Goal: Task Accomplishment & Management: Use online tool/utility

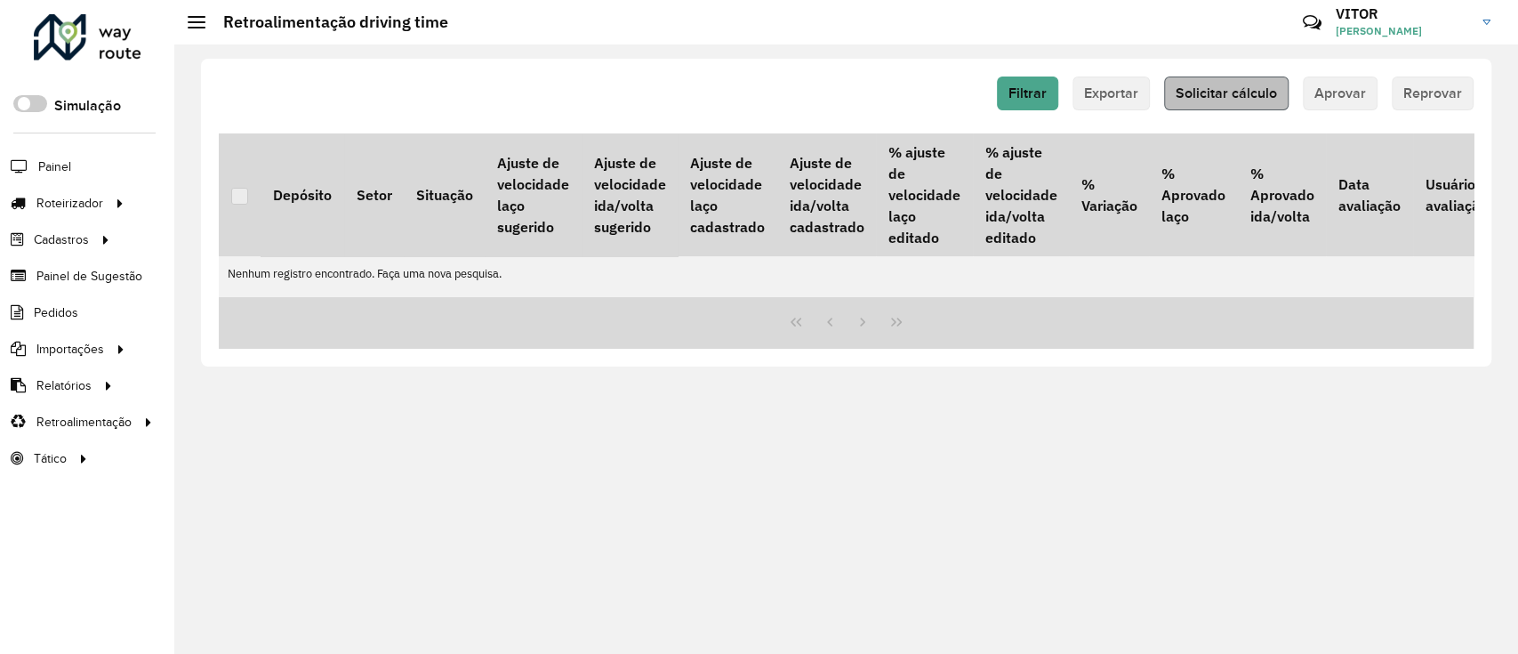
click at [1212, 85] on span "Solicitar cálculo" at bounding box center [1226, 92] width 101 height 15
click at [1197, 84] on button "Solicitar cálculo" at bounding box center [1226, 93] width 125 height 34
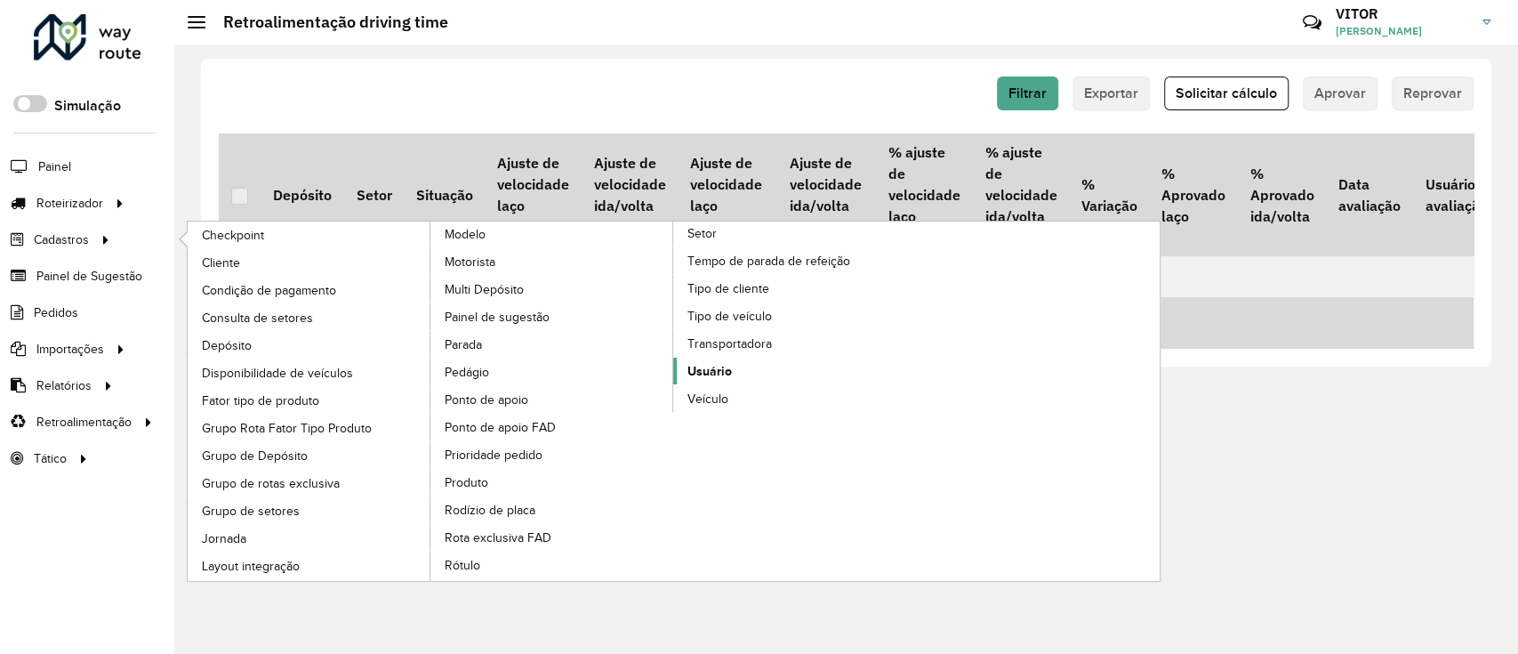
click at [697, 362] on span "Usuário" at bounding box center [710, 371] width 44 height 19
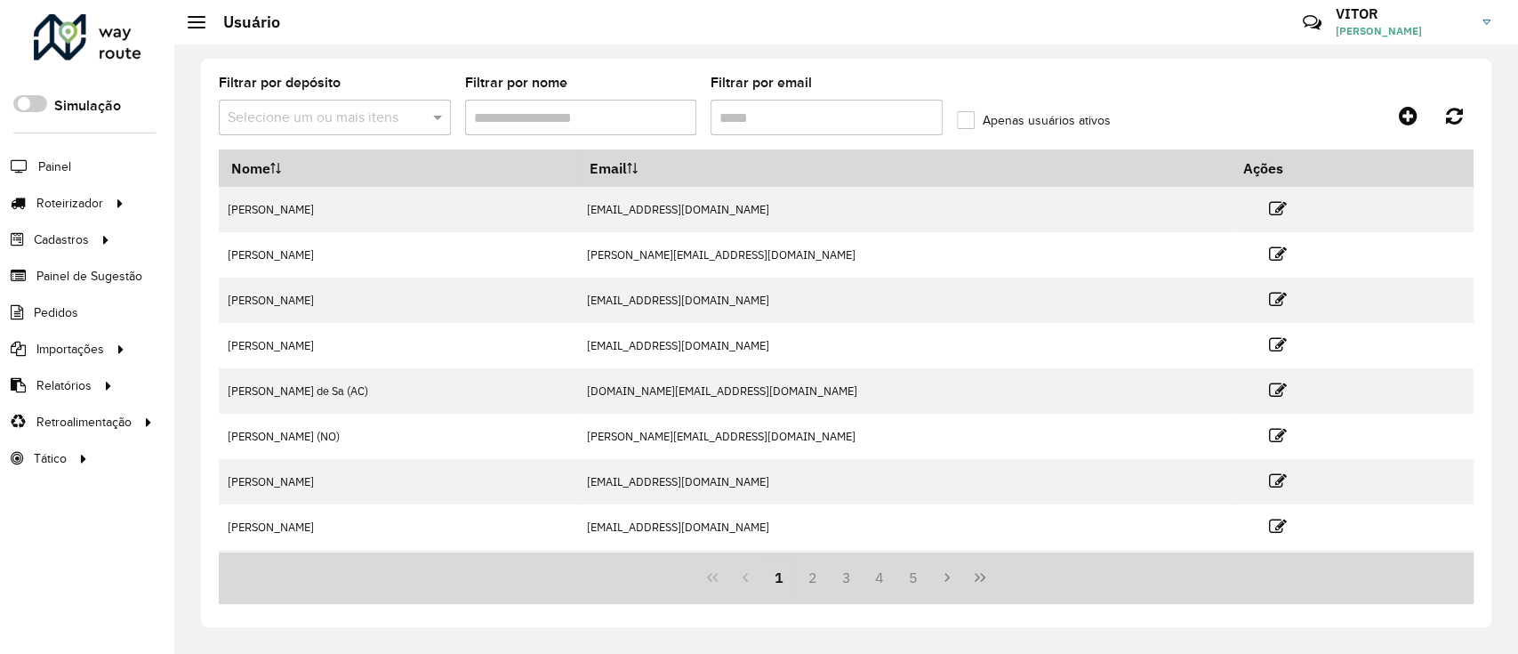
click at [726, 109] on input "Filtrar por email" at bounding box center [827, 118] width 232 height 36
paste input "**********"
type input "**********"
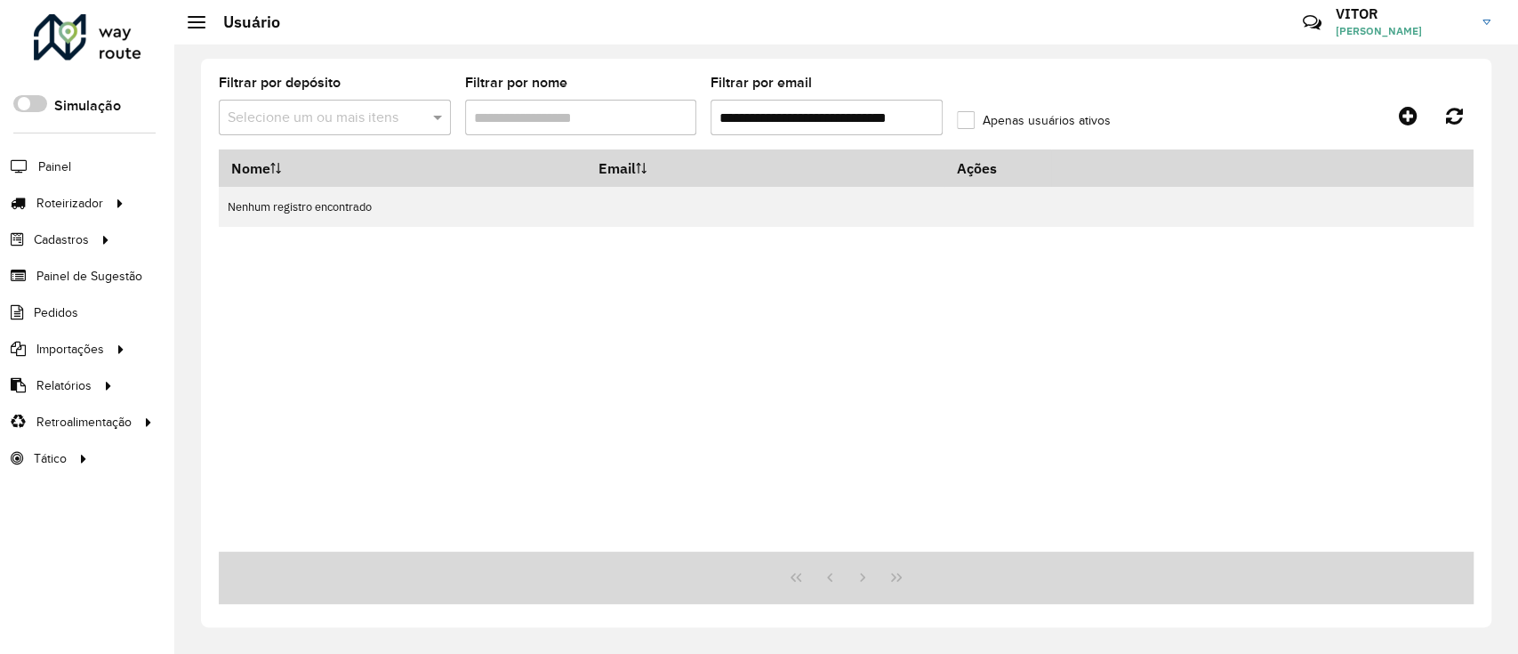
click at [776, 126] on input "**********" at bounding box center [827, 118] width 232 height 36
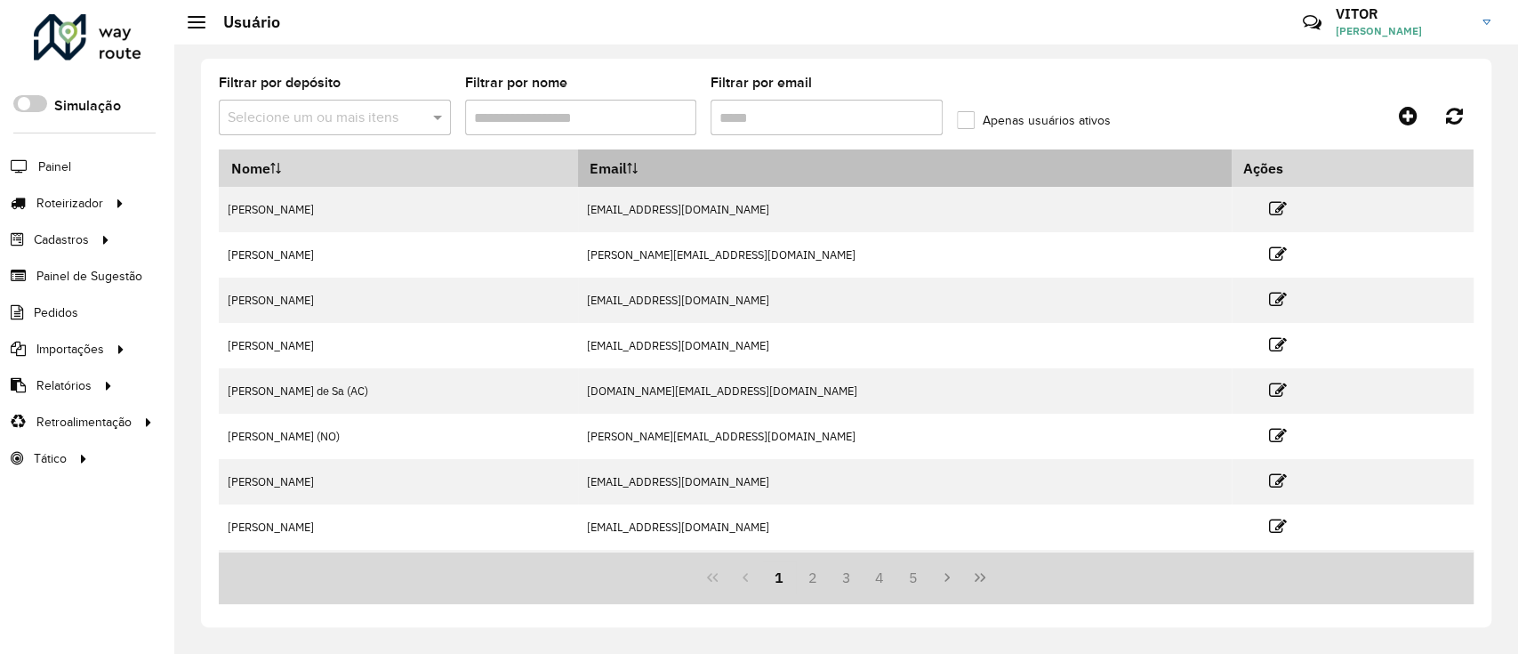
paste input "**********"
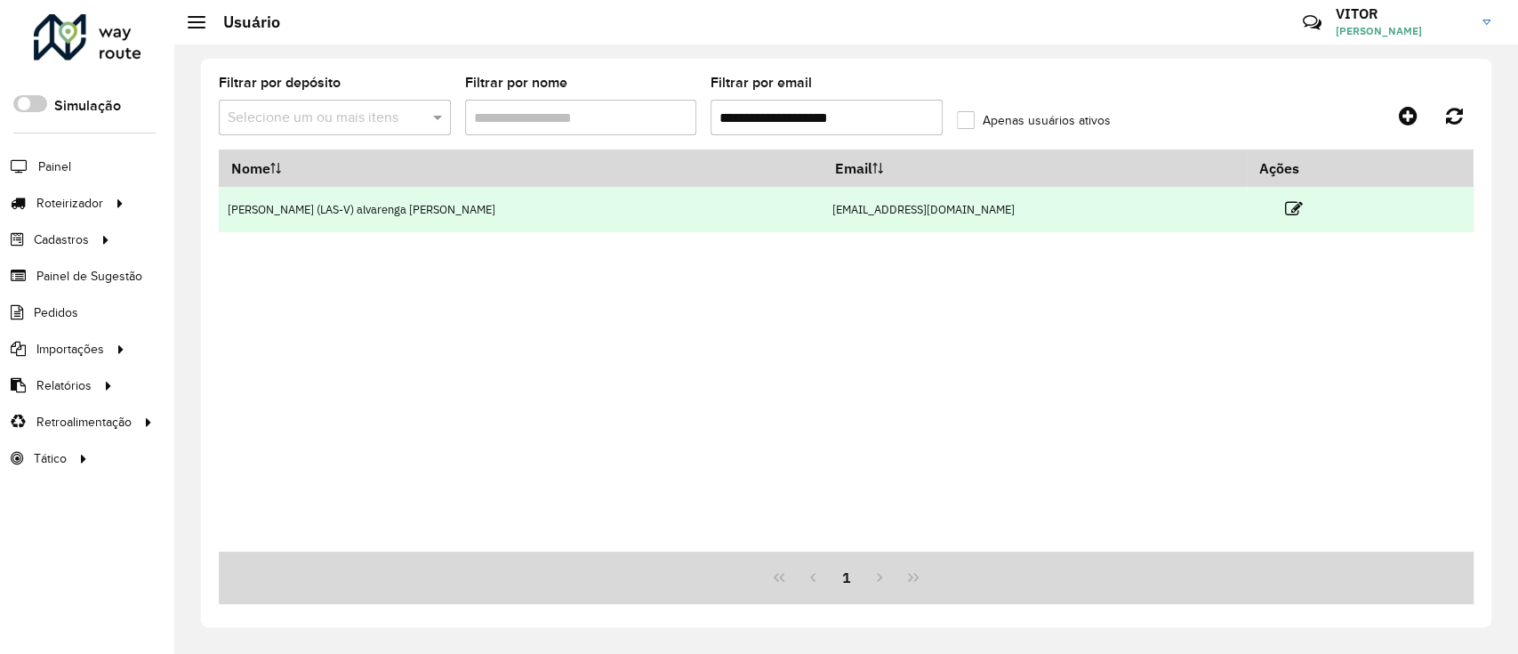
type input "**********"
click at [1248, 207] on td at bounding box center [1301, 209] width 107 height 44
click at [1284, 209] on icon at bounding box center [1293, 209] width 18 height 18
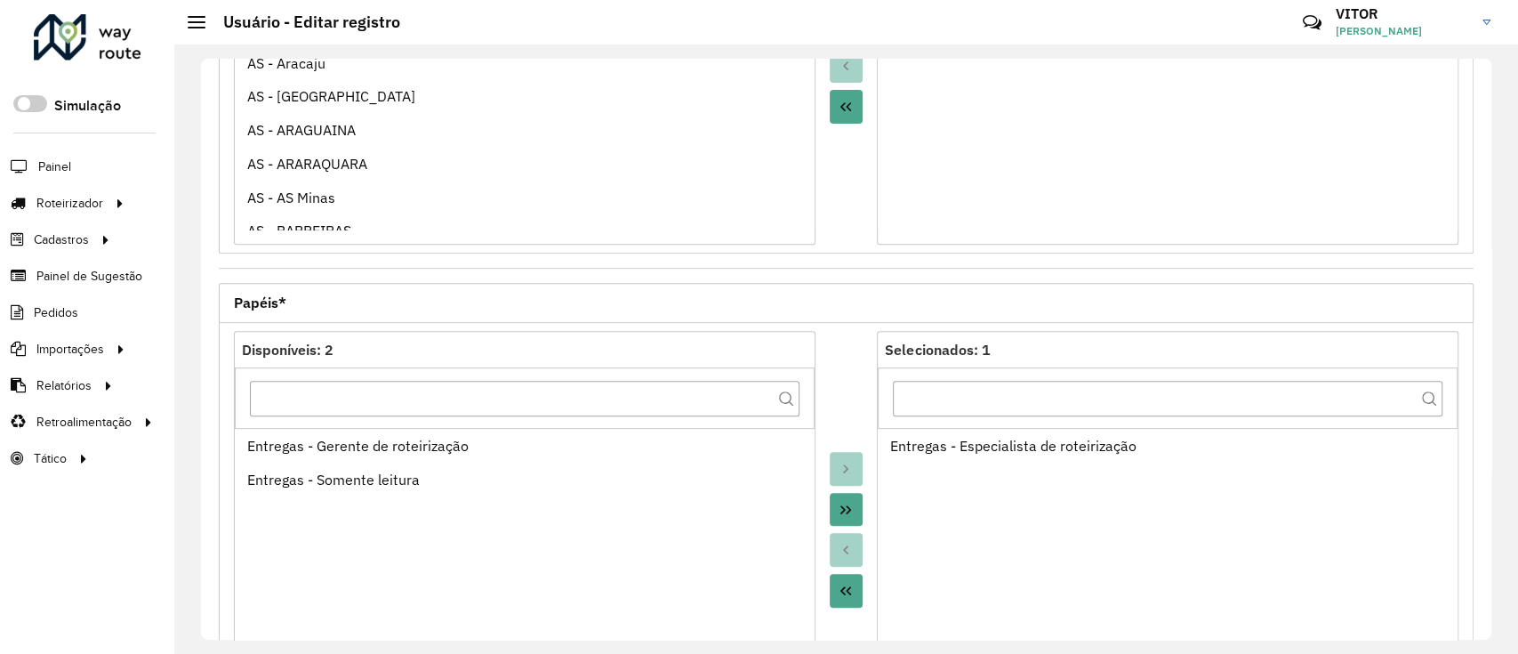
scroll to position [664, 0]
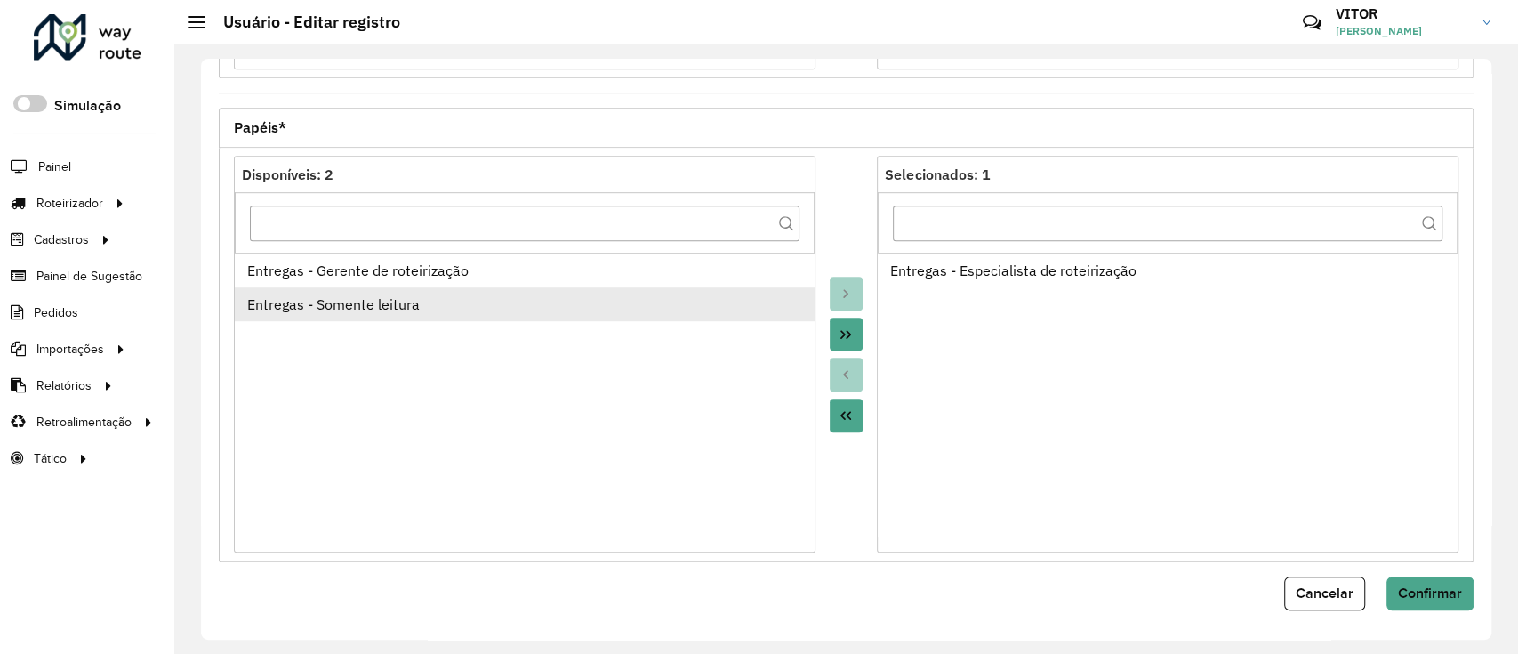
click at [429, 297] on div "Entregas - Somente leitura" at bounding box center [524, 304] width 555 height 21
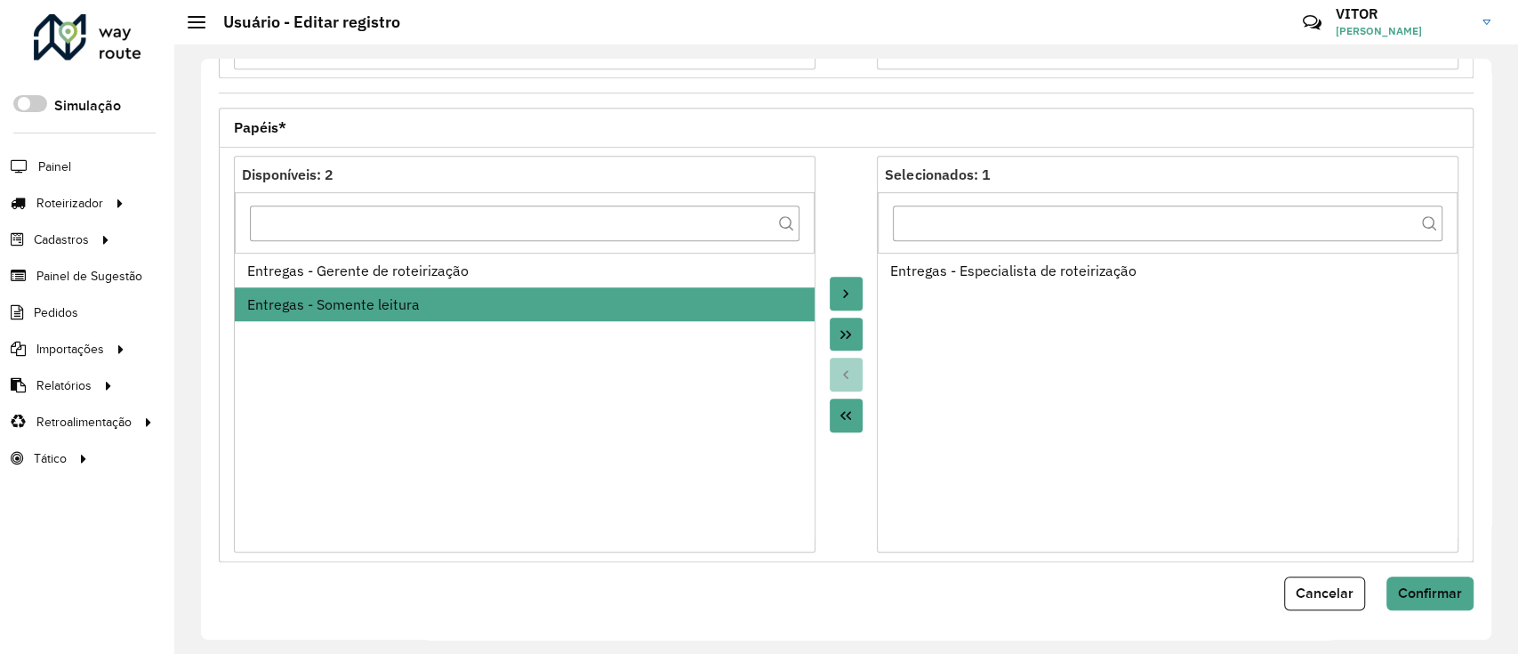
click at [868, 281] on div at bounding box center [847, 354] width 62 height 397
click at [853, 281] on button "Move to Target" at bounding box center [847, 294] width 34 height 34
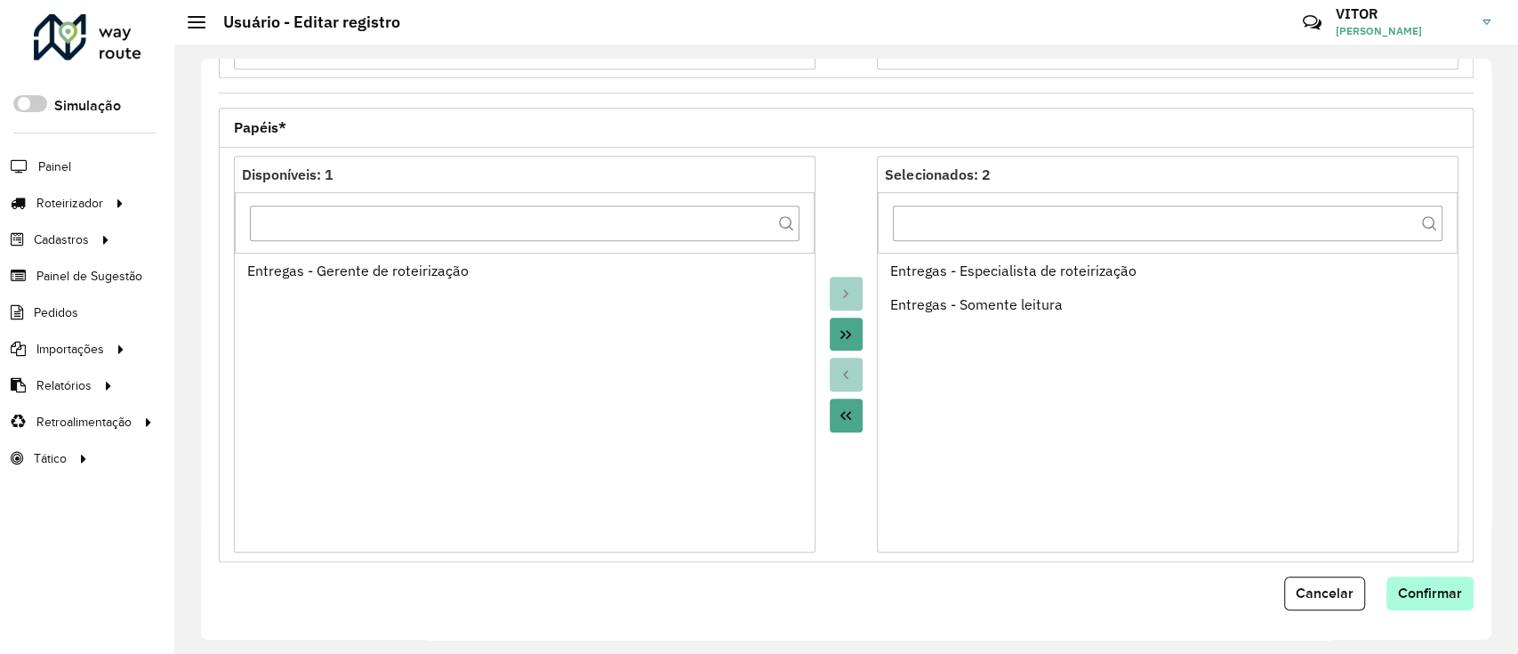
click at [1403, 573] on form "Email * Nome * Fuso horário Selecione uma opção Sessões simultâneas * * Receber…" at bounding box center [846, 11] width 1255 height 1197
click at [1410, 581] on button "Confirmar" at bounding box center [1430, 593] width 87 height 34
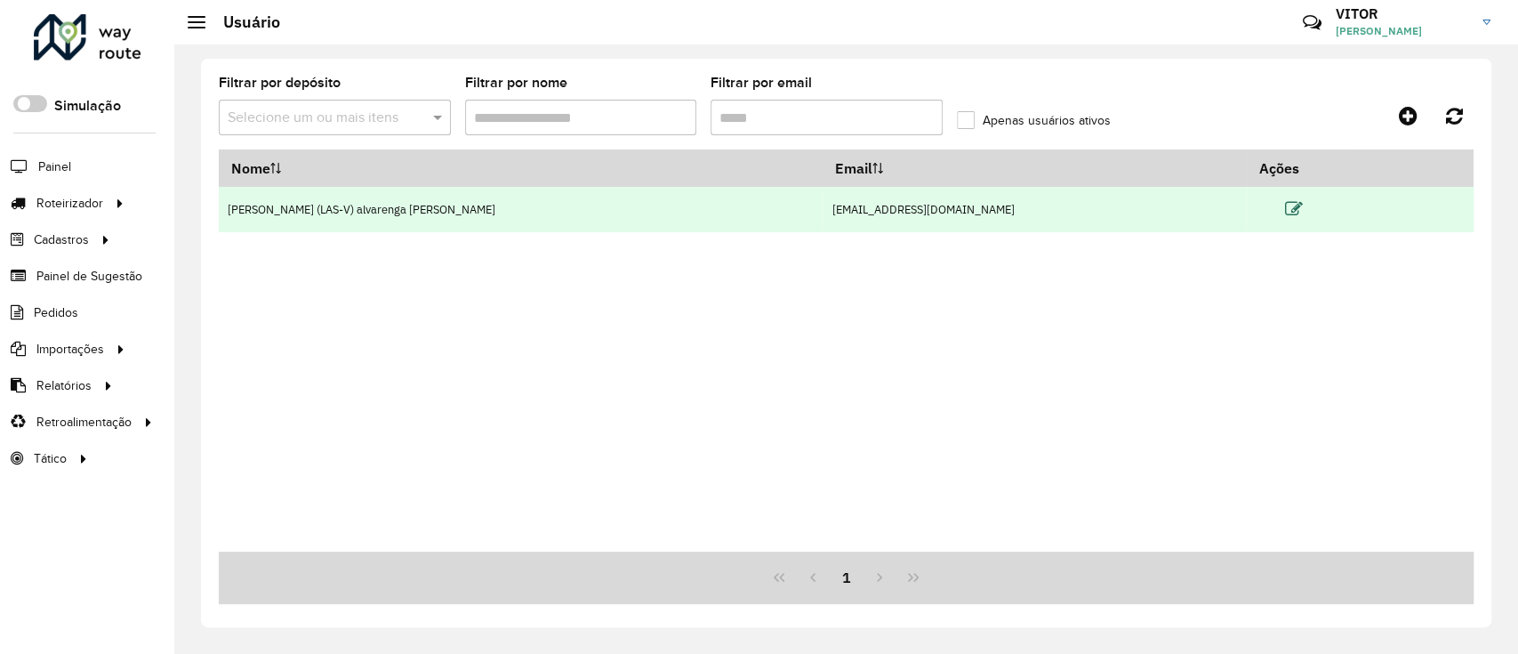
click at [1284, 213] on icon at bounding box center [1293, 209] width 18 height 18
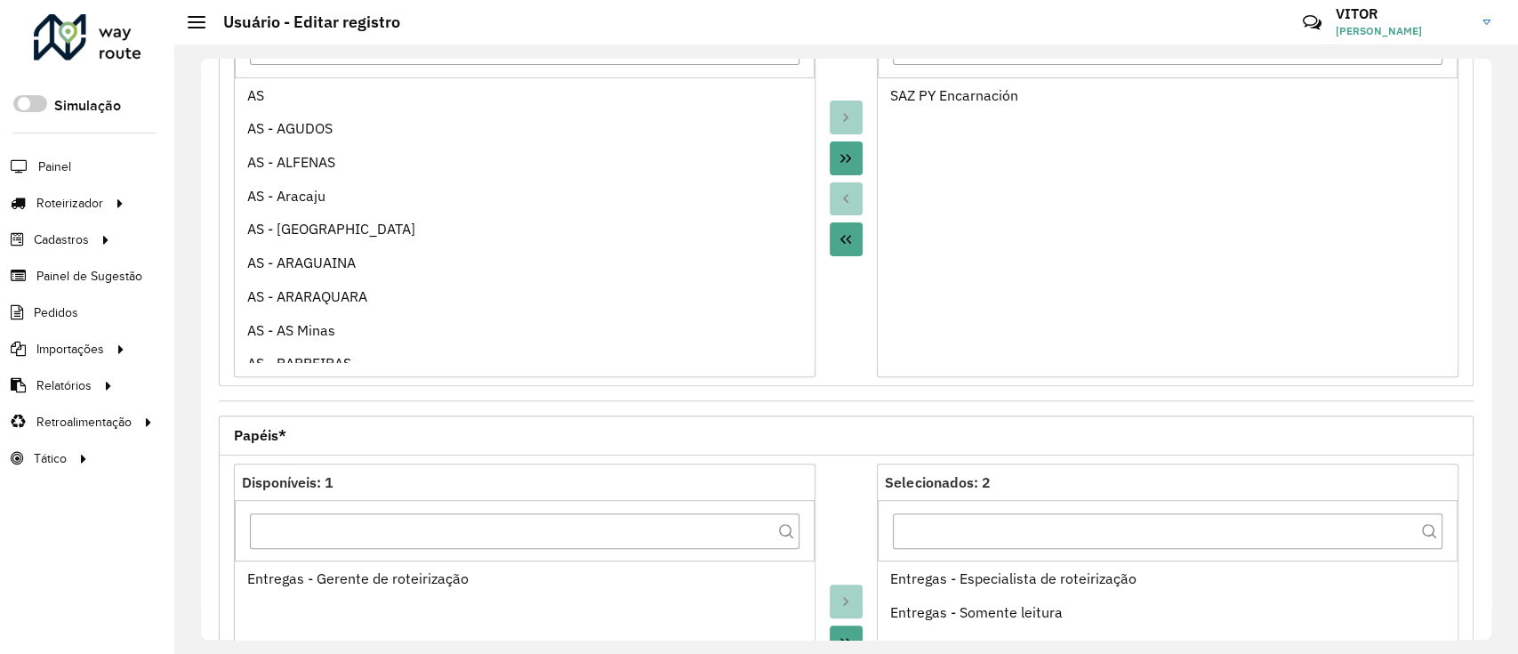
scroll to position [664, 0]
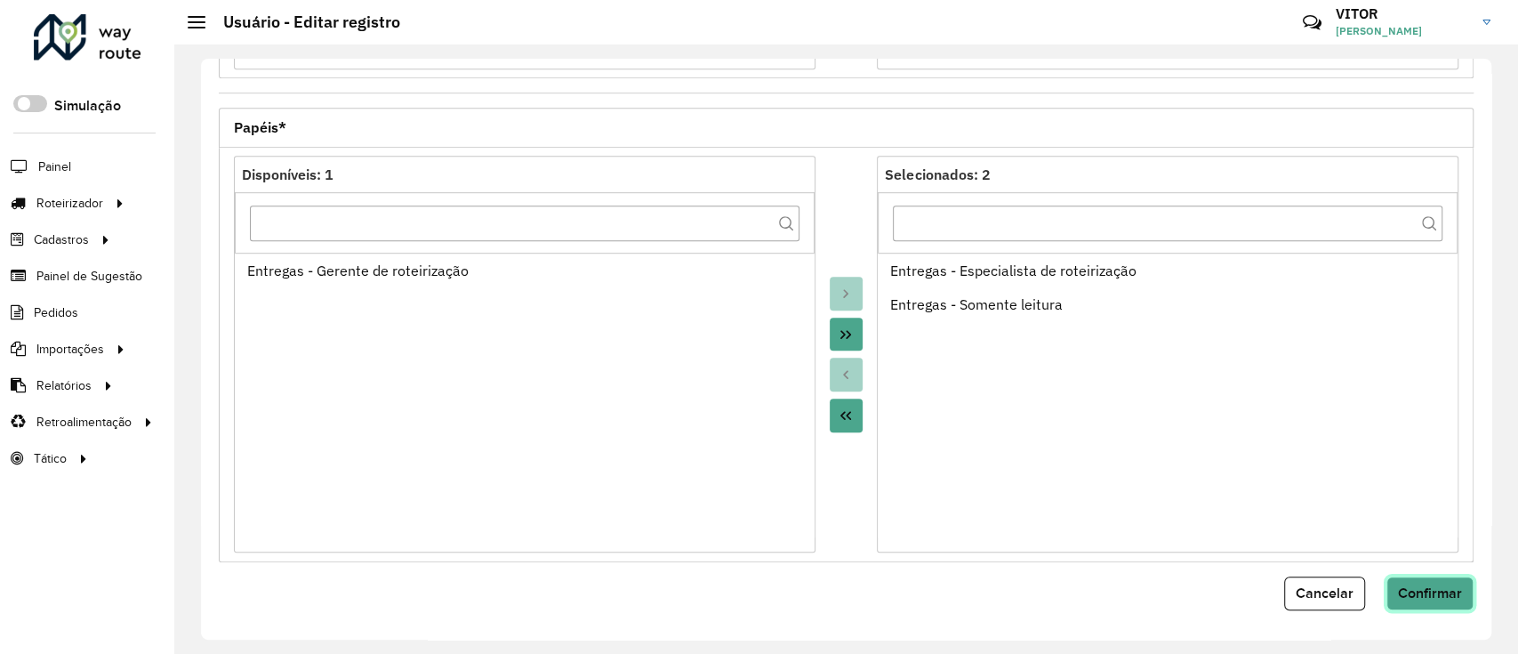
click at [1407, 587] on span "Confirmar" at bounding box center [1430, 592] width 64 height 15
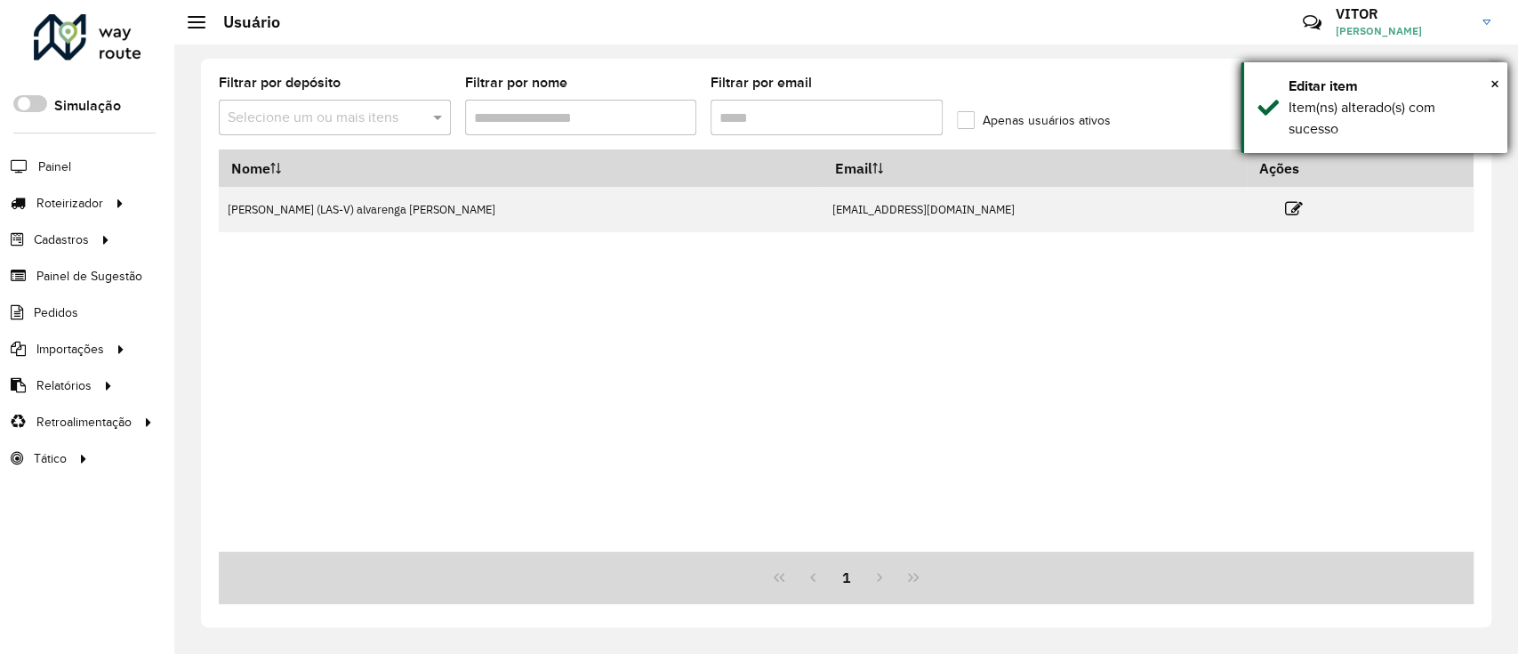
click at [1487, 82] on div "Editar item" at bounding box center [1391, 86] width 205 height 21
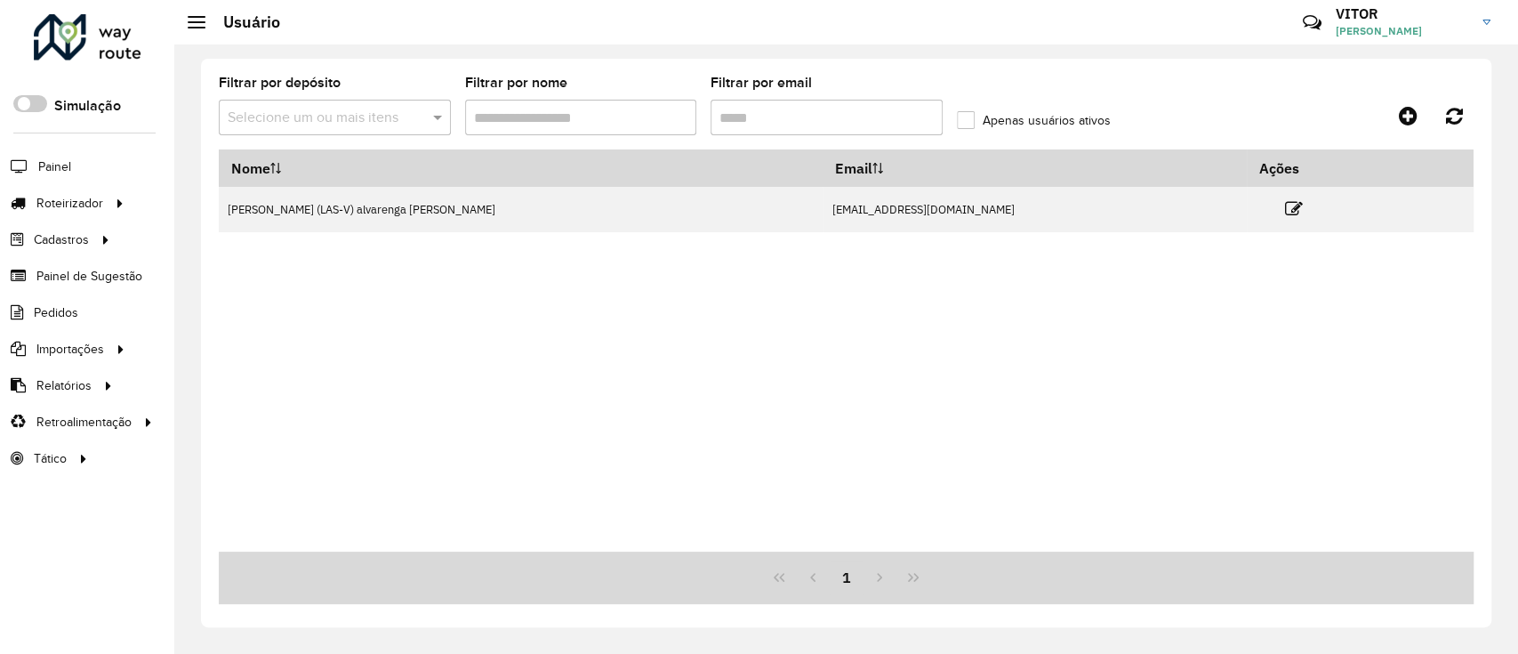
click at [800, 117] on input "Filtrar por email" at bounding box center [827, 118] width 232 height 36
type input "**********"
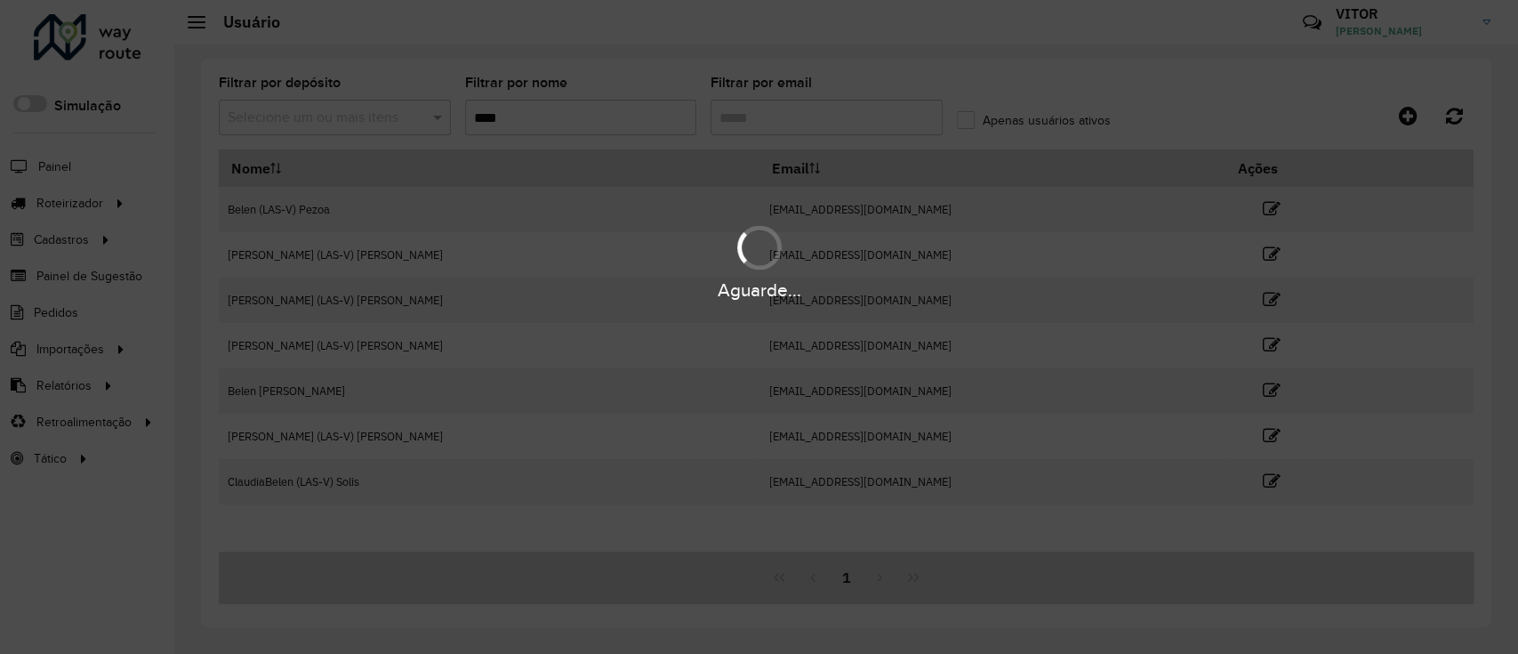
type input "****"
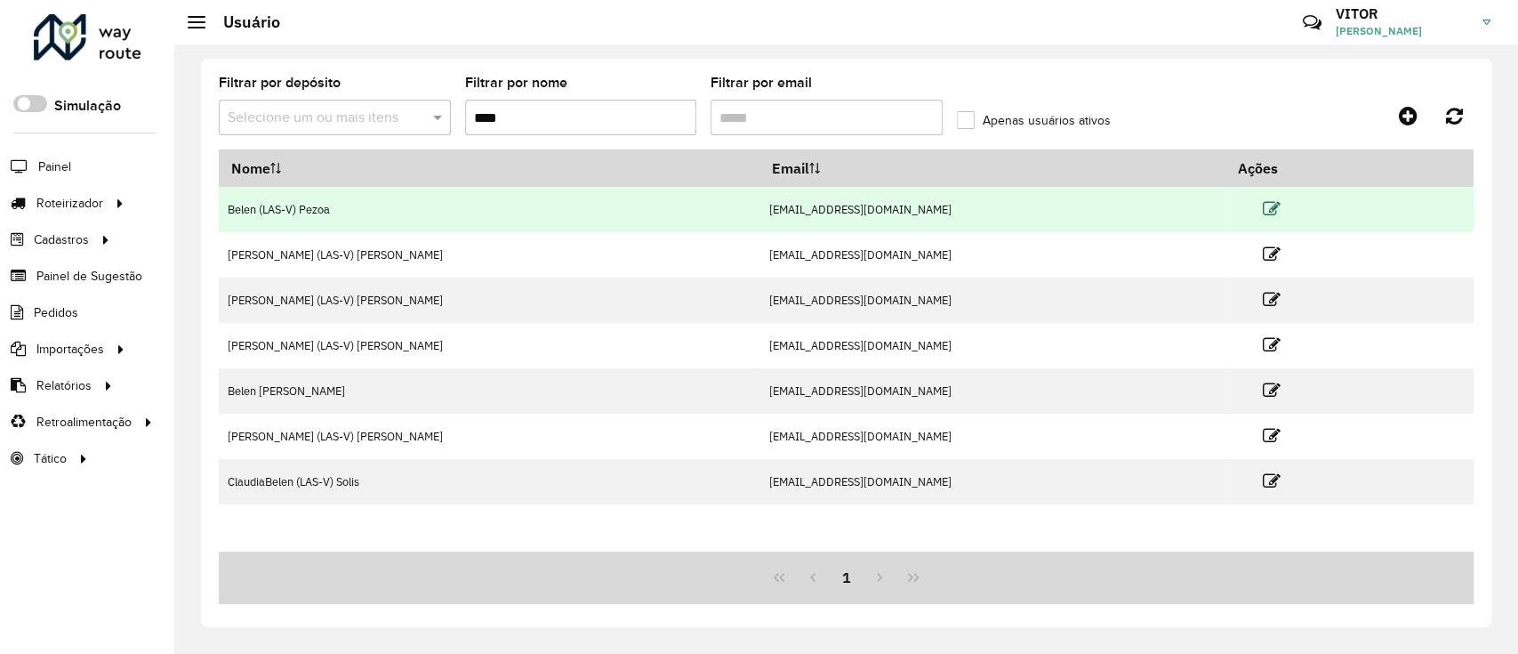
click at [1263, 204] on icon at bounding box center [1272, 209] width 18 height 18
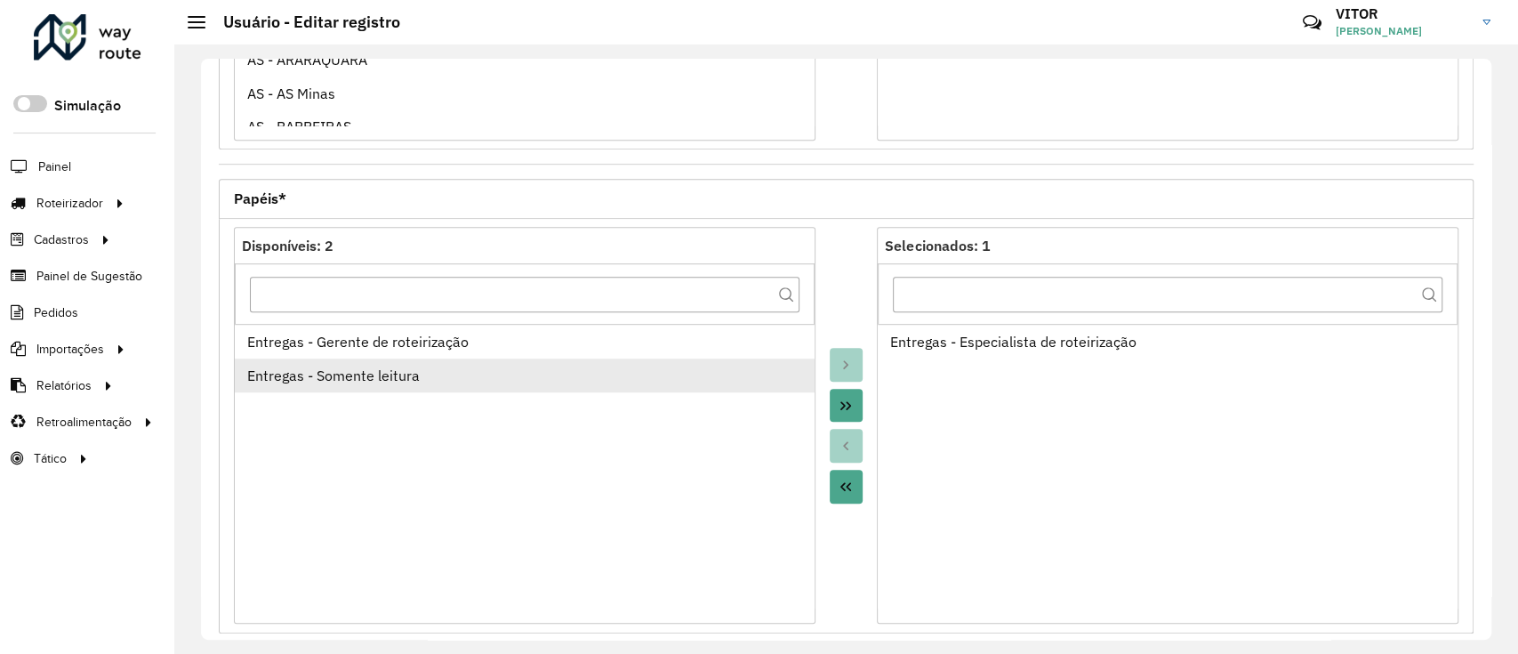
scroll to position [664, 0]
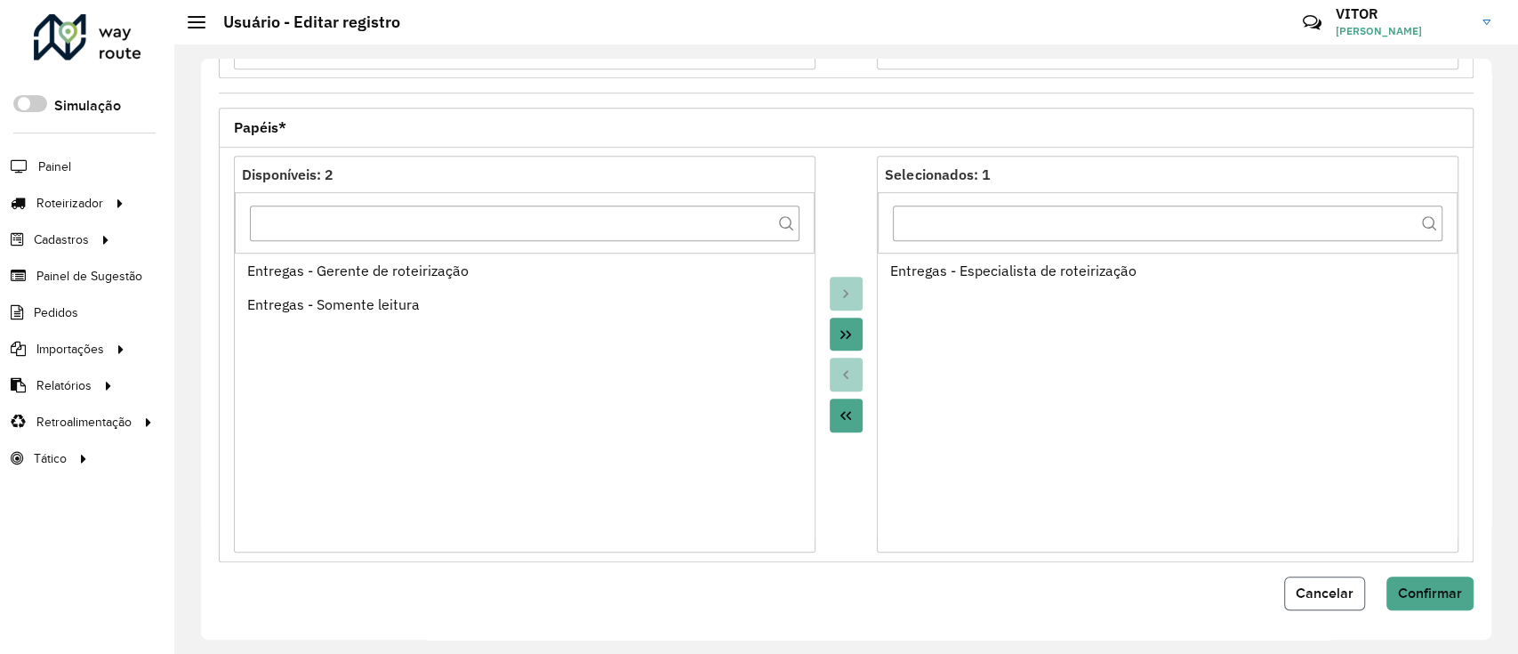
click at [1349, 576] on button "Cancelar" at bounding box center [1324, 593] width 81 height 34
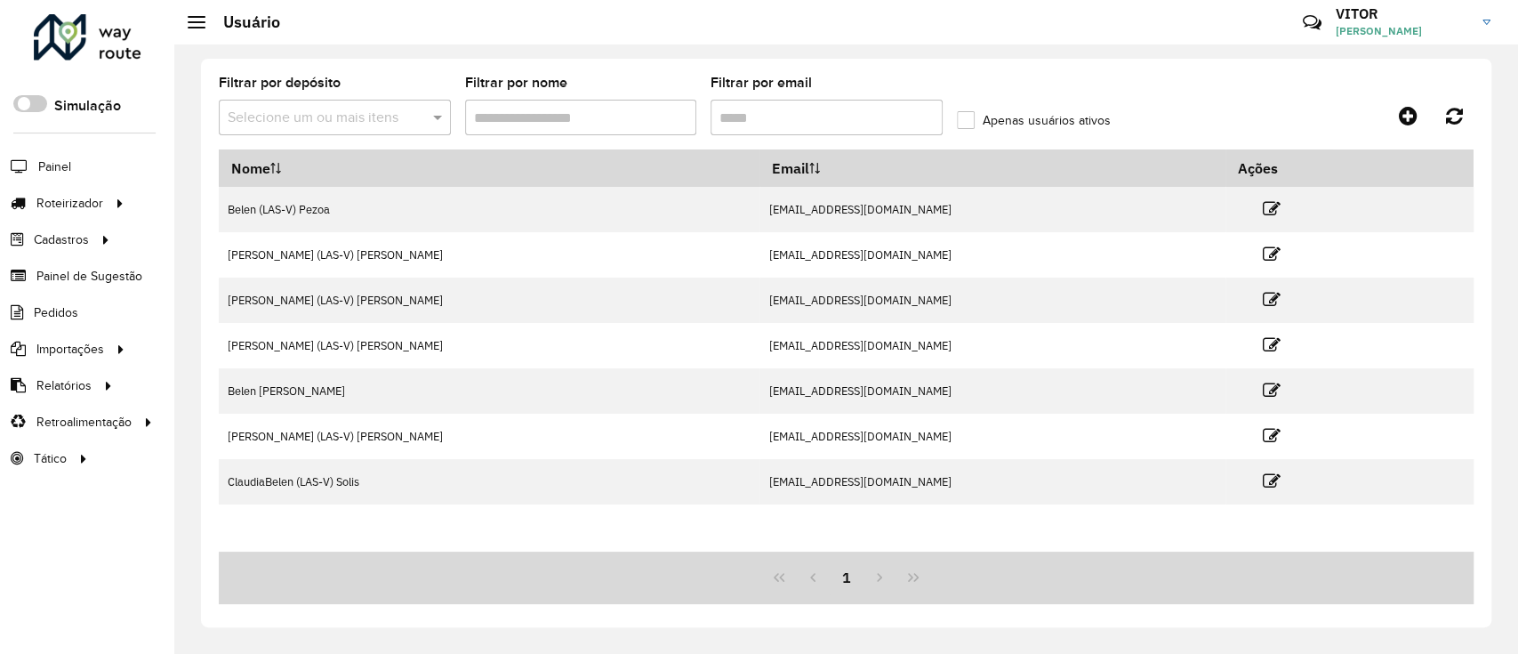
click at [599, 108] on input "Filtrar por nome" at bounding box center [581, 118] width 232 height 36
type input "****"
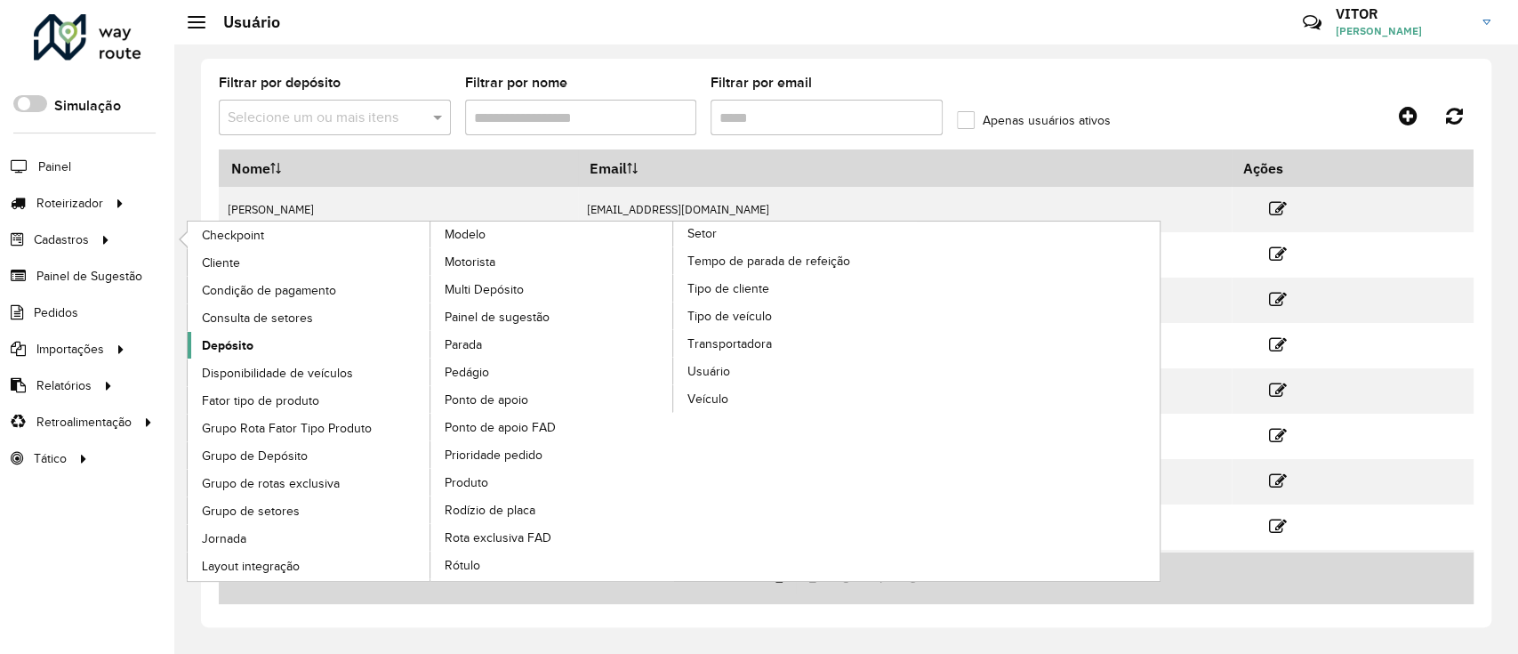
click at [231, 332] on link "Depósito" at bounding box center [310, 345] width 244 height 27
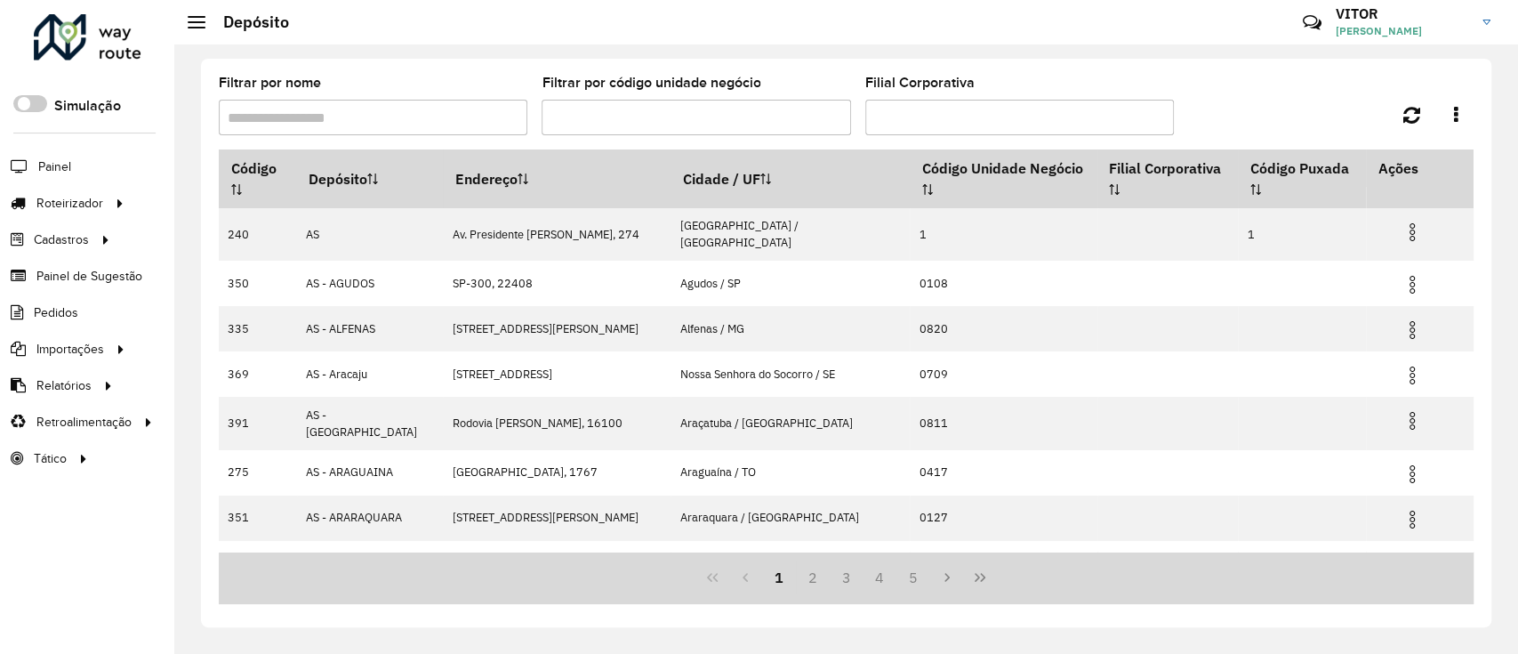
click at [420, 125] on input "Filtrar por nome" at bounding box center [373, 118] width 309 height 36
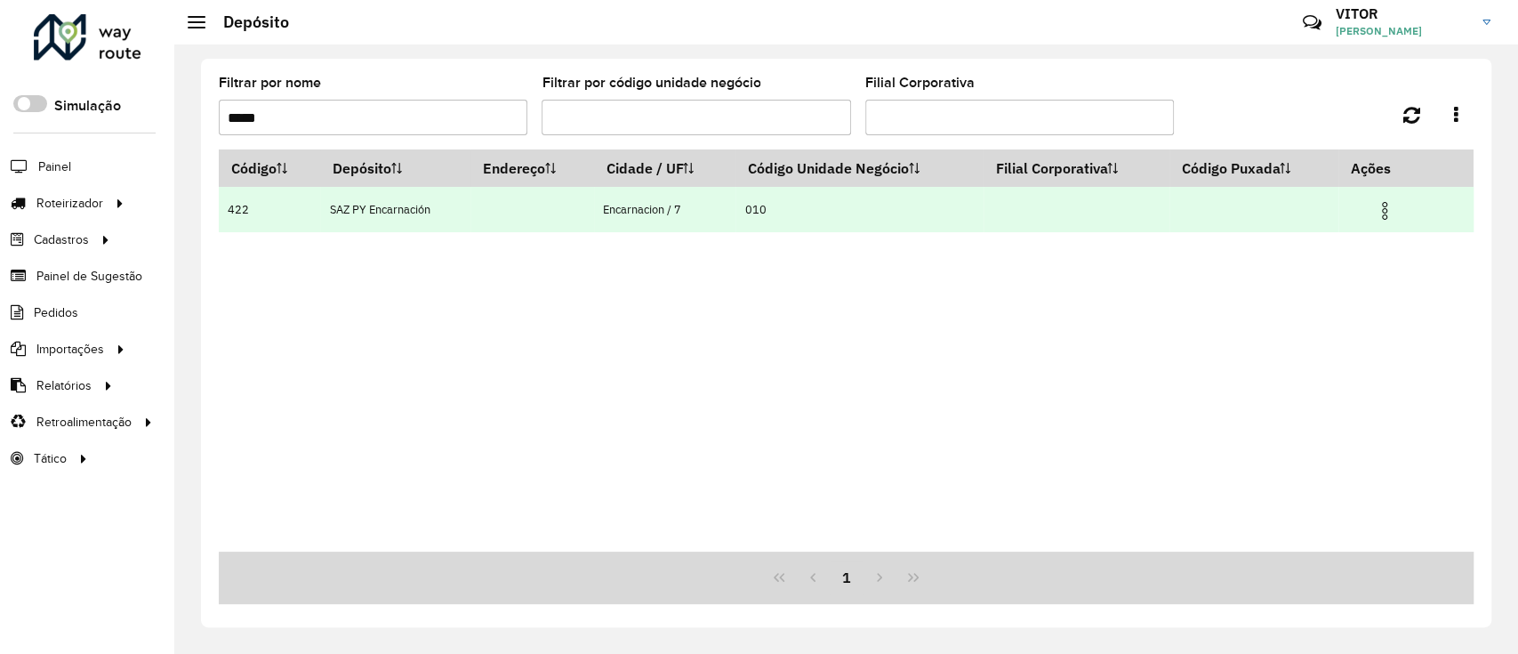
type input "*****"
click at [1371, 210] on td at bounding box center [1392, 209] width 107 height 44
click at [1375, 209] on td at bounding box center [1392, 209] width 107 height 44
click at [1378, 209] on img at bounding box center [1384, 210] width 21 height 21
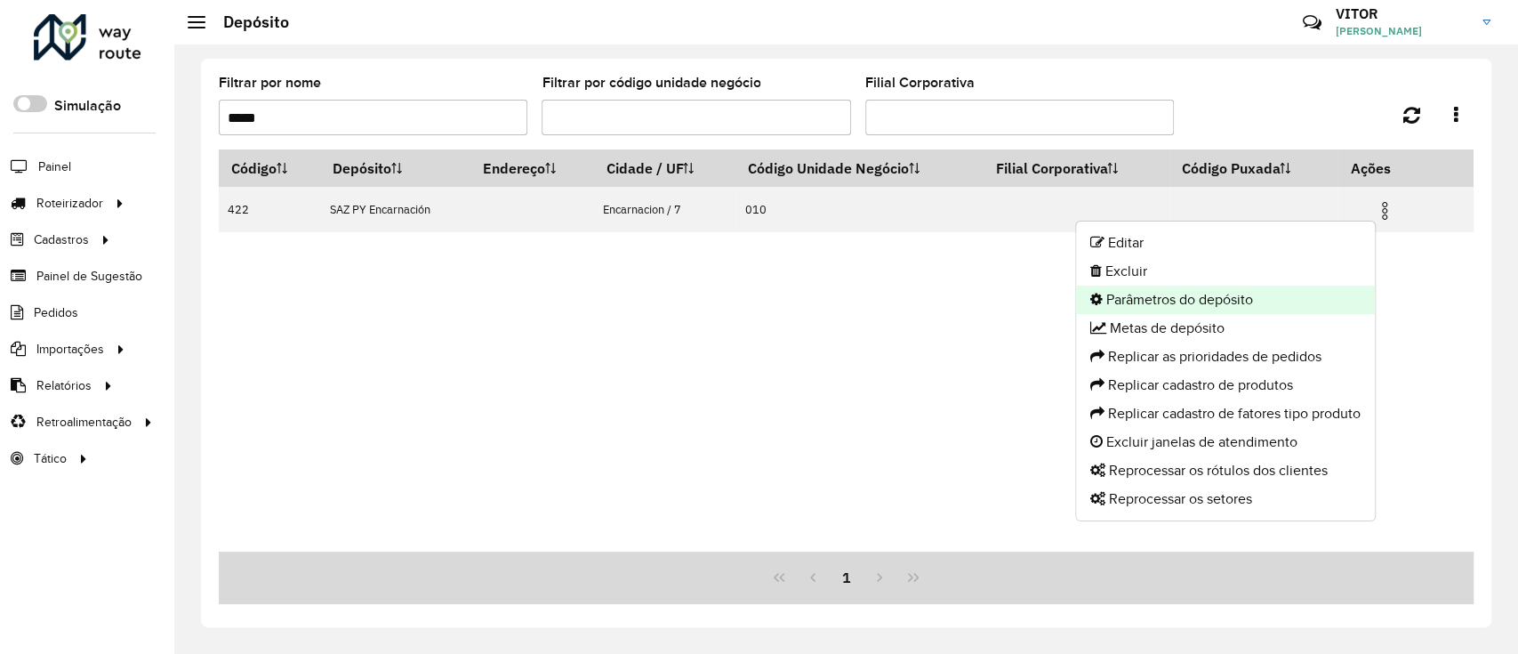
click at [1253, 299] on li "Parâmetros do depósito" at bounding box center [1225, 300] width 299 height 28
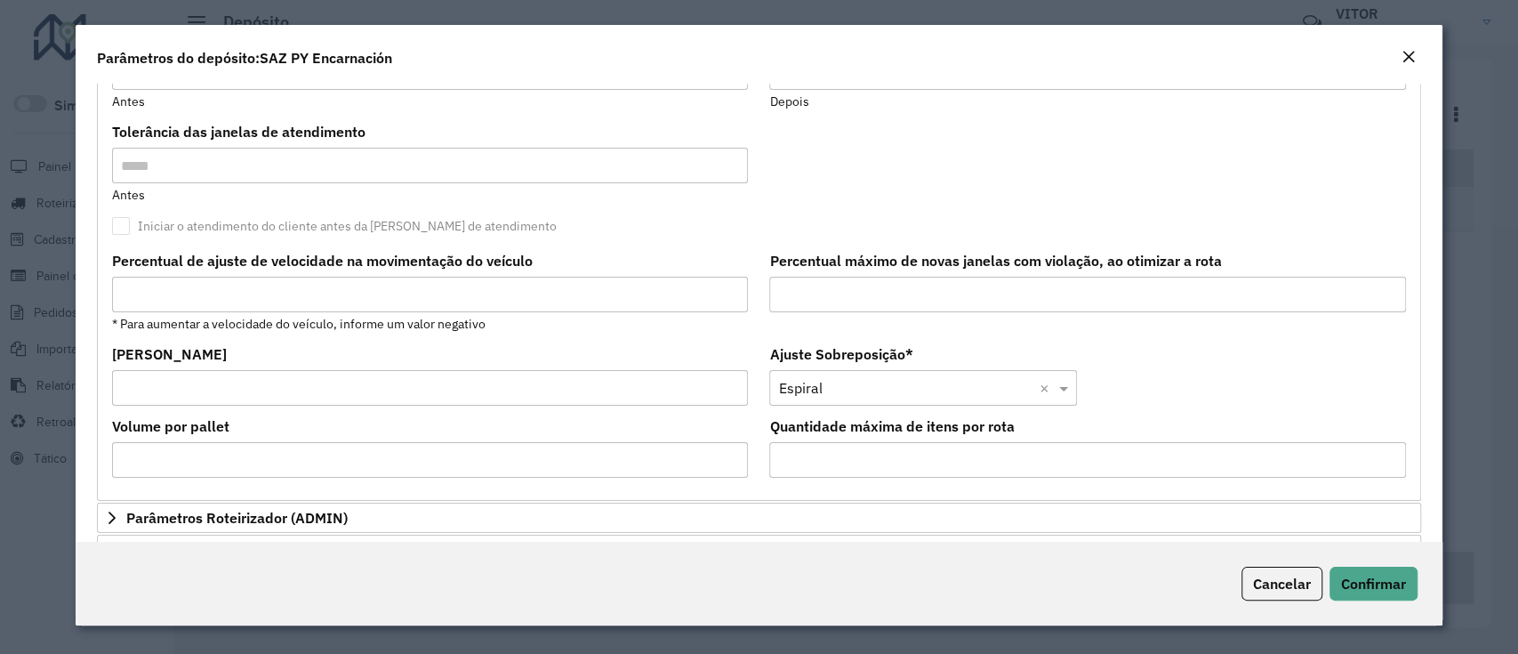
scroll to position [571, 0]
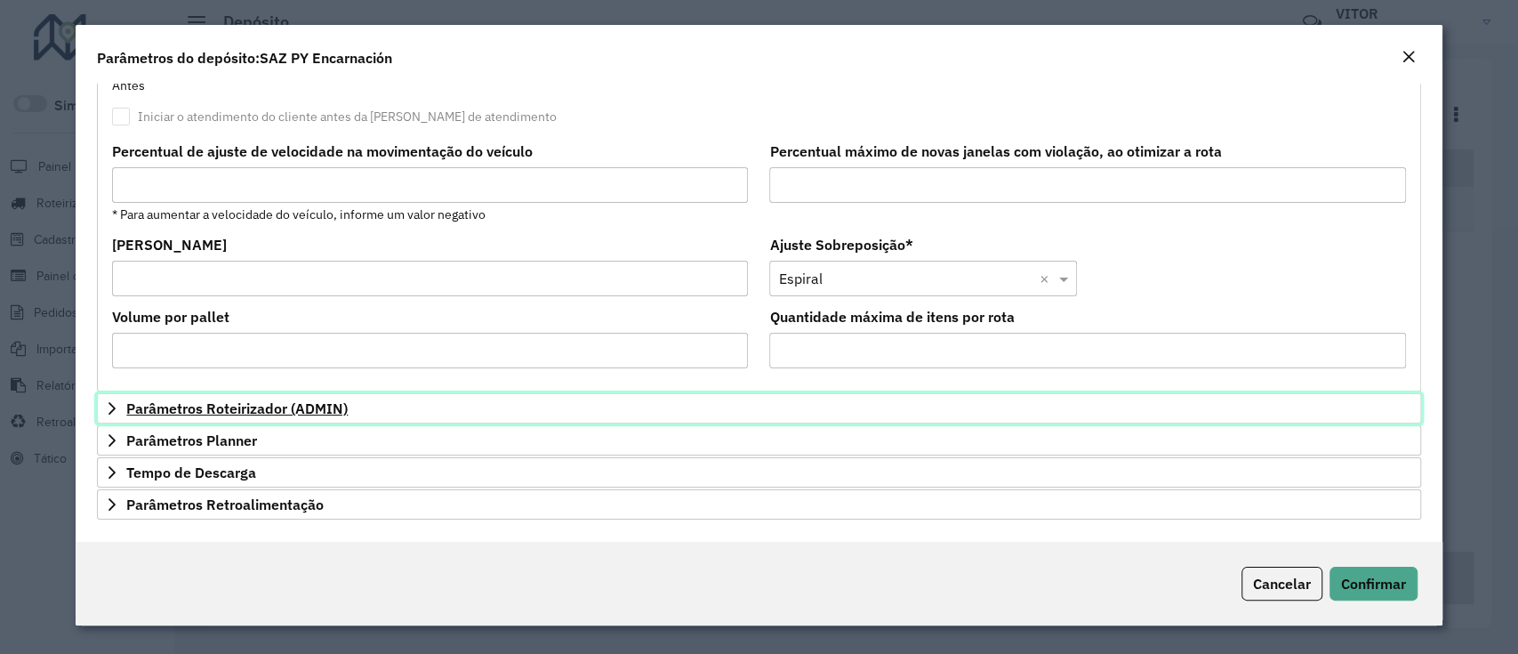
click at [355, 409] on link "Parâmetros Roteirizador (ADMIN)" at bounding box center [758, 408] width 1323 height 30
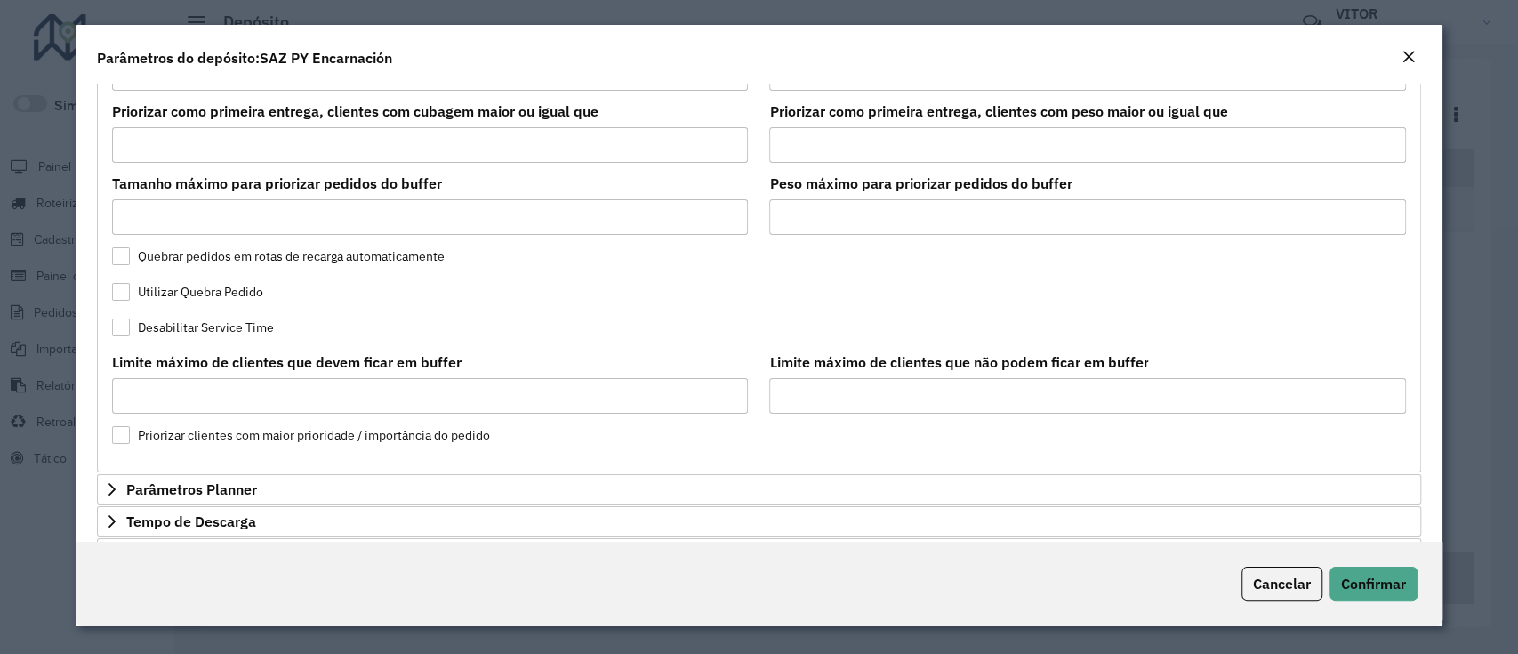
scroll to position [1610, 0]
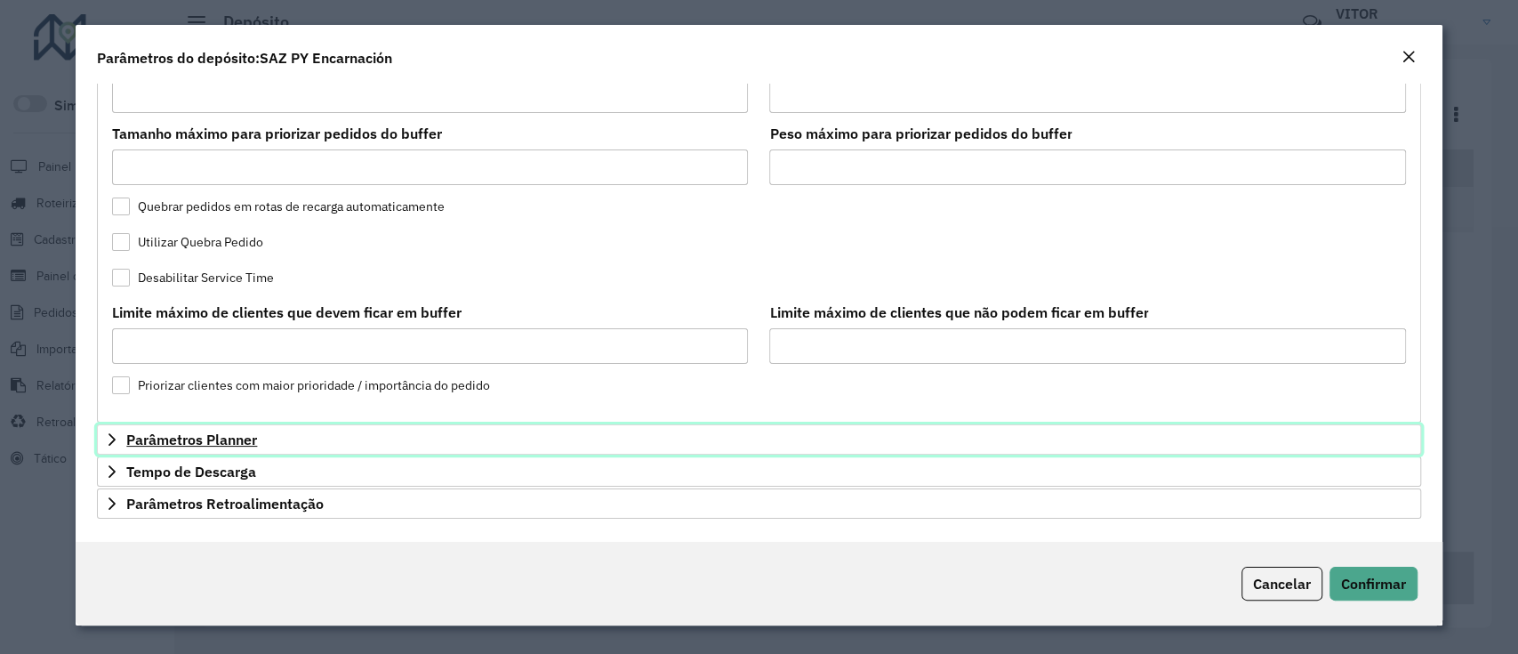
click at [165, 444] on span "Parâmetros Planner" at bounding box center [191, 439] width 131 height 14
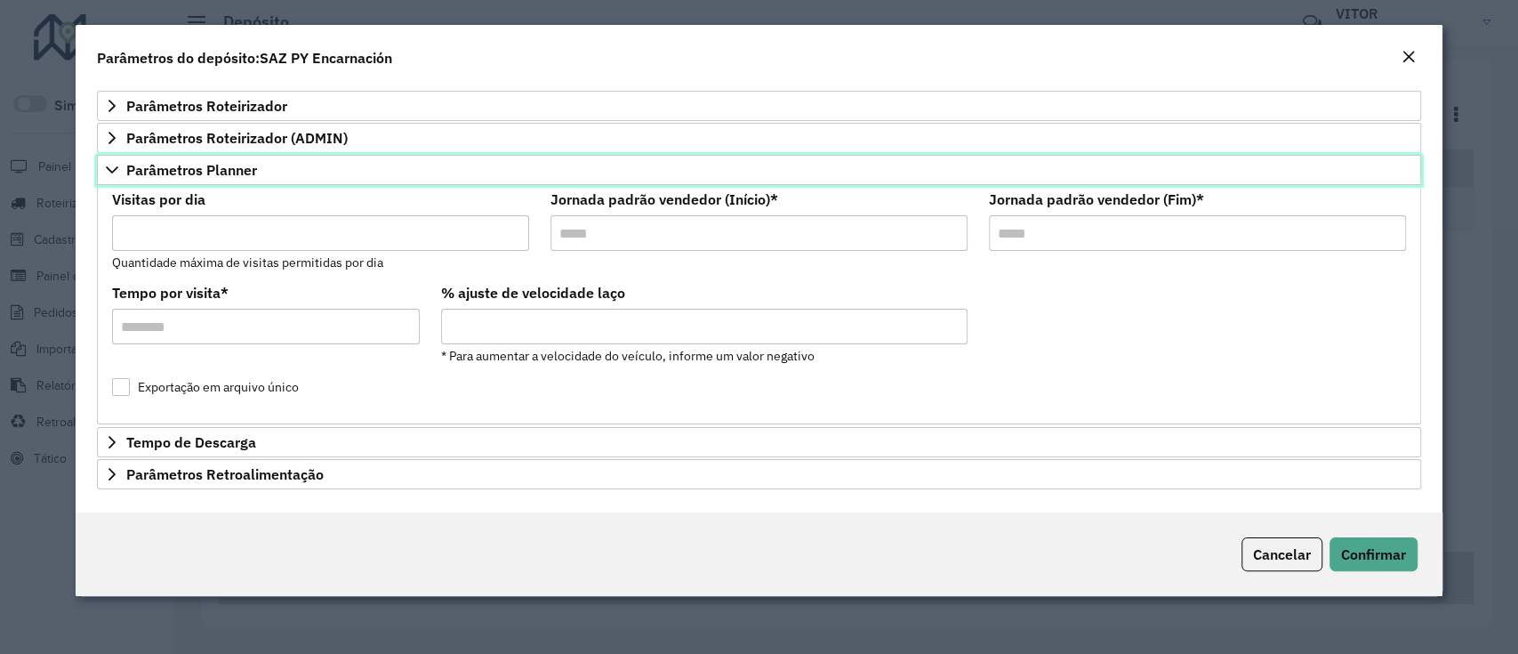
scroll to position [0, 0]
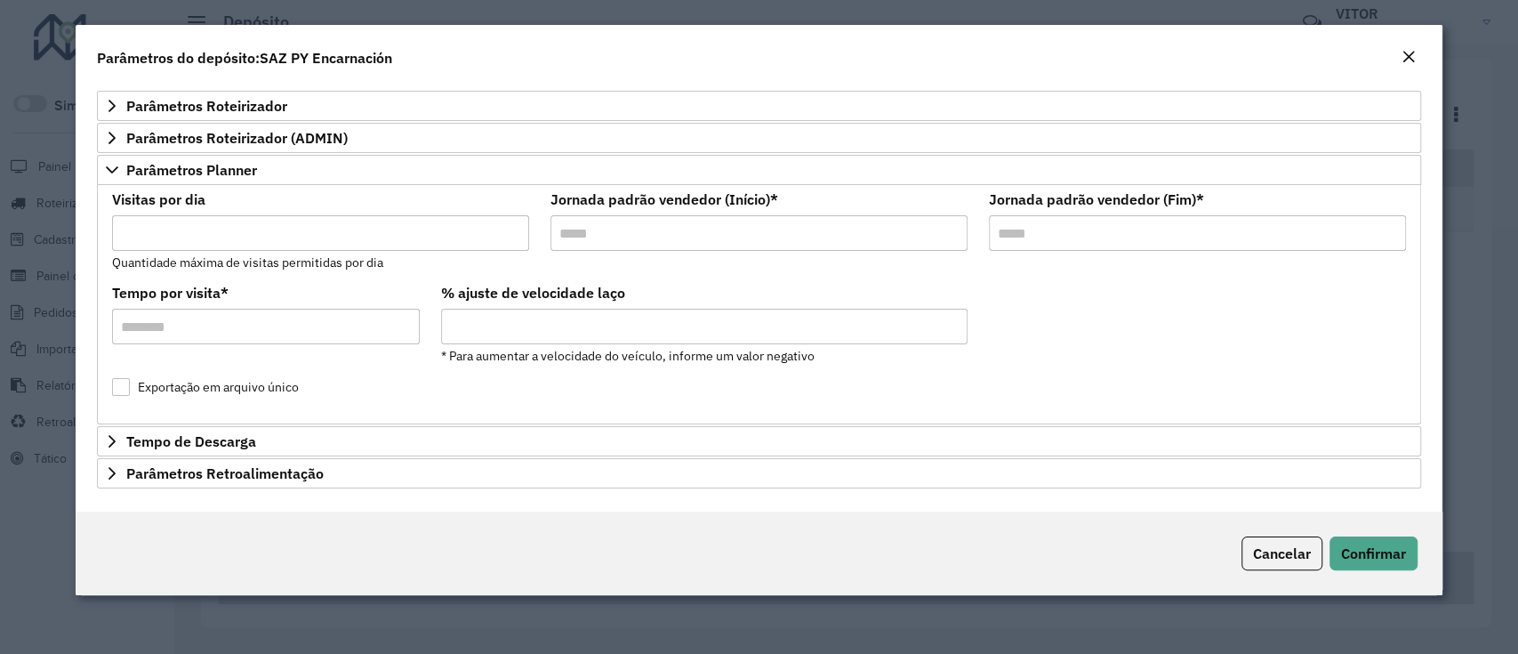
click at [228, 424] on div "Parâmetros Roteirizador Tempo de Jornada Restante para Gerar Recarga Tempo míni…" at bounding box center [758, 290] width 1323 height 398
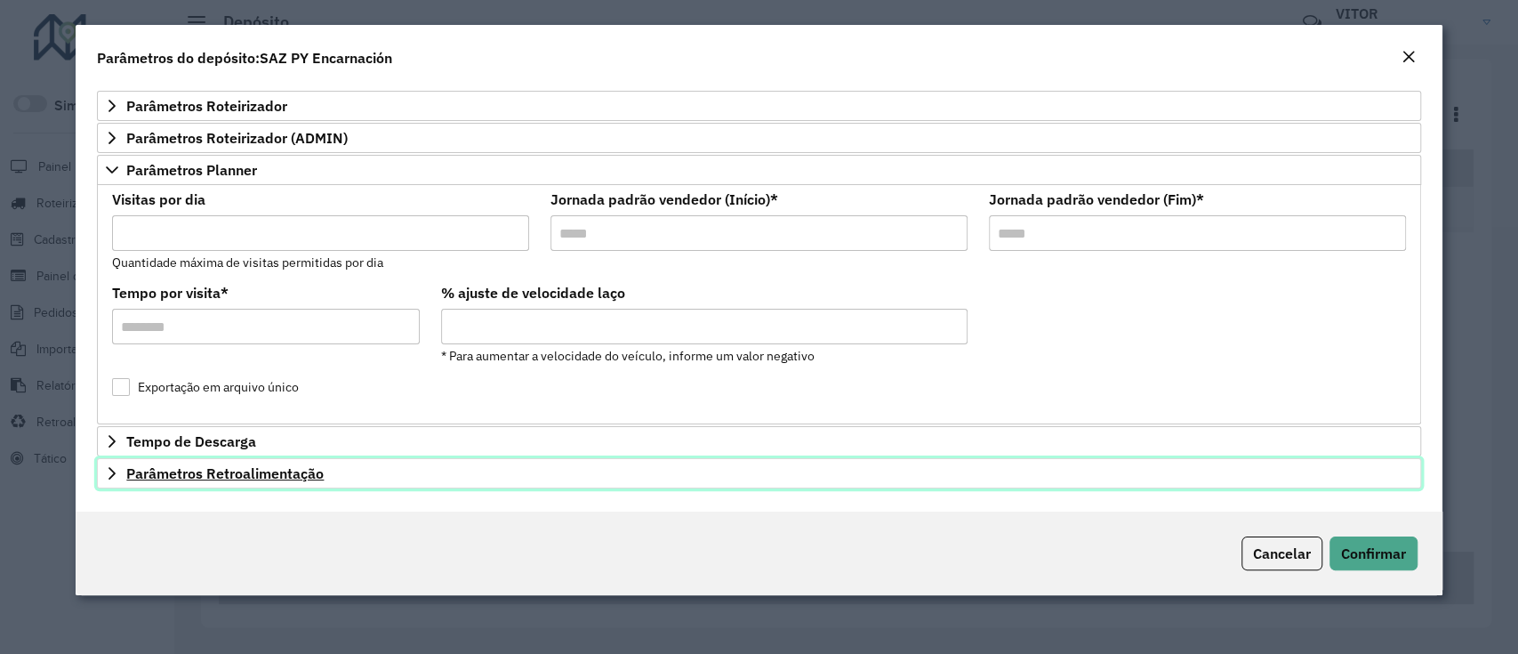
click at [245, 459] on link "Parâmetros Retroalimentação" at bounding box center [758, 473] width 1323 height 30
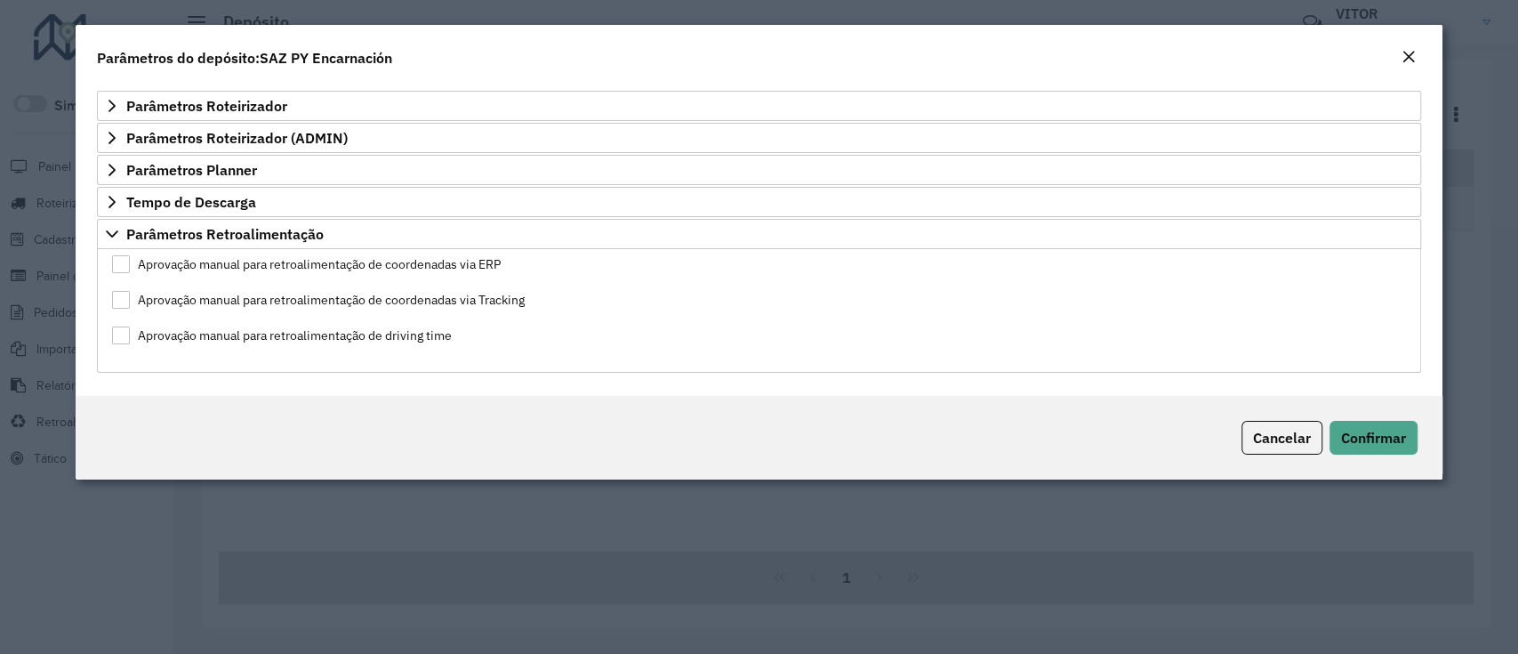
click at [384, 332] on label "Aprovação manual para retroalimentação de driving time" at bounding box center [282, 335] width 340 height 19
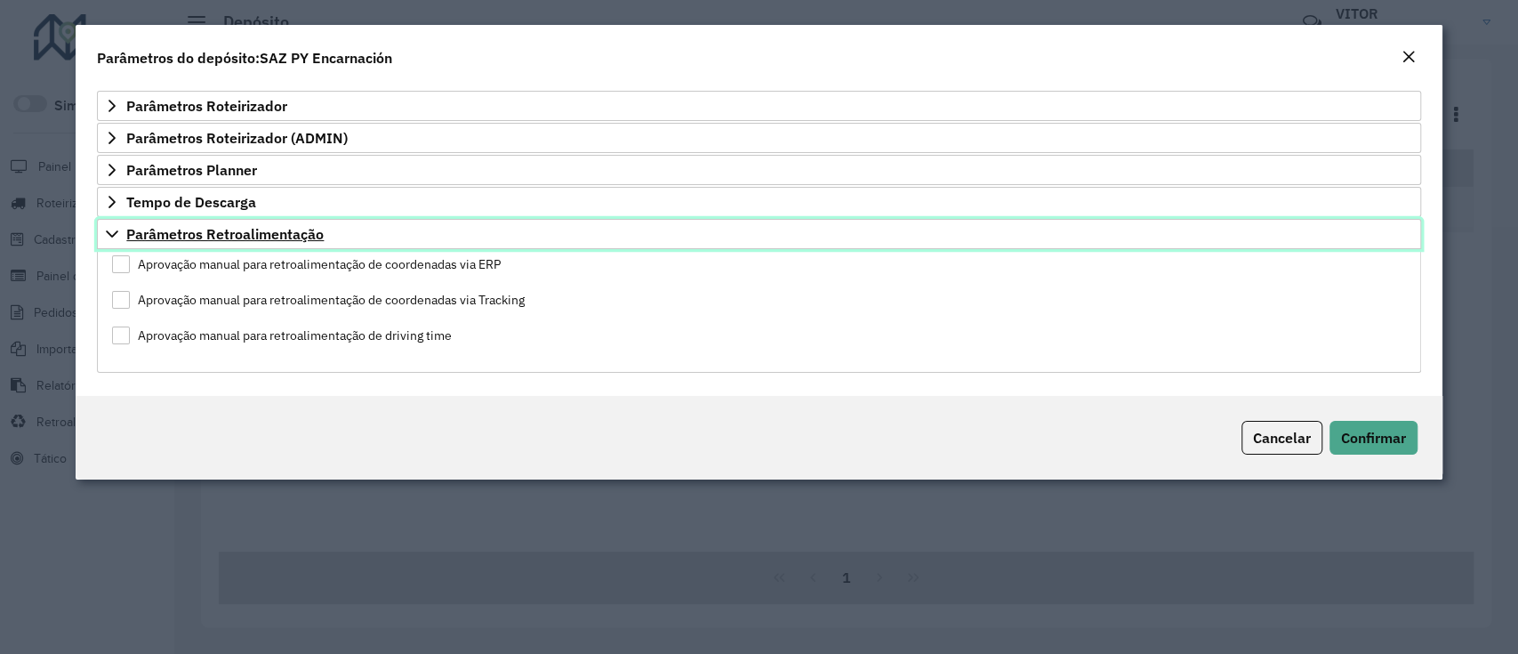
click at [329, 246] on link "Parâmetros Retroalimentação" at bounding box center [758, 234] width 1323 height 30
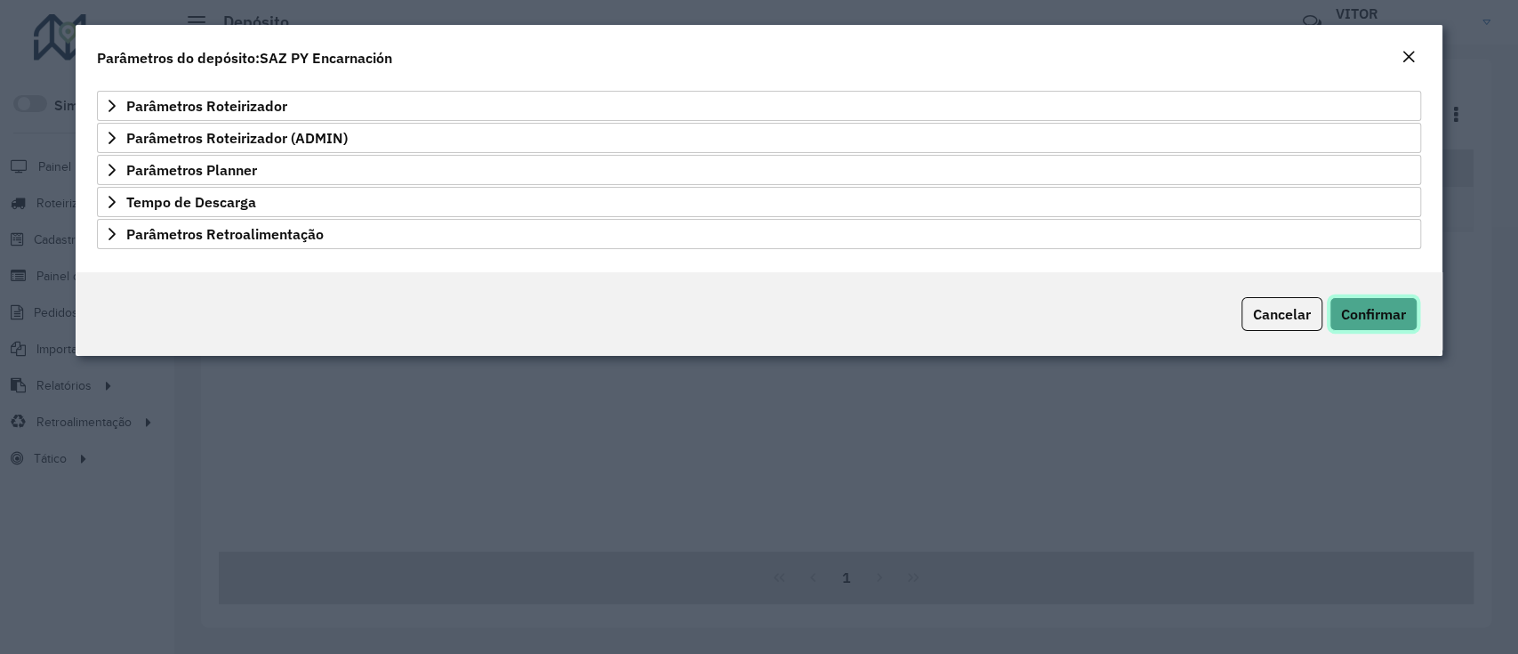
click at [1363, 316] on span "Confirmar" at bounding box center [1373, 314] width 65 height 18
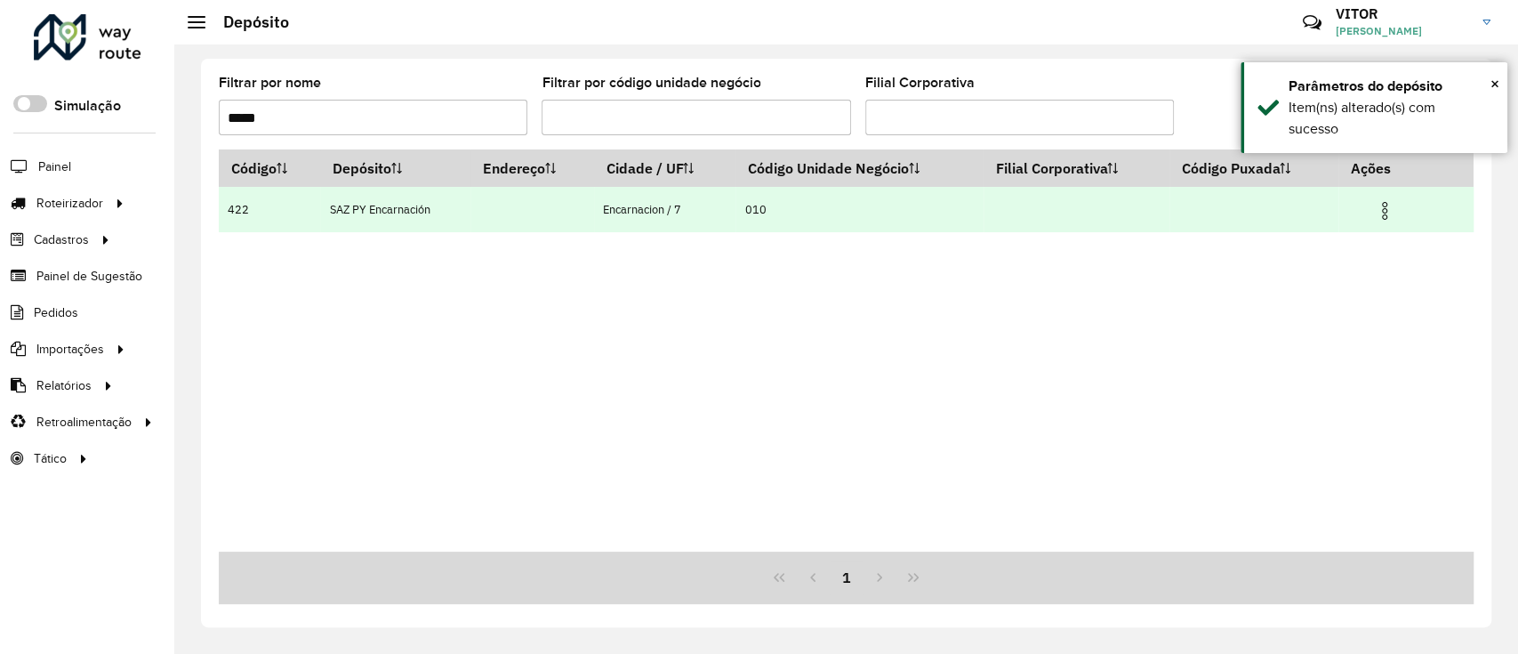
click at [1377, 215] on img at bounding box center [1384, 210] width 21 height 21
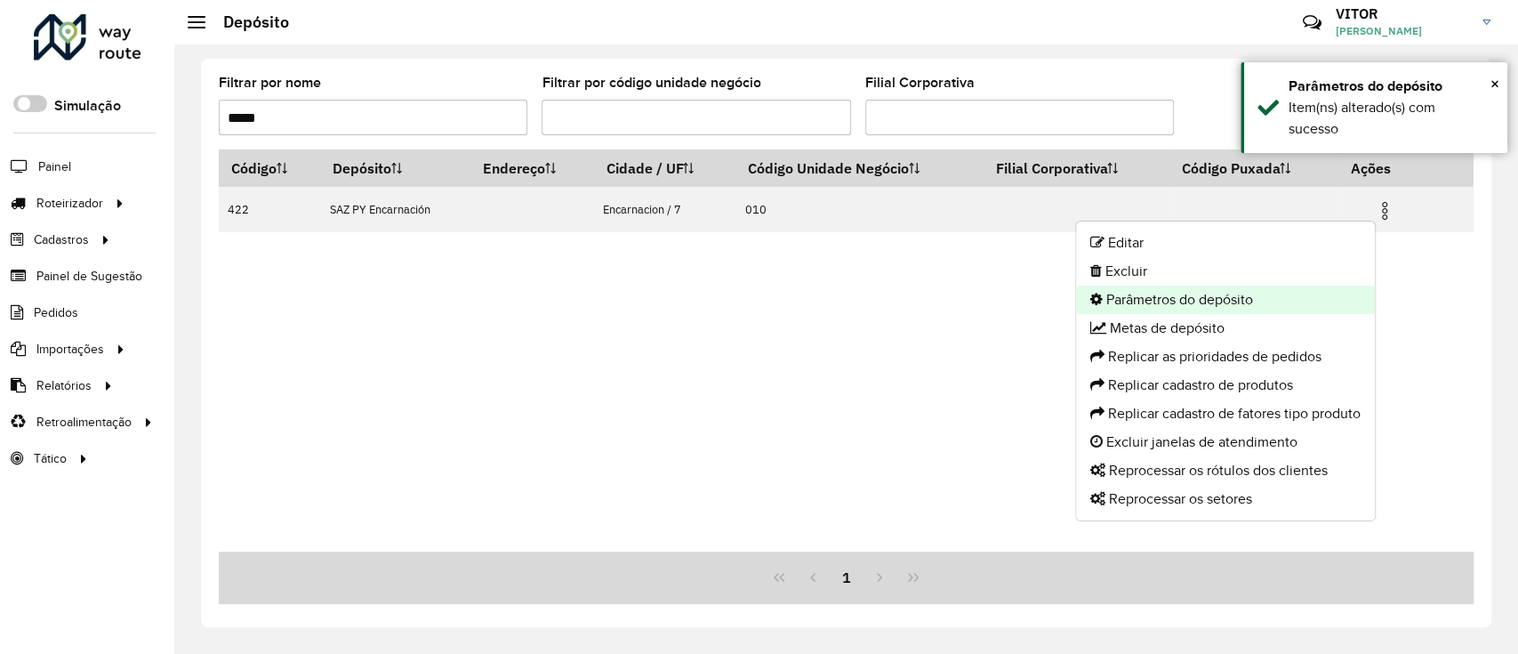
click at [1138, 298] on li "Parâmetros do depósito" at bounding box center [1225, 300] width 299 height 28
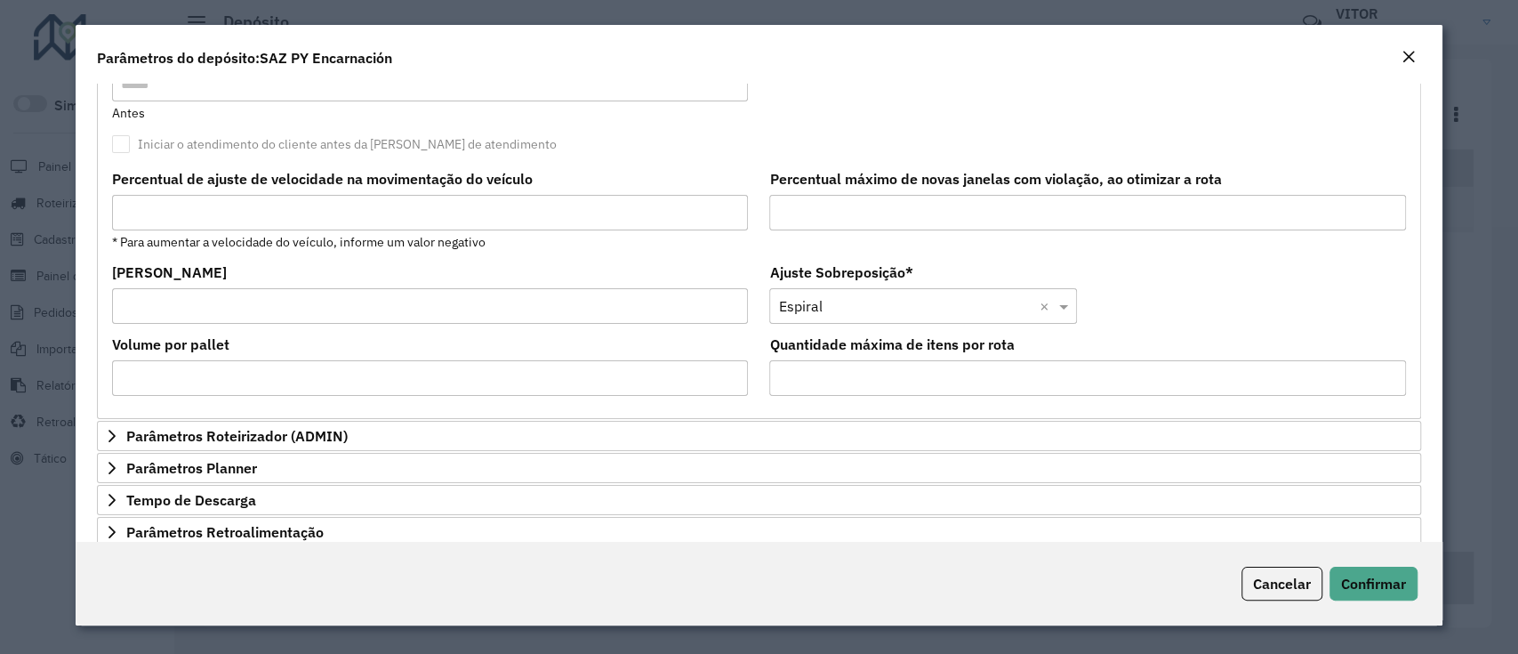
scroll to position [571, 0]
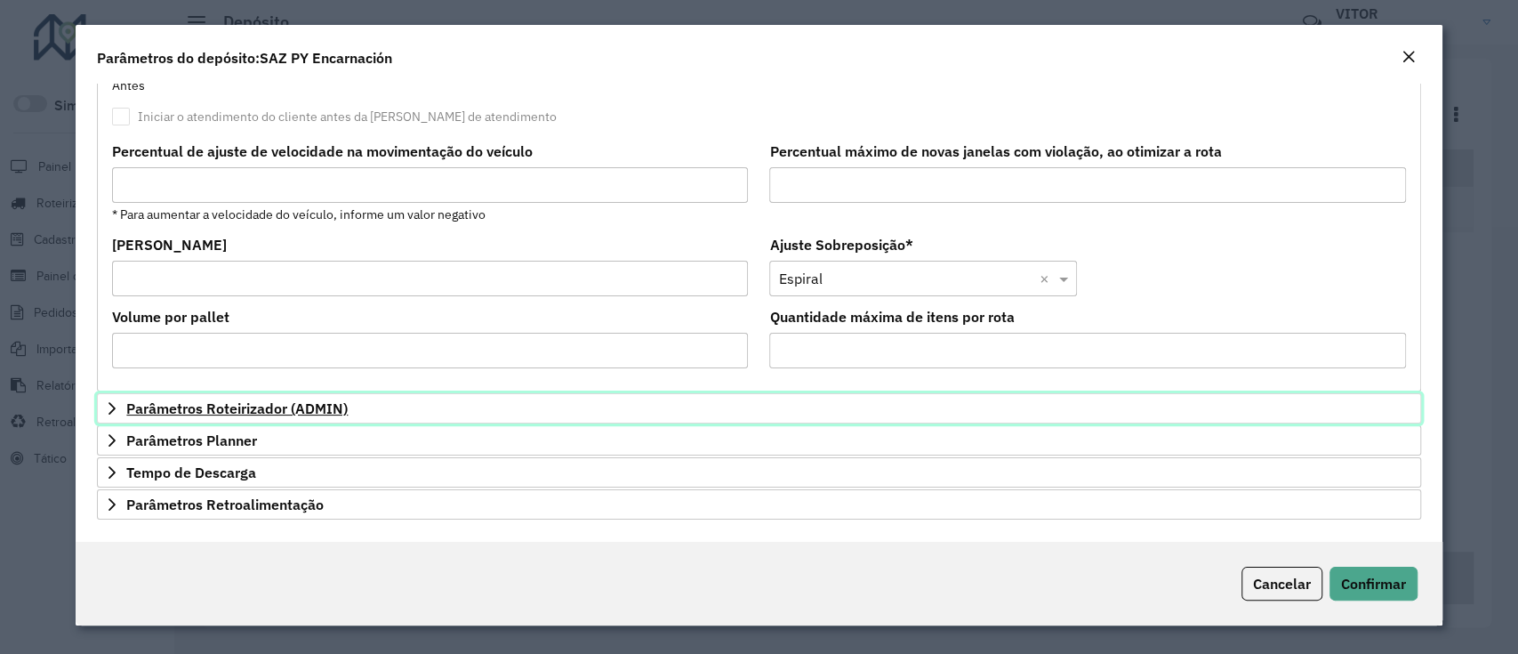
click at [276, 406] on span "Parâmetros Roteirizador (ADMIN)" at bounding box center [236, 408] width 221 height 14
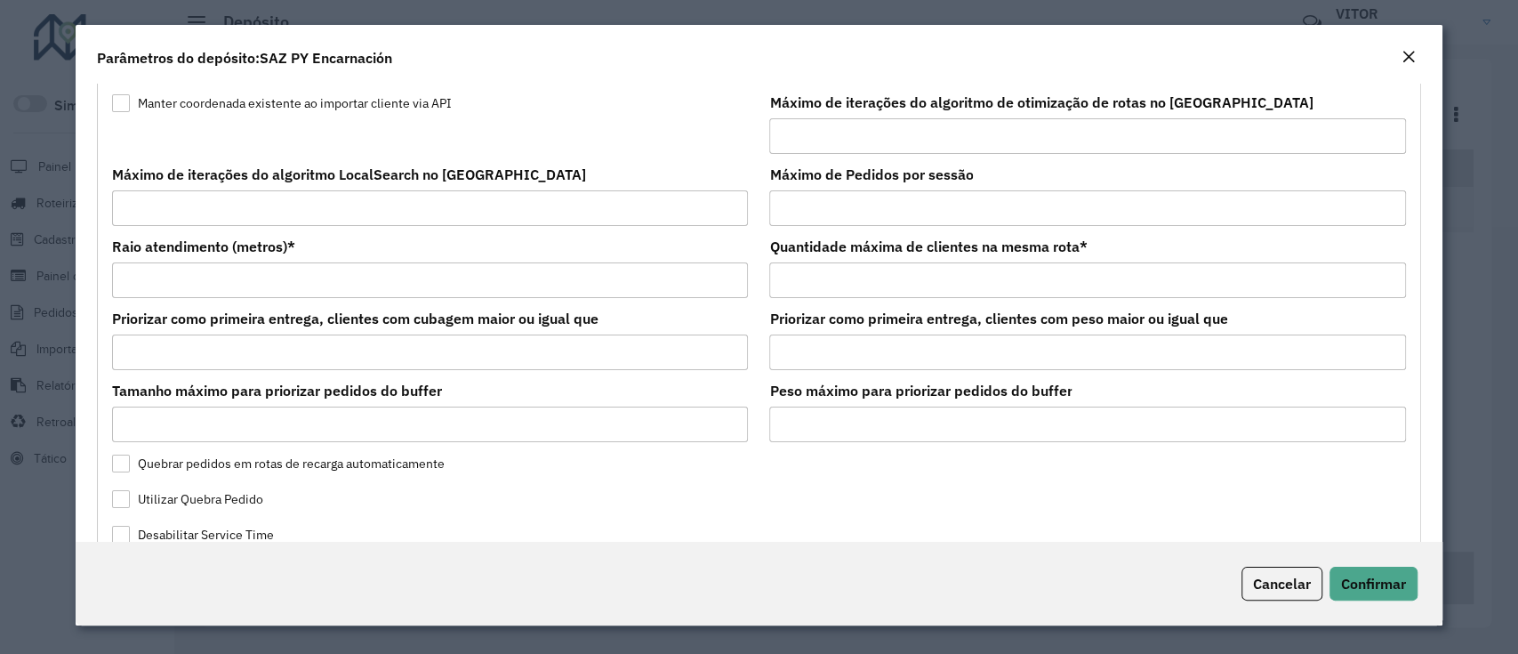
scroll to position [1402, 0]
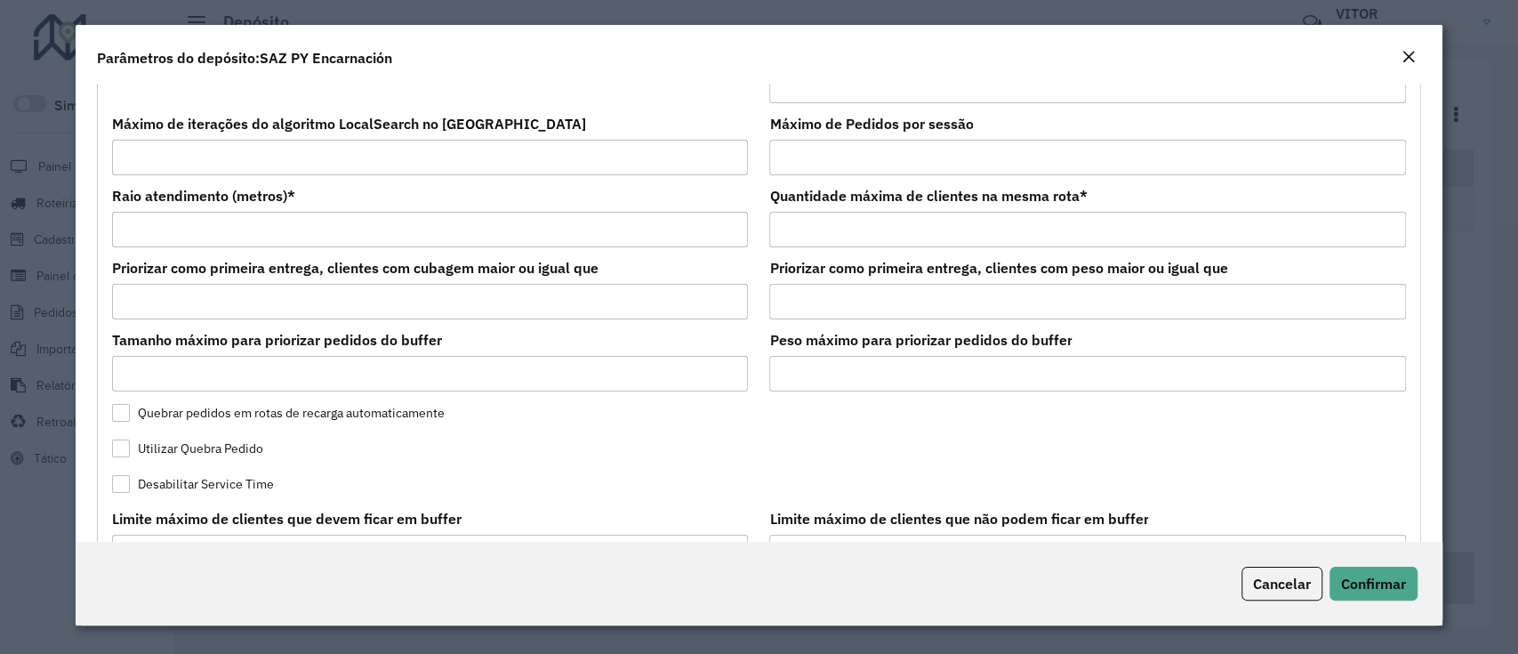
click at [1410, 59] on em "Close" at bounding box center [1409, 57] width 14 height 14
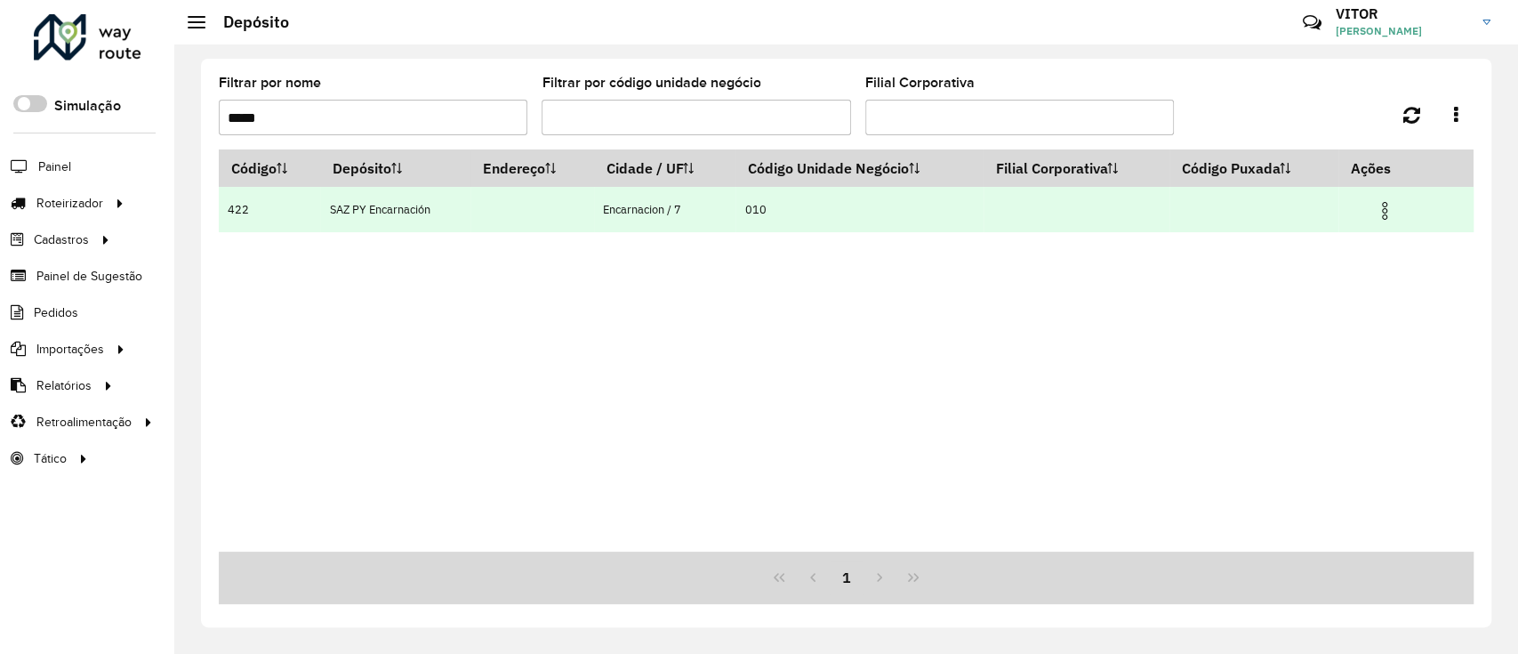
click at [1405, 214] on td at bounding box center [1392, 209] width 107 height 44
click at [1396, 211] on img at bounding box center [1384, 210] width 21 height 21
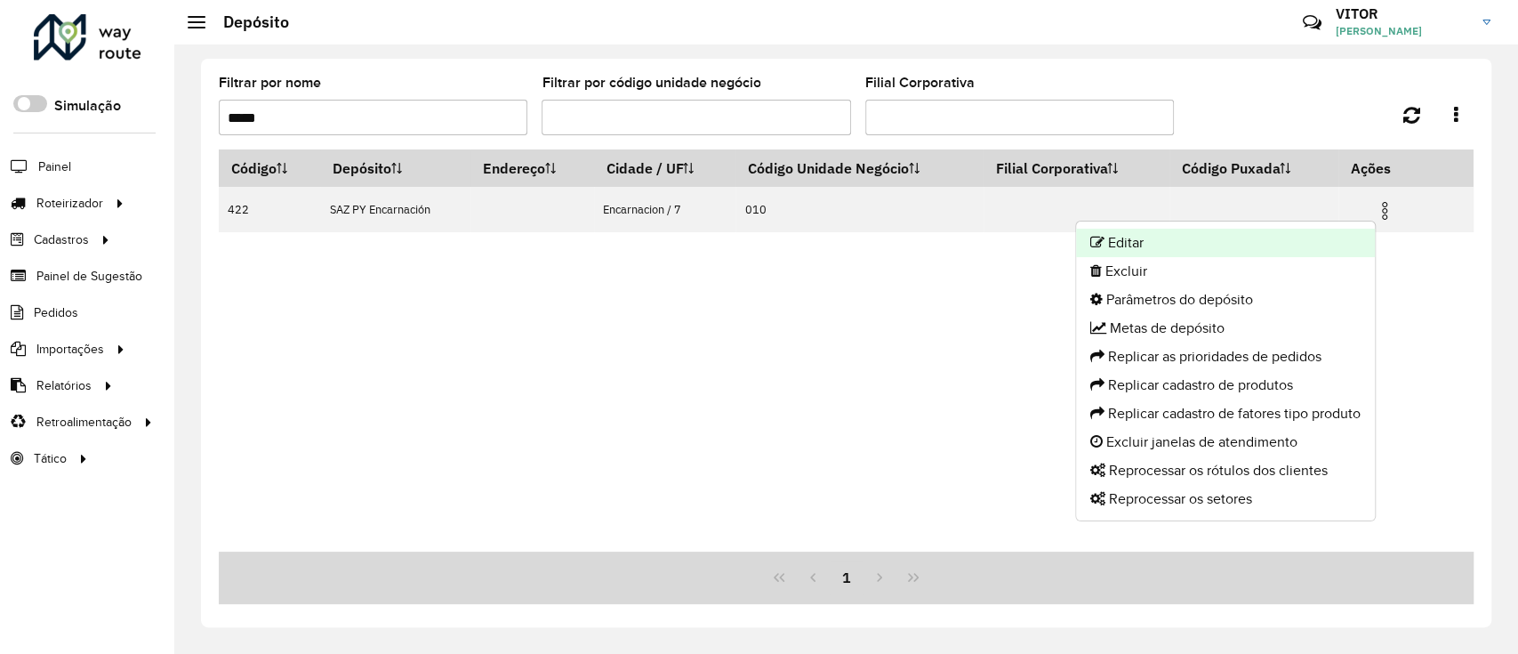
click at [1161, 253] on li "Editar" at bounding box center [1225, 243] width 299 height 28
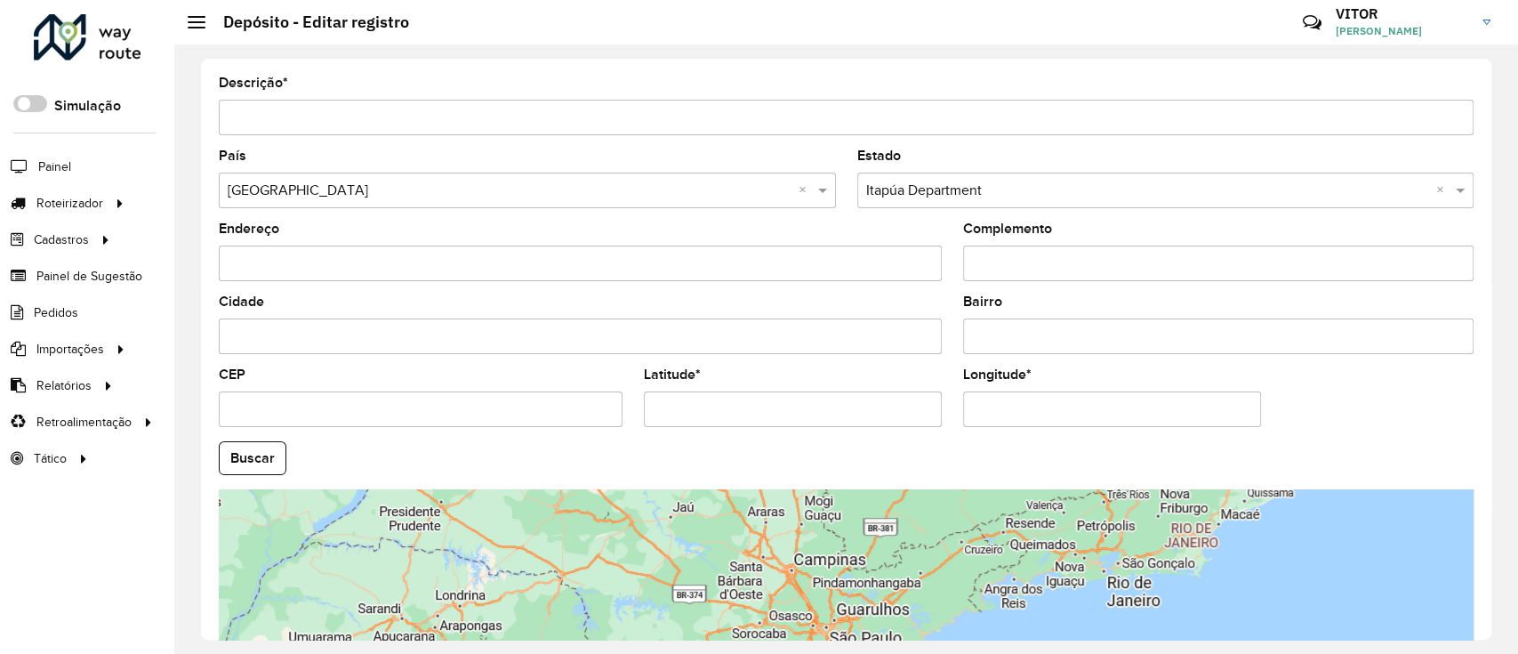
scroll to position [196, 0]
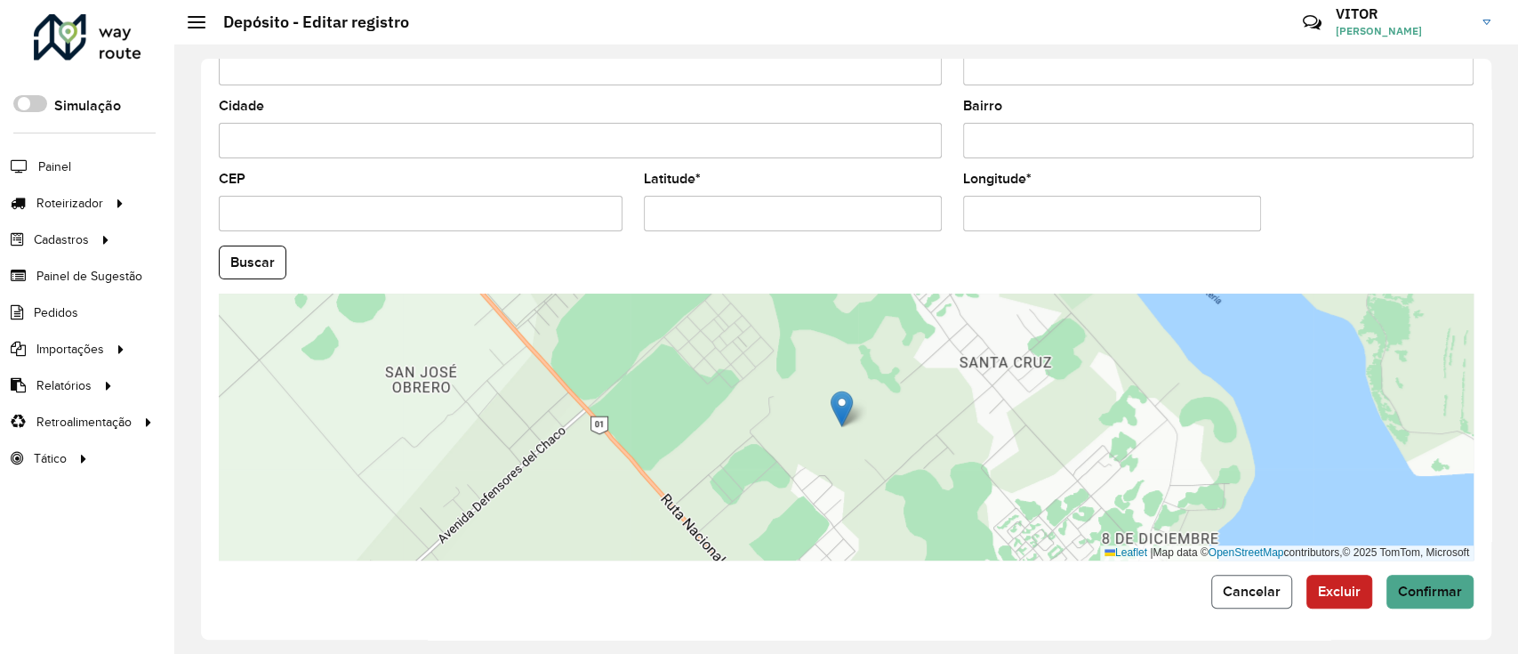
click at [1235, 601] on button "Cancelar" at bounding box center [1251, 592] width 81 height 34
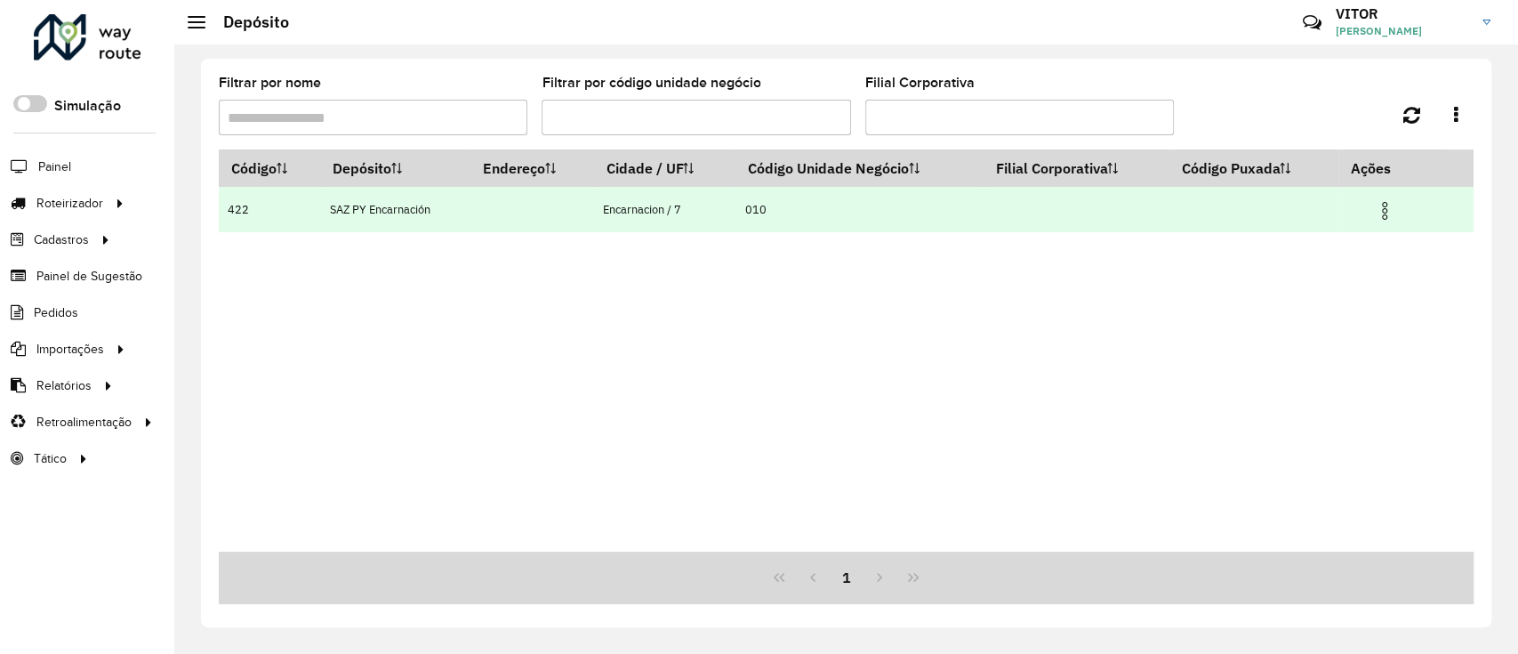
click at [1388, 212] on img at bounding box center [1384, 210] width 21 height 21
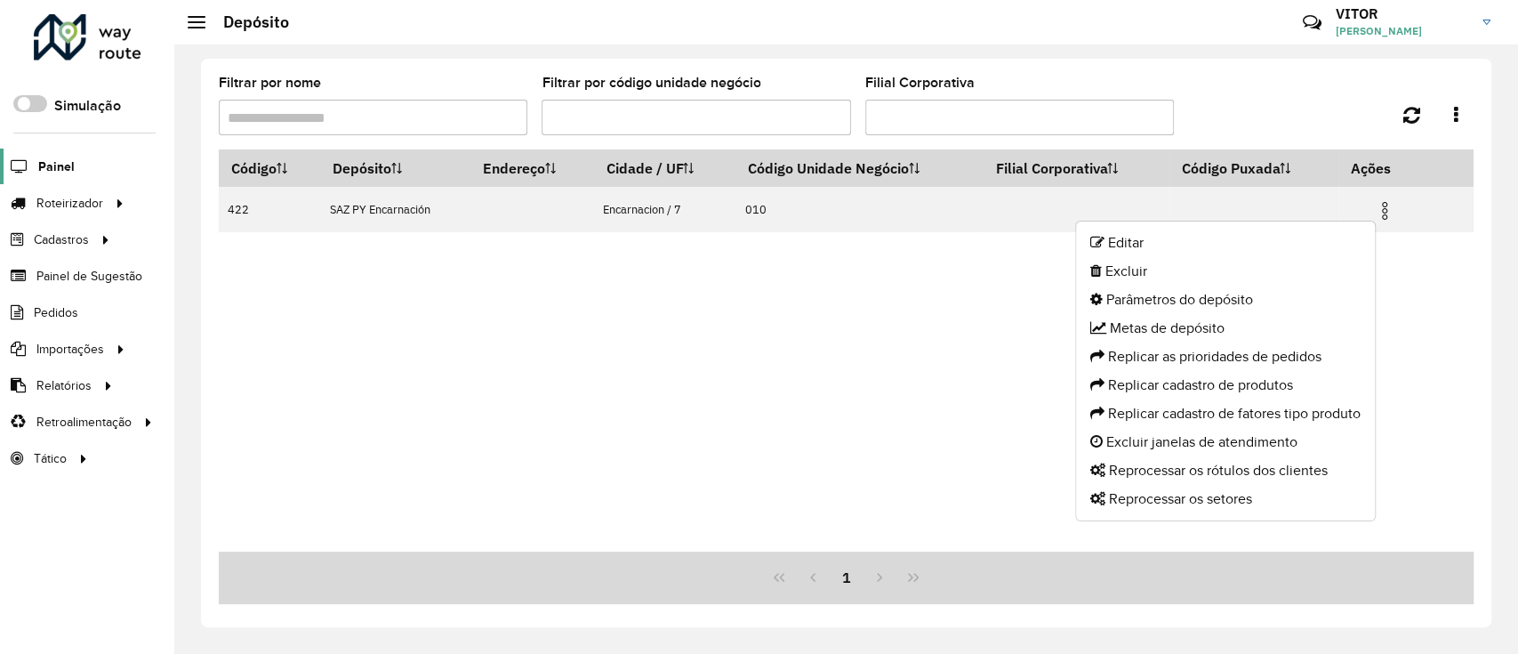
click at [68, 167] on span "Painel" at bounding box center [56, 166] width 36 height 19
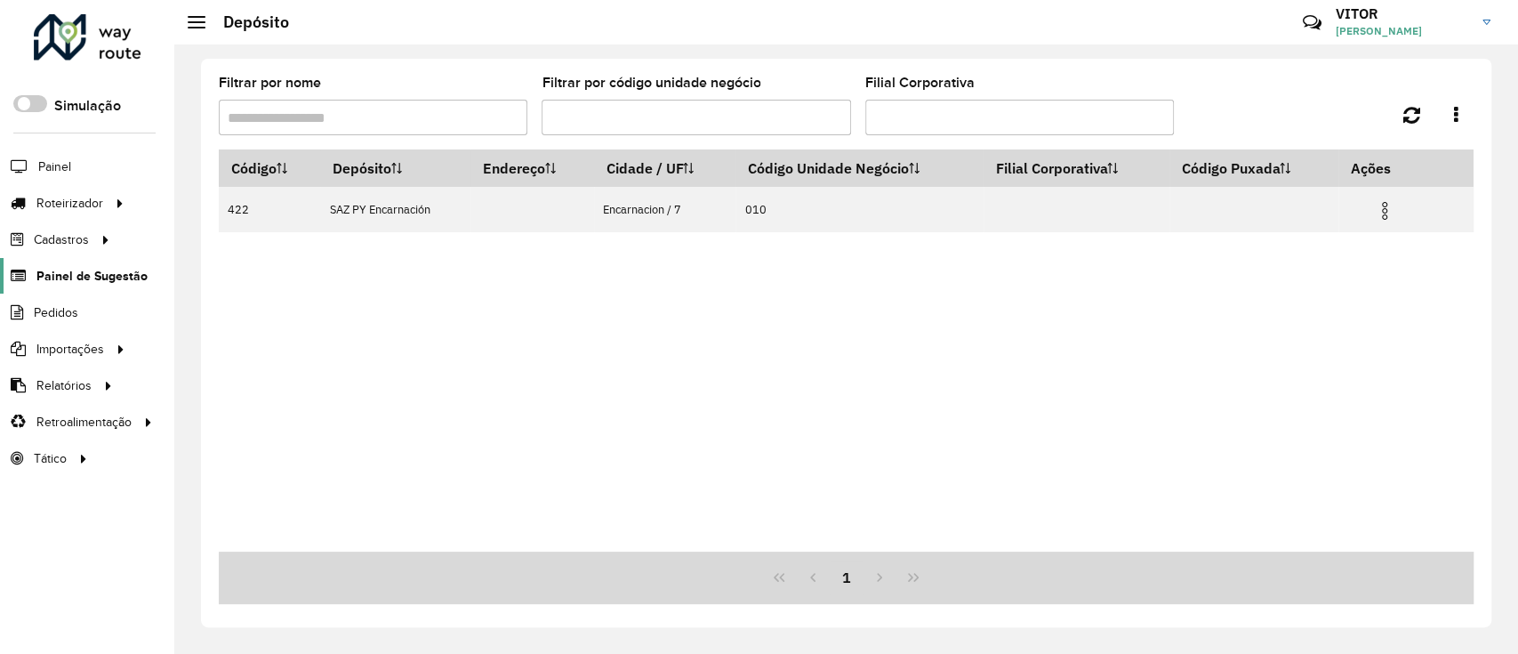
click at [101, 263] on link "Painel de Sugestão" at bounding box center [74, 276] width 148 height 36
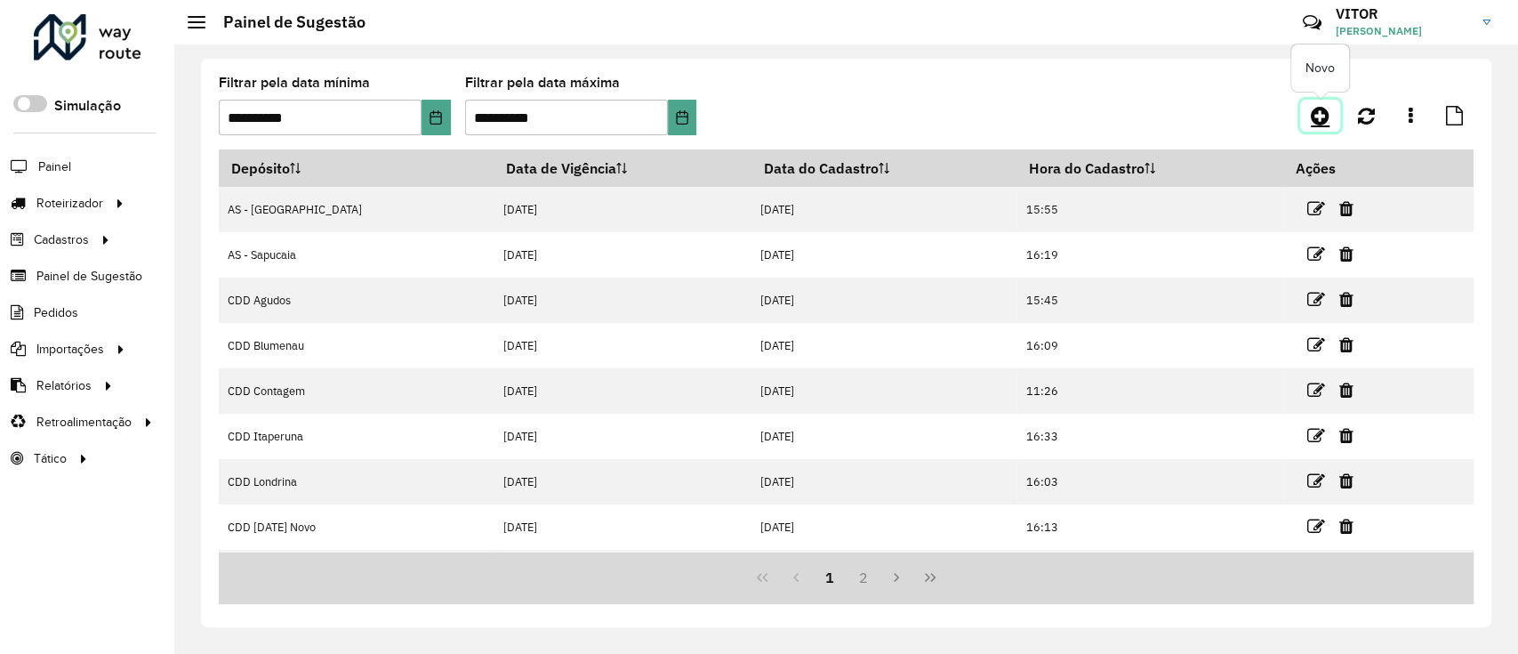
click at [1331, 123] on link at bounding box center [1320, 116] width 40 height 32
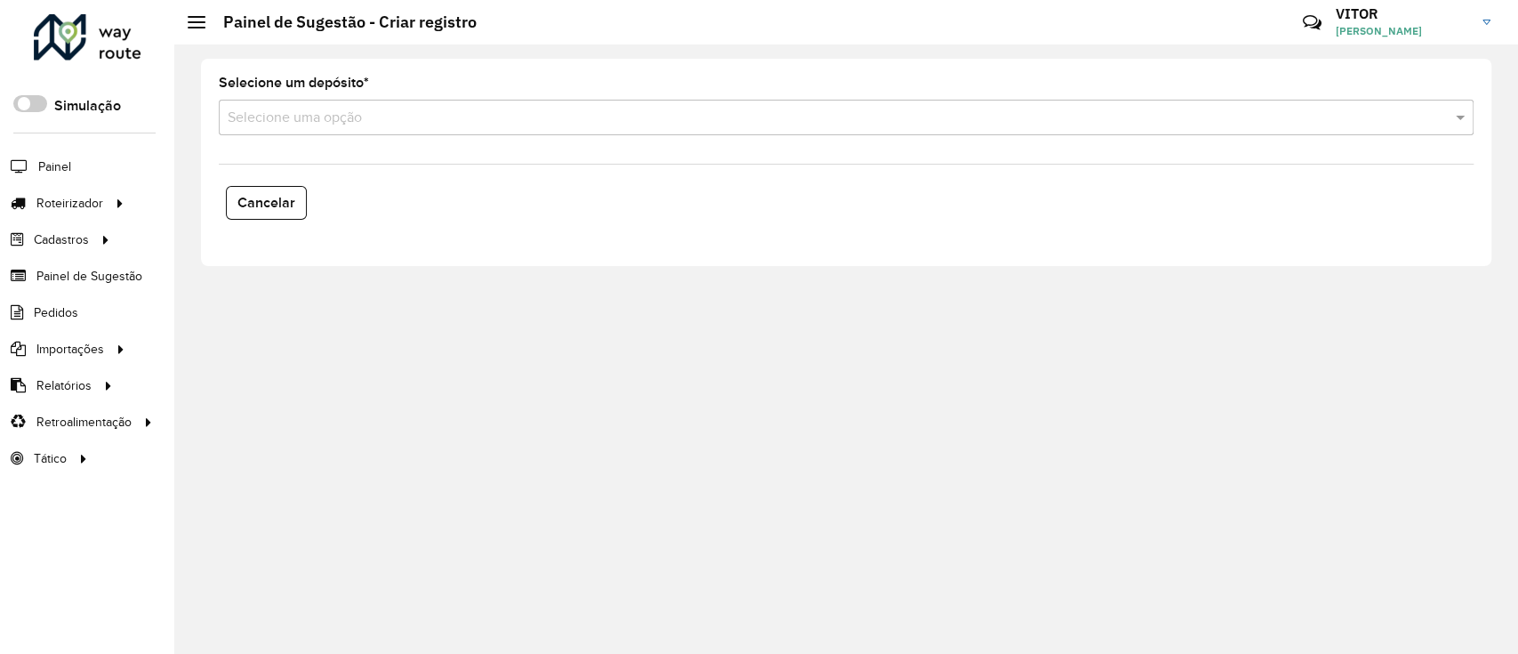
click at [1331, 122] on input "text" at bounding box center [829, 118] width 1202 height 21
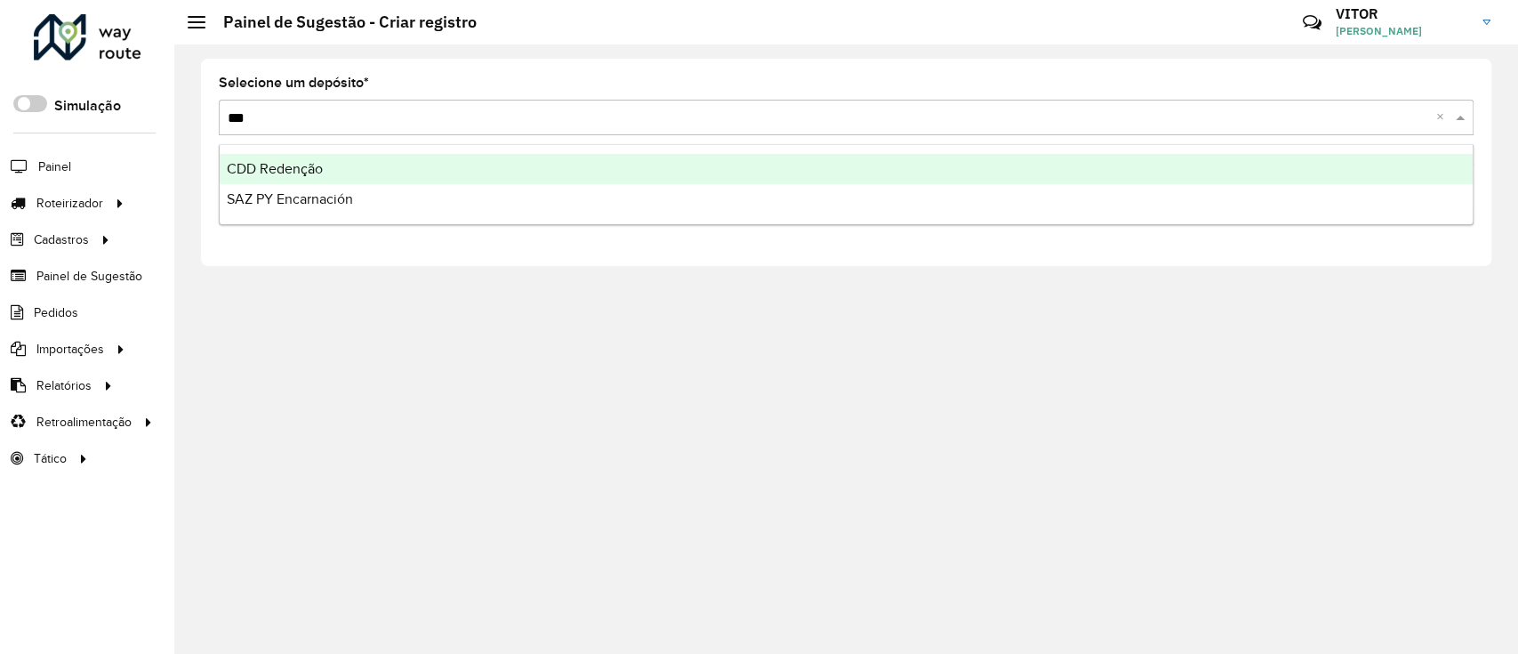
type input "****"
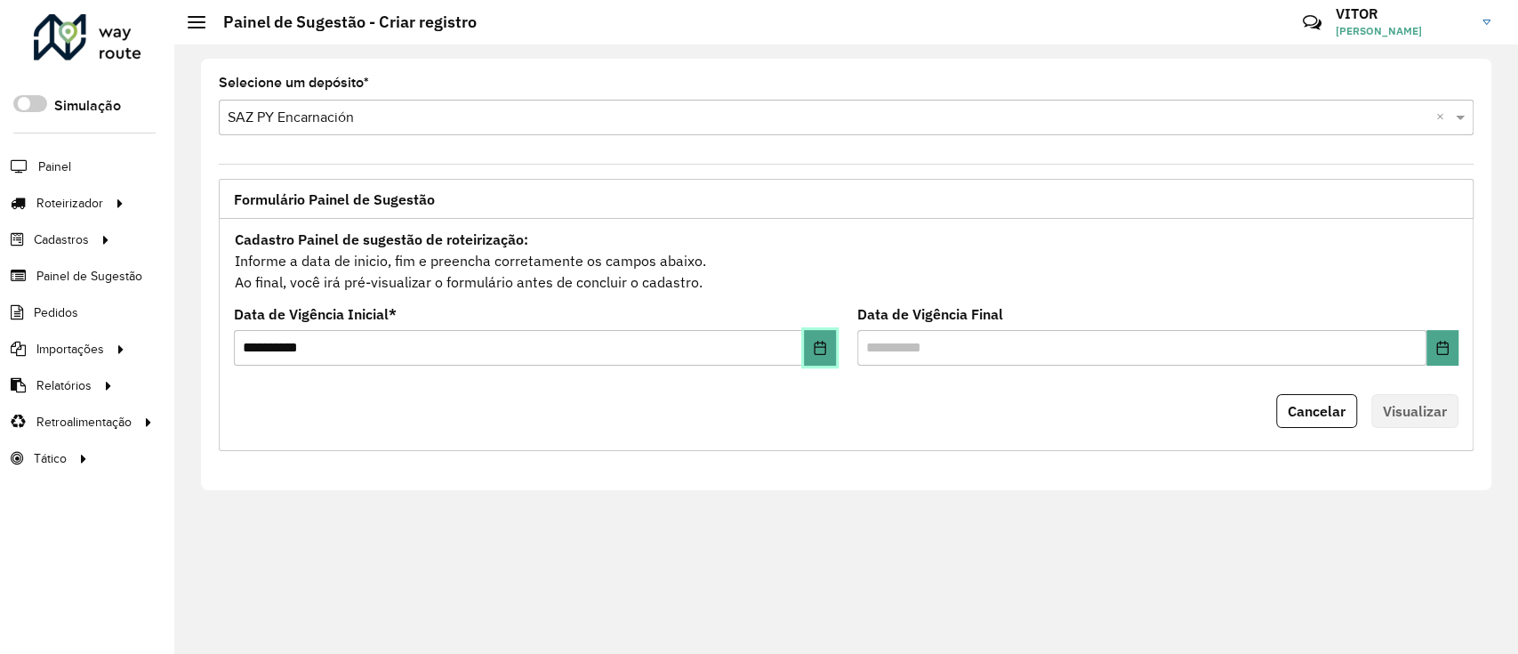
click at [830, 344] on button "Choose Date" at bounding box center [820, 348] width 32 height 36
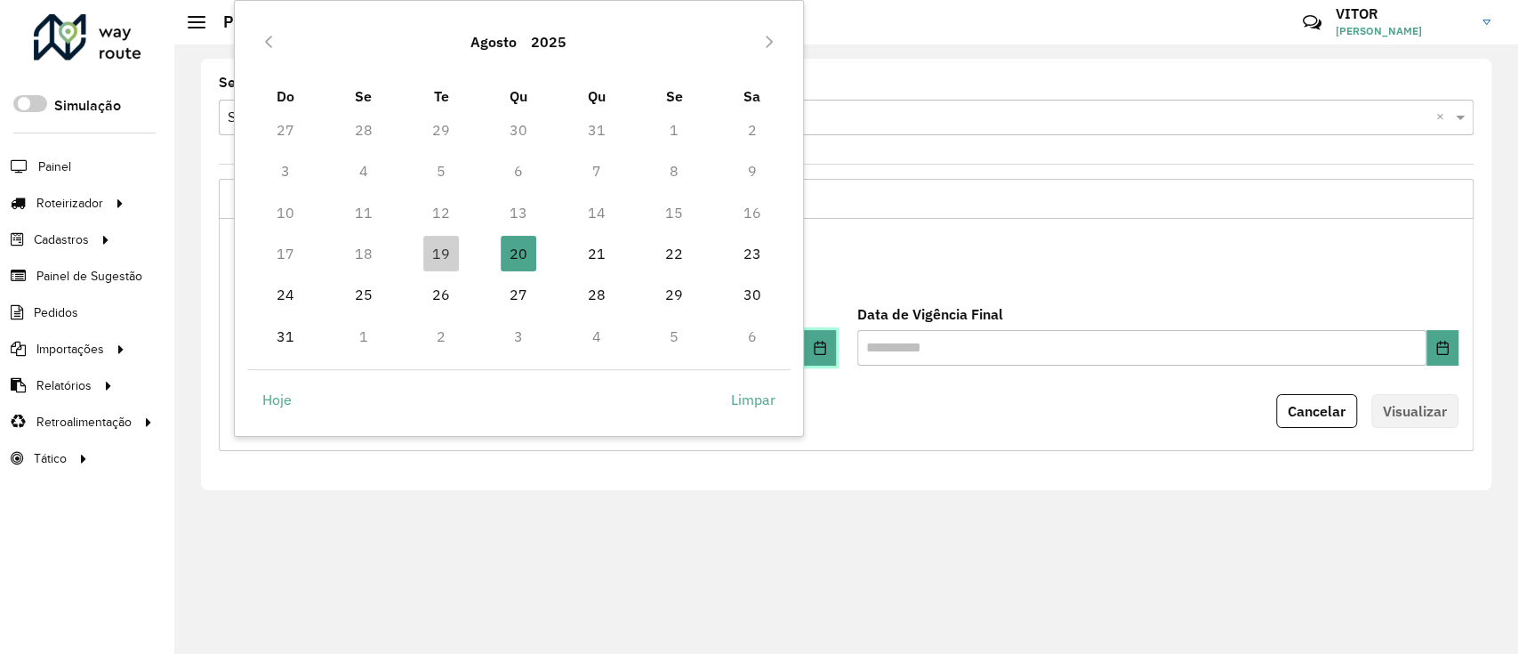
click at [830, 344] on button "Choose Date" at bounding box center [820, 348] width 32 height 36
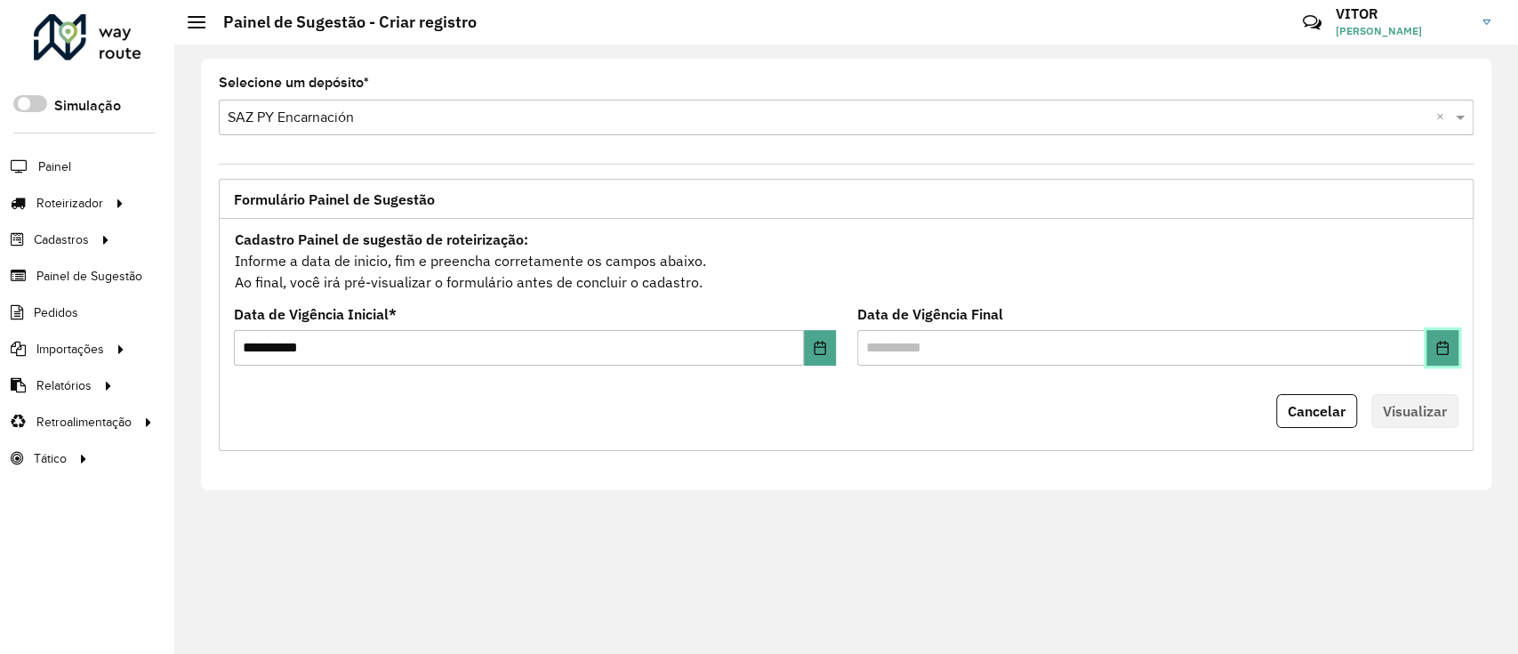
click at [1435, 345] on button "Choose Date" at bounding box center [1443, 348] width 32 height 36
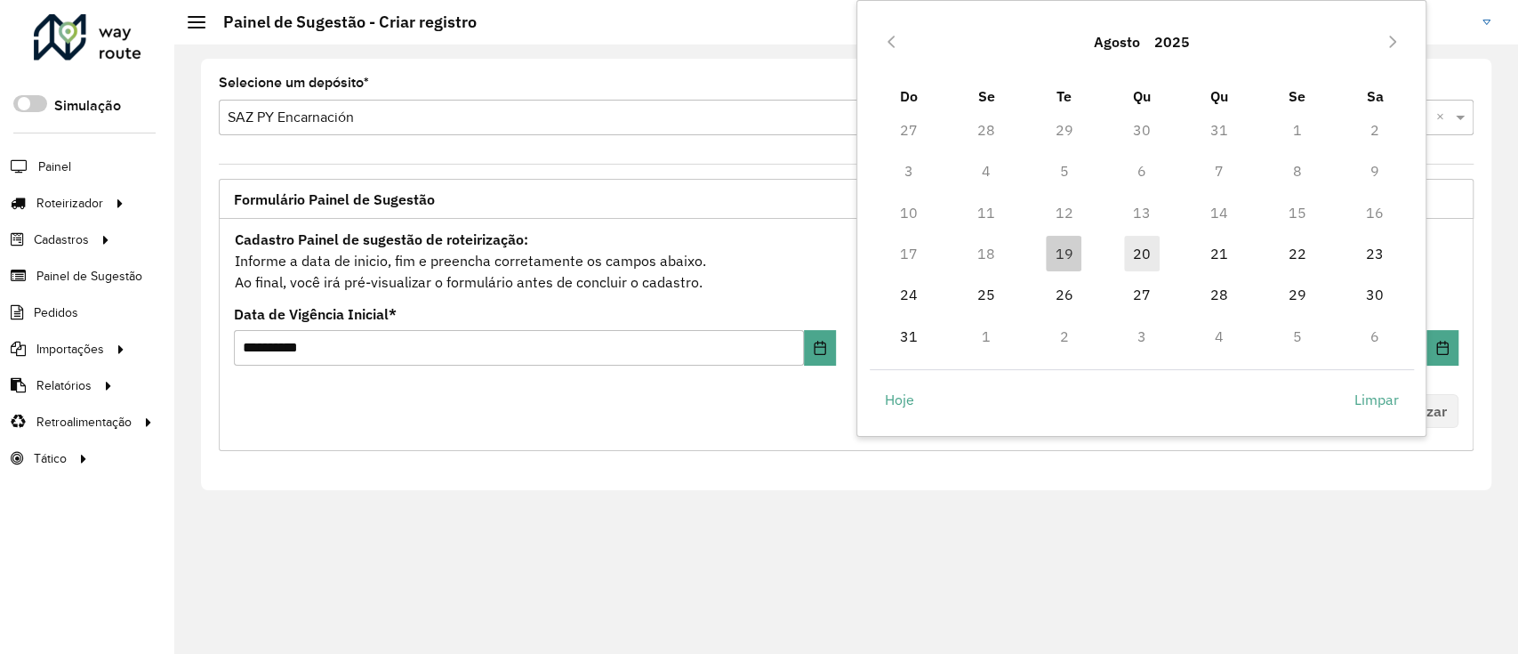
click at [1132, 253] on span "20" at bounding box center [1142, 254] width 36 height 36
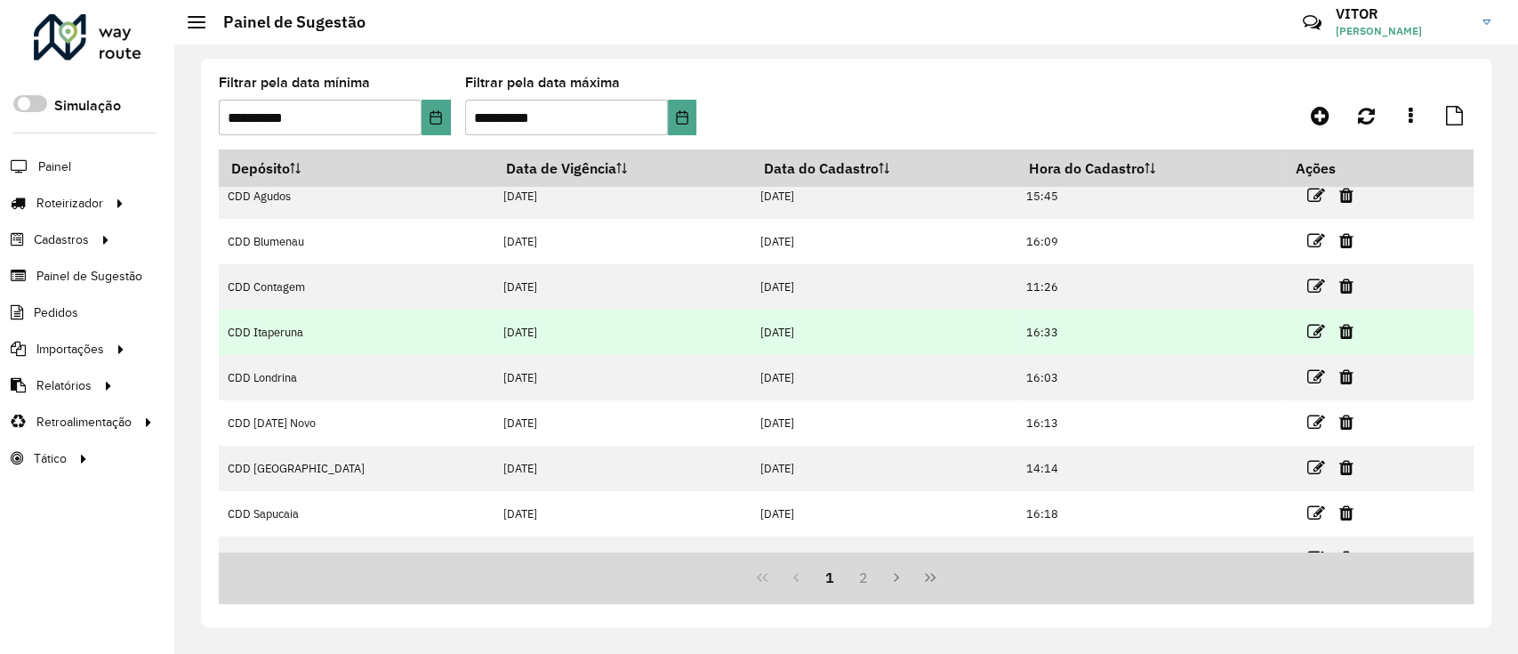
scroll to position [178, 0]
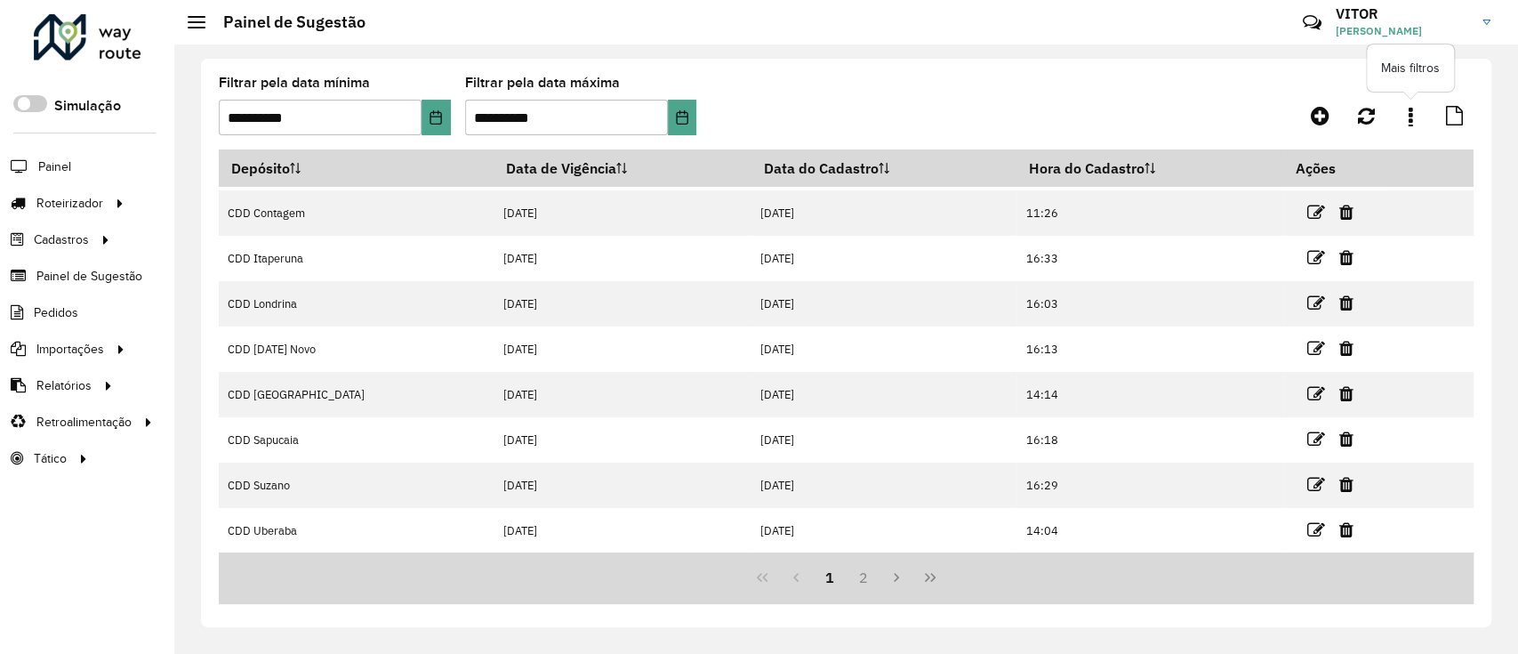
click at [1409, 117] on icon at bounding box center [1411, 116] width 4 height 20
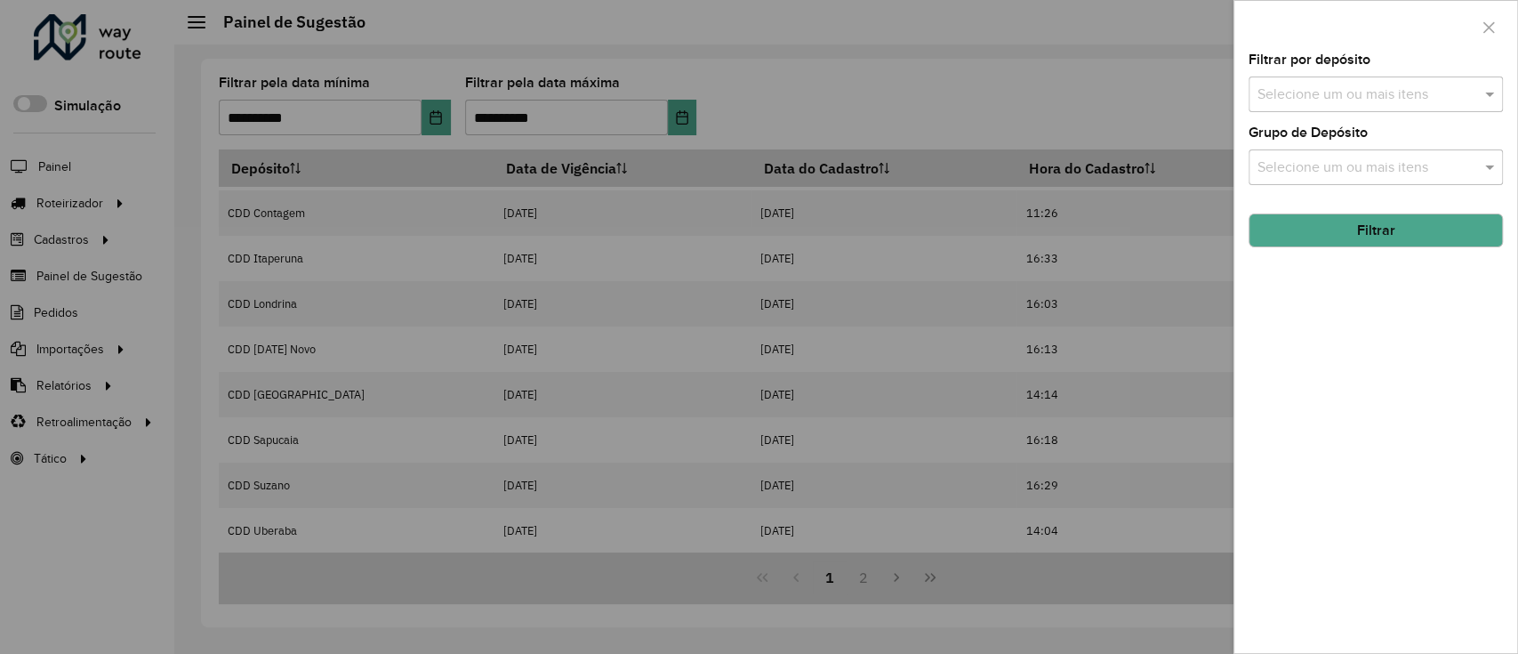
click at [1318, 82] on div "Selecione um ou mais itens" at bounding box center [1376, 94] width 254 height 36
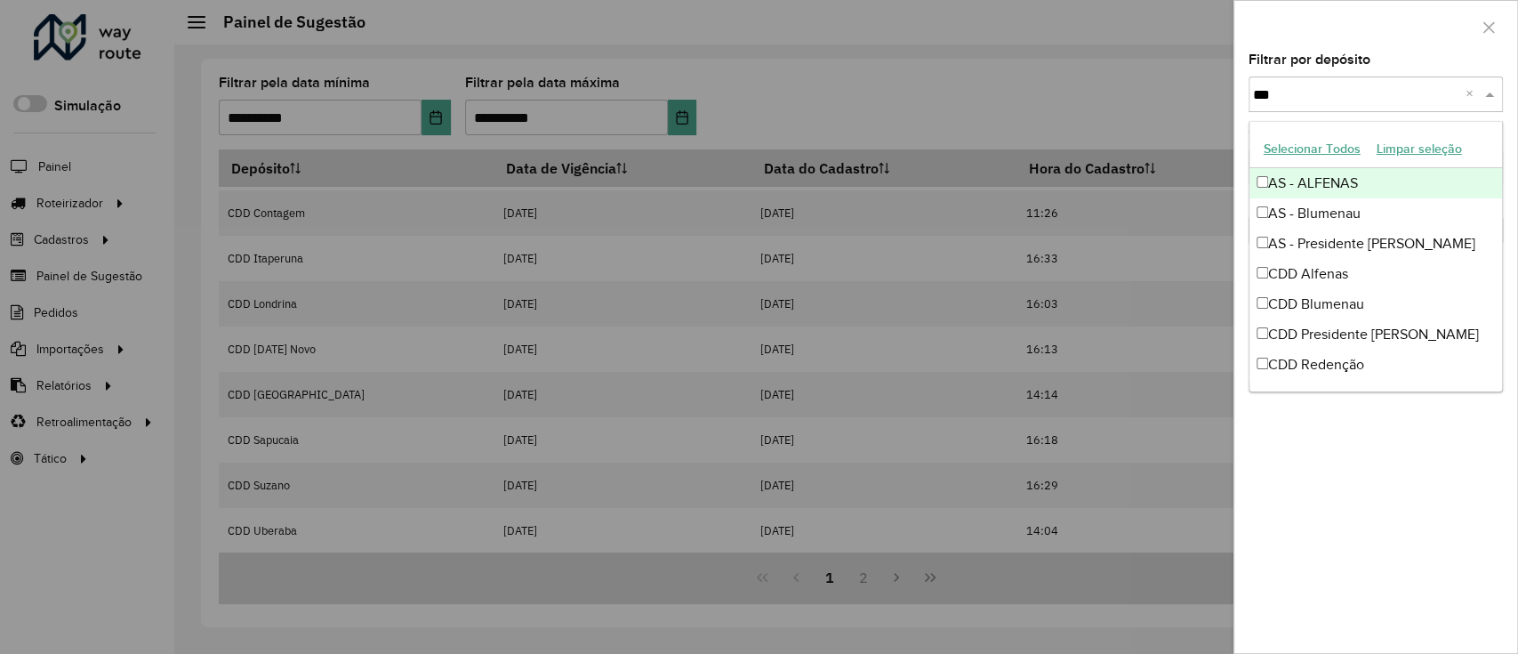
type input "****"
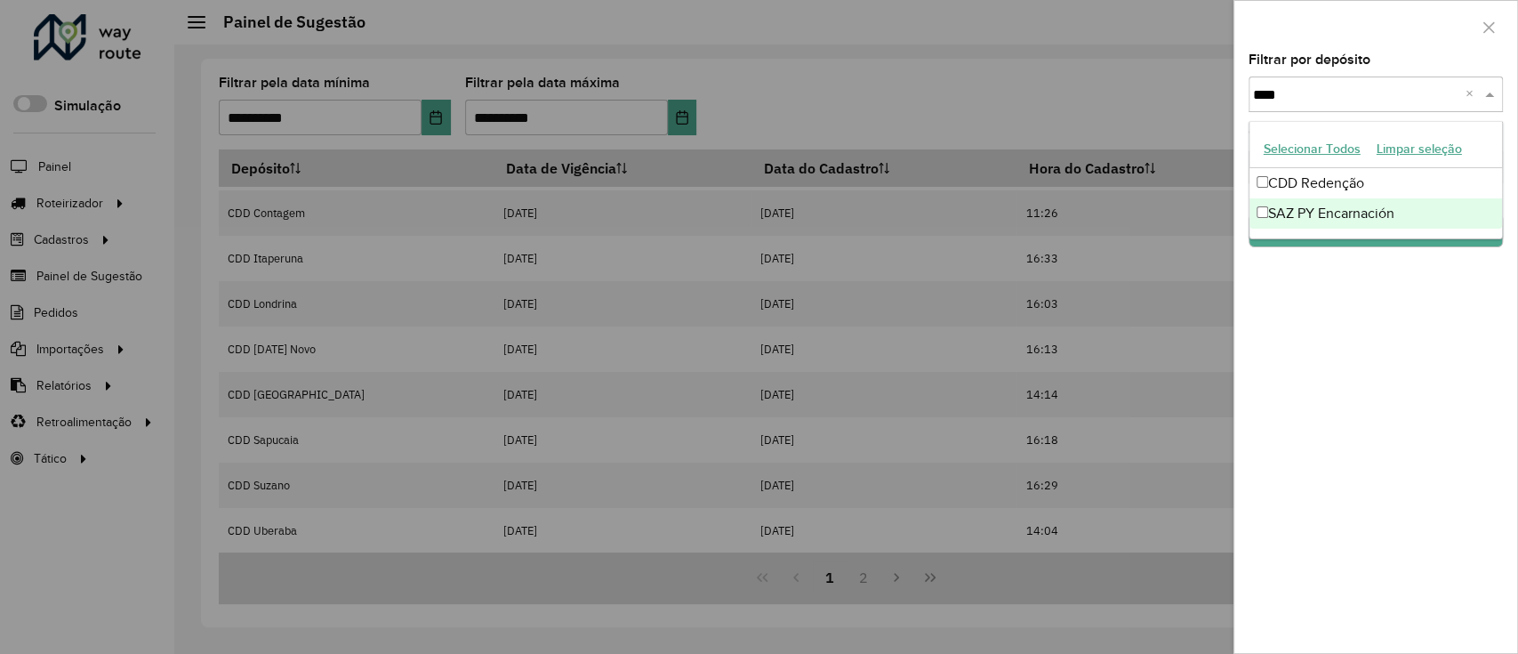
click at [1320, 228] on div "SAZ PY Encarnación" at bounding box center [1376, 213] width 253 height 30
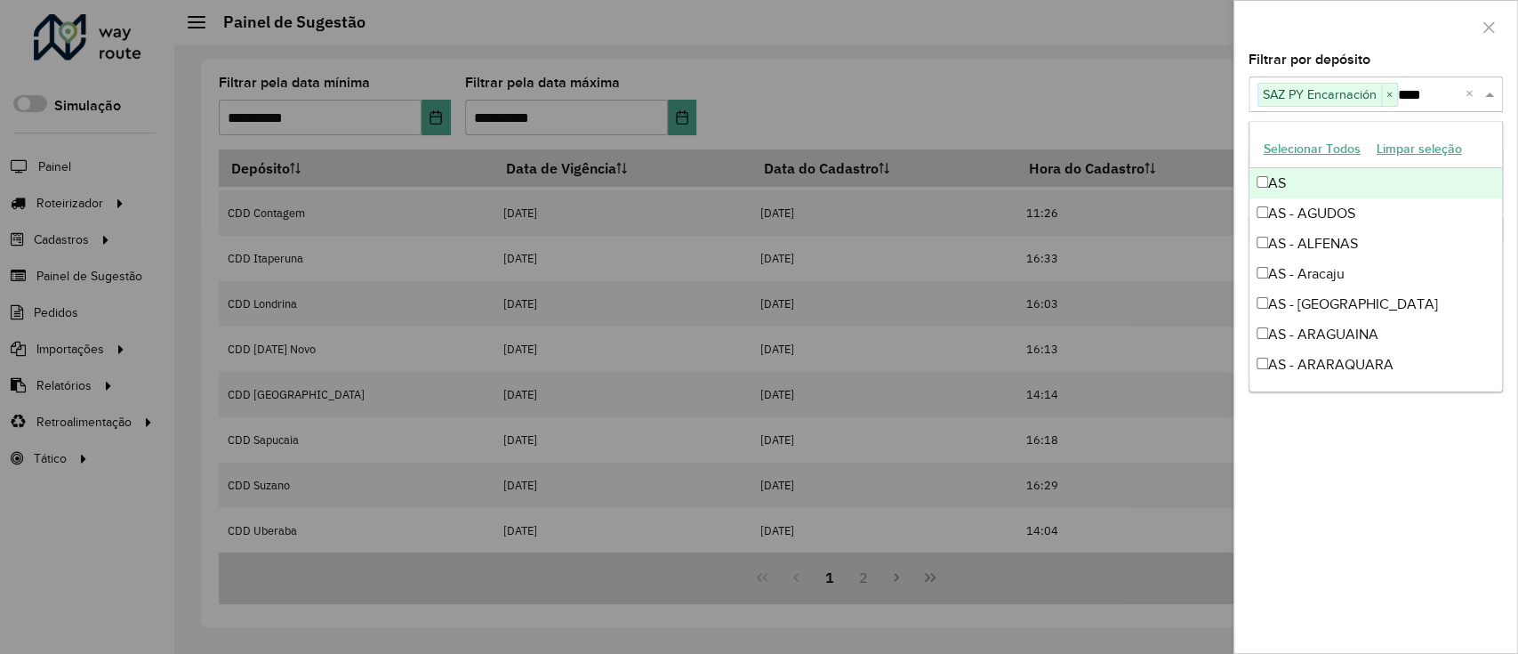
click at [1415, 44] on div at bounding box center [1376, 27] width 283 height 52
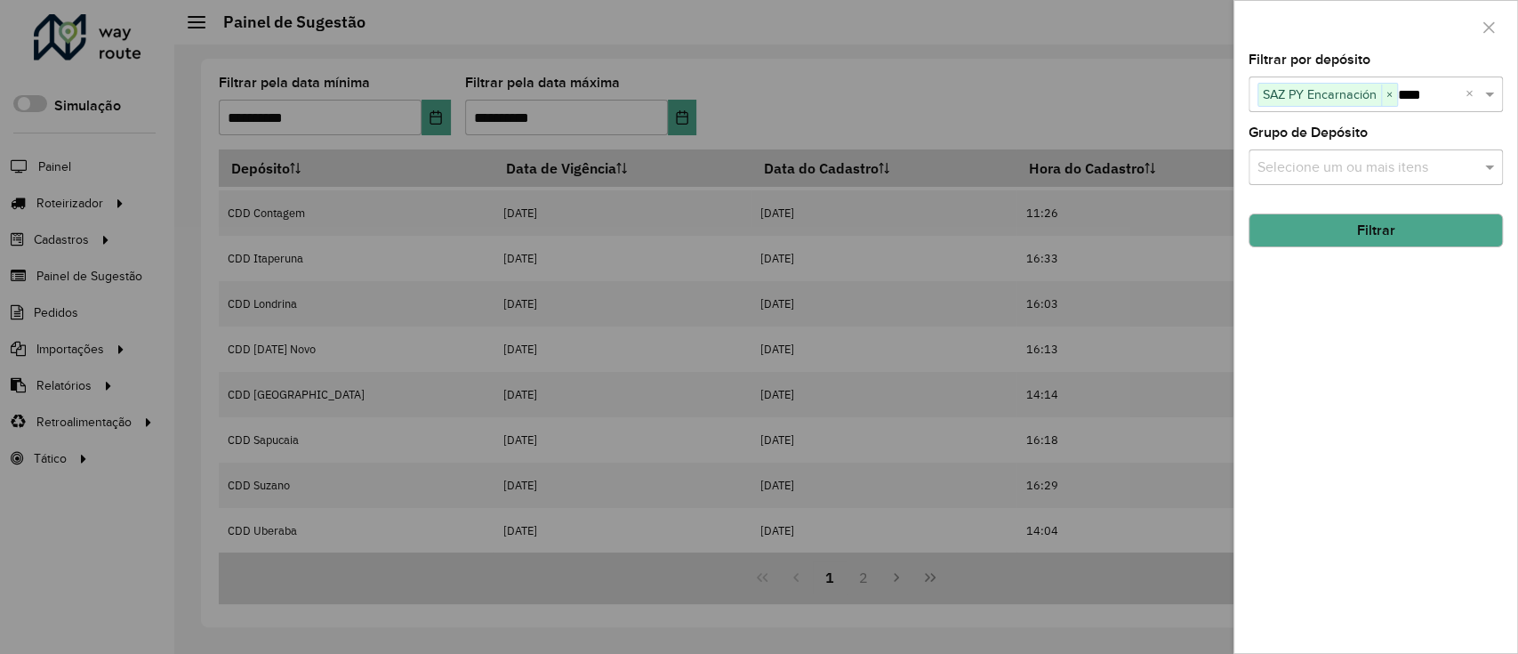
click at [1398, 219] on button "Filtrar" at bounding box center [1376, 230] width 254 height 34
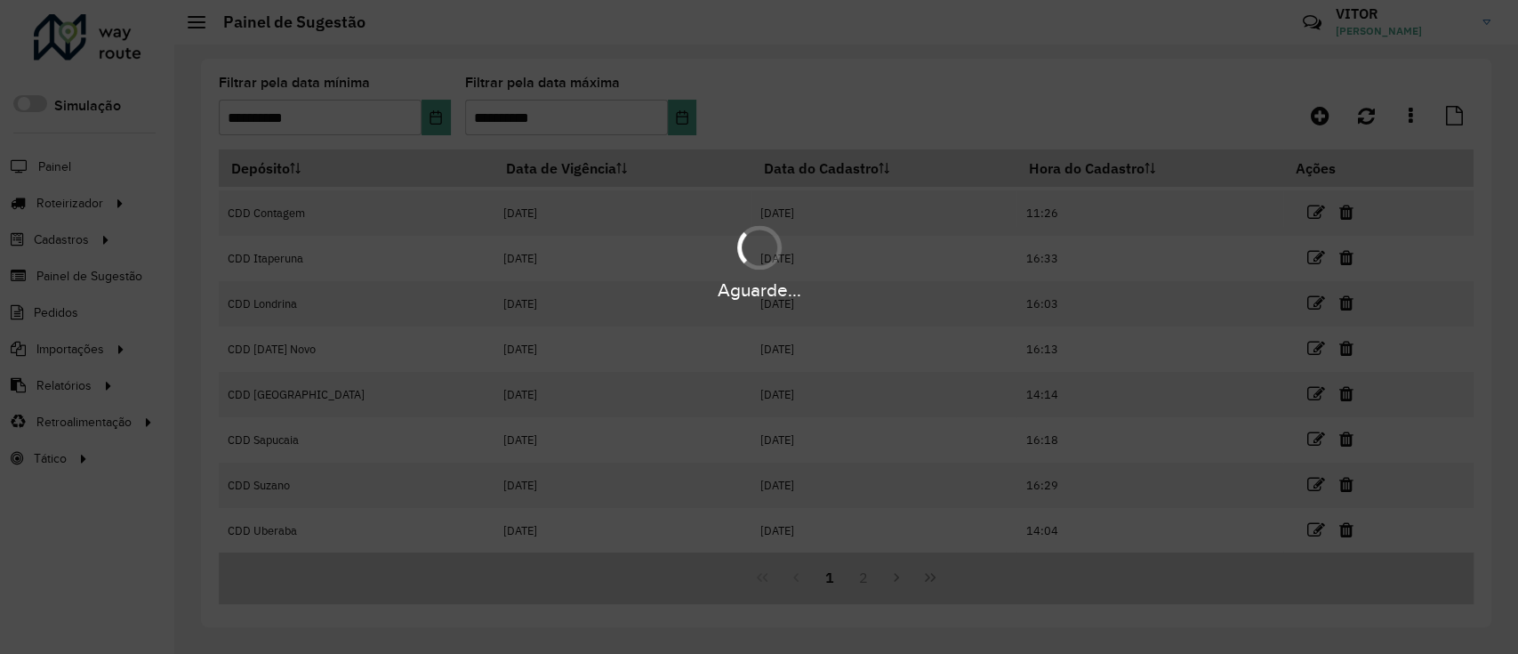
scroll to position [0, 0]
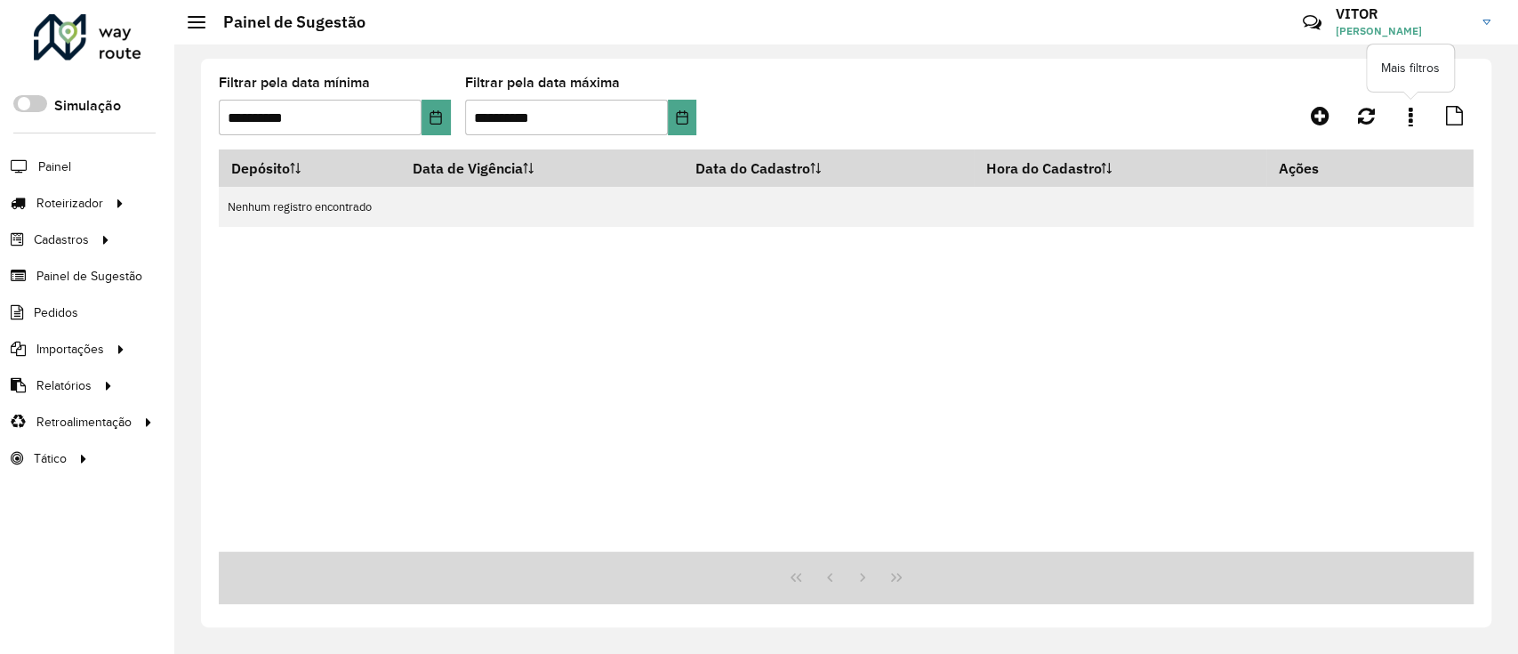
click at [1400, 116] on link at bounding box center [1411, 116] width 36 height 32
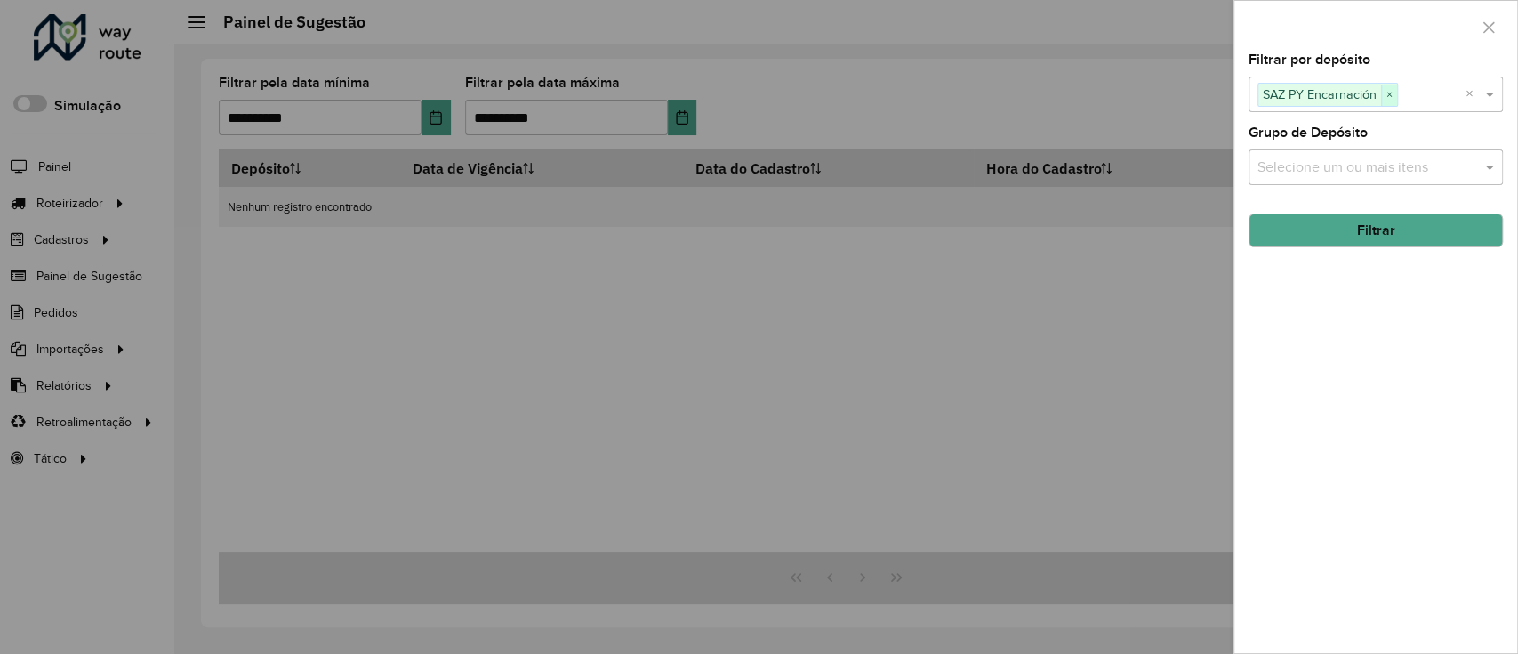
click at [1394, 100] on span "×" at bounding box center [1389, 94] width 16 height 21
click at [913, 181] on div at bounding box center [759, 327] width 1518 height 654
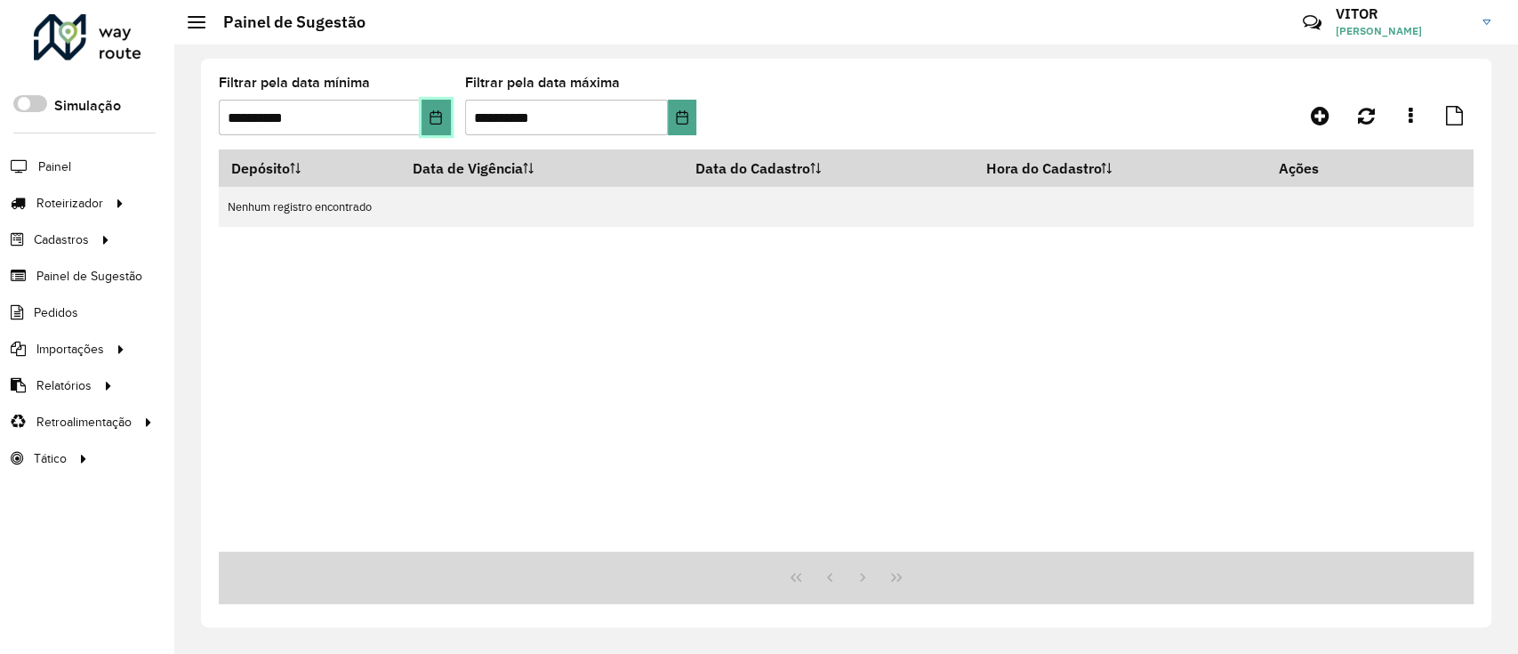
click at [424, 109] on button "Choose Date" at bounding box center [436, 118] width 29 height 36
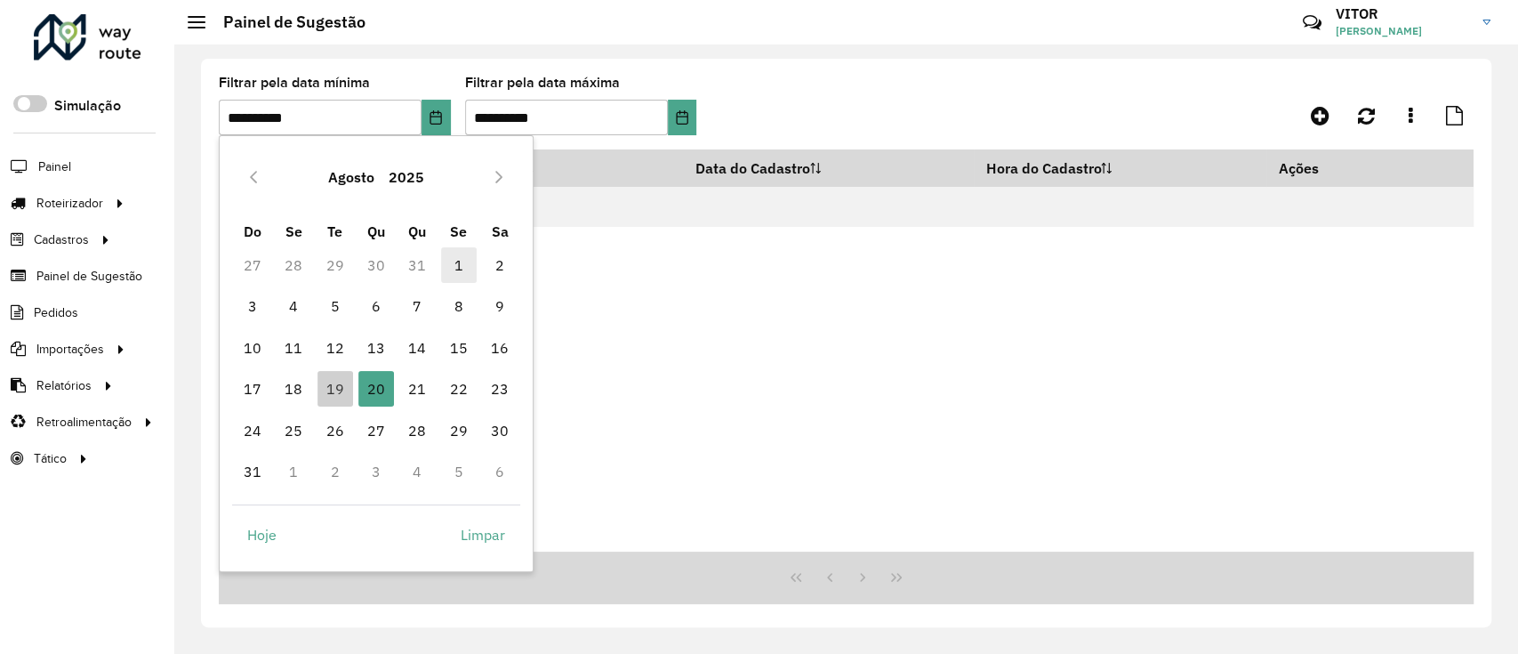
click at [466, 253] on span "1" at bounding box center [459, 265] width 36 height 36
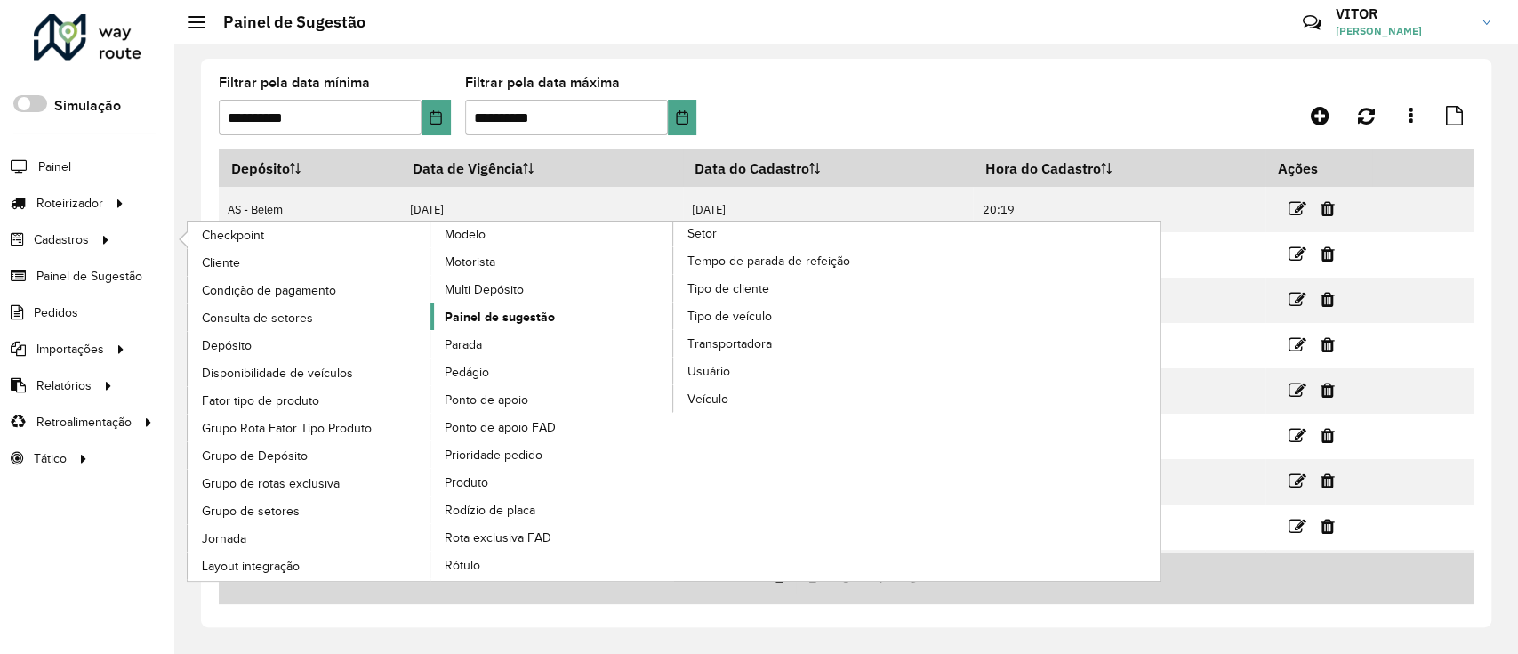
click at [508, 310] on span "Painel de sugestão" at bounding box center [500, 317] width 110 height 19
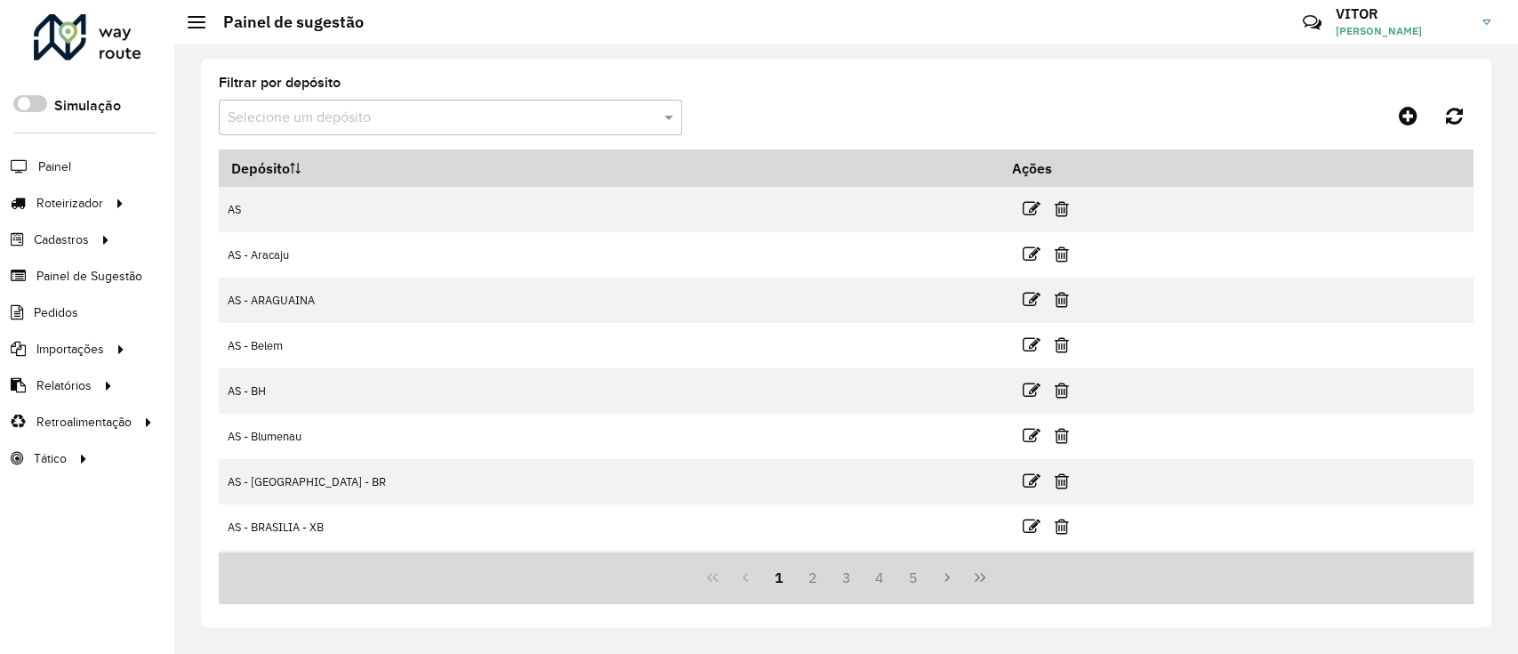
click at [374, 125] on input "text" at bounding box center [433, 118] width 410 height 21
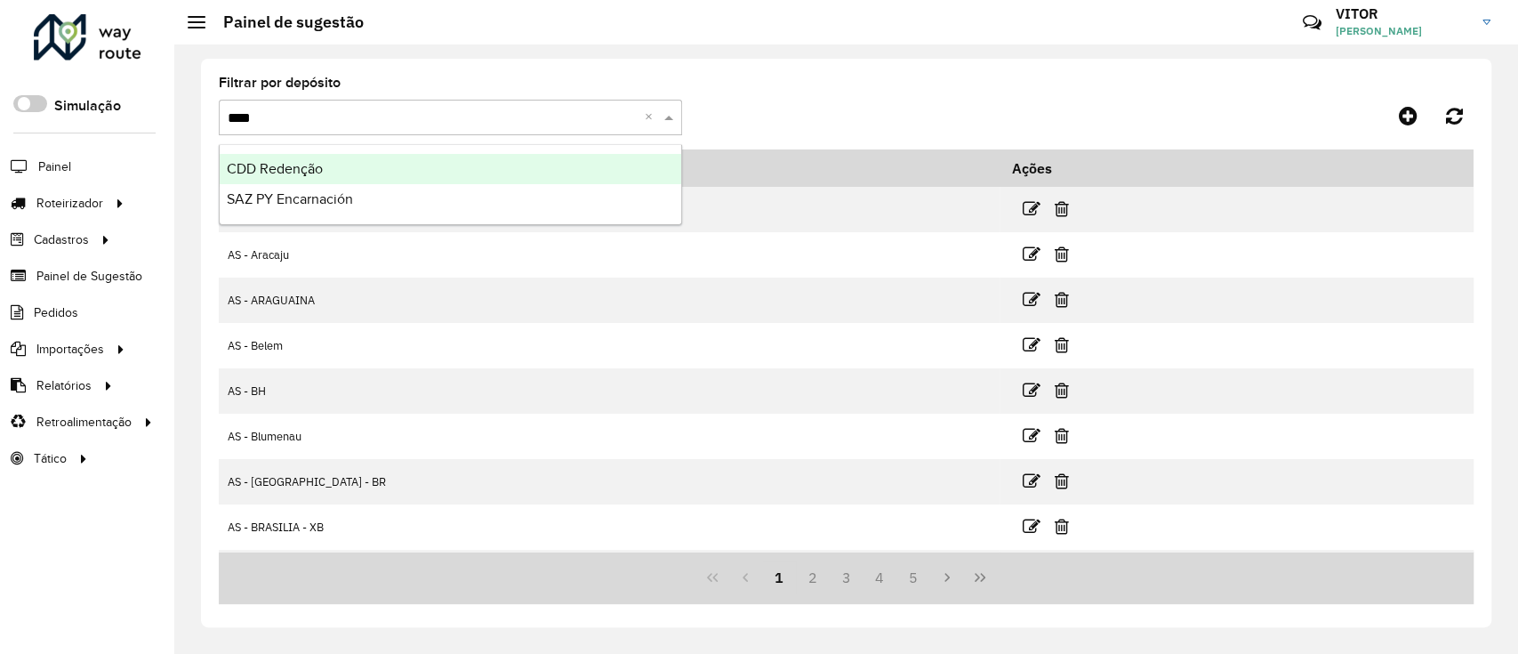
type input "*****"
click at [392, 159] on div "SAZ PY Encarnación" at bounding box center [451, 169] width 462 height 30
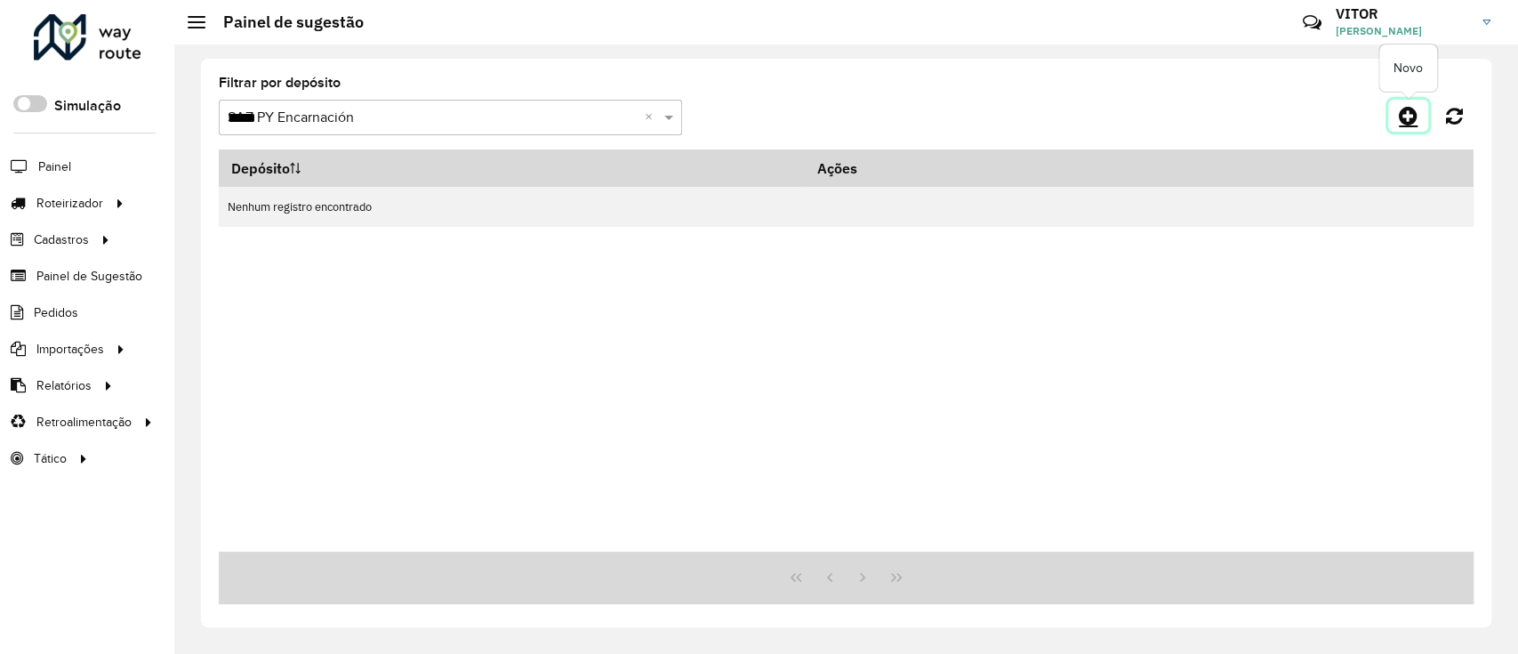
click at [1393, 117] on link at bounding box center [1408, 116] width 40 height 32
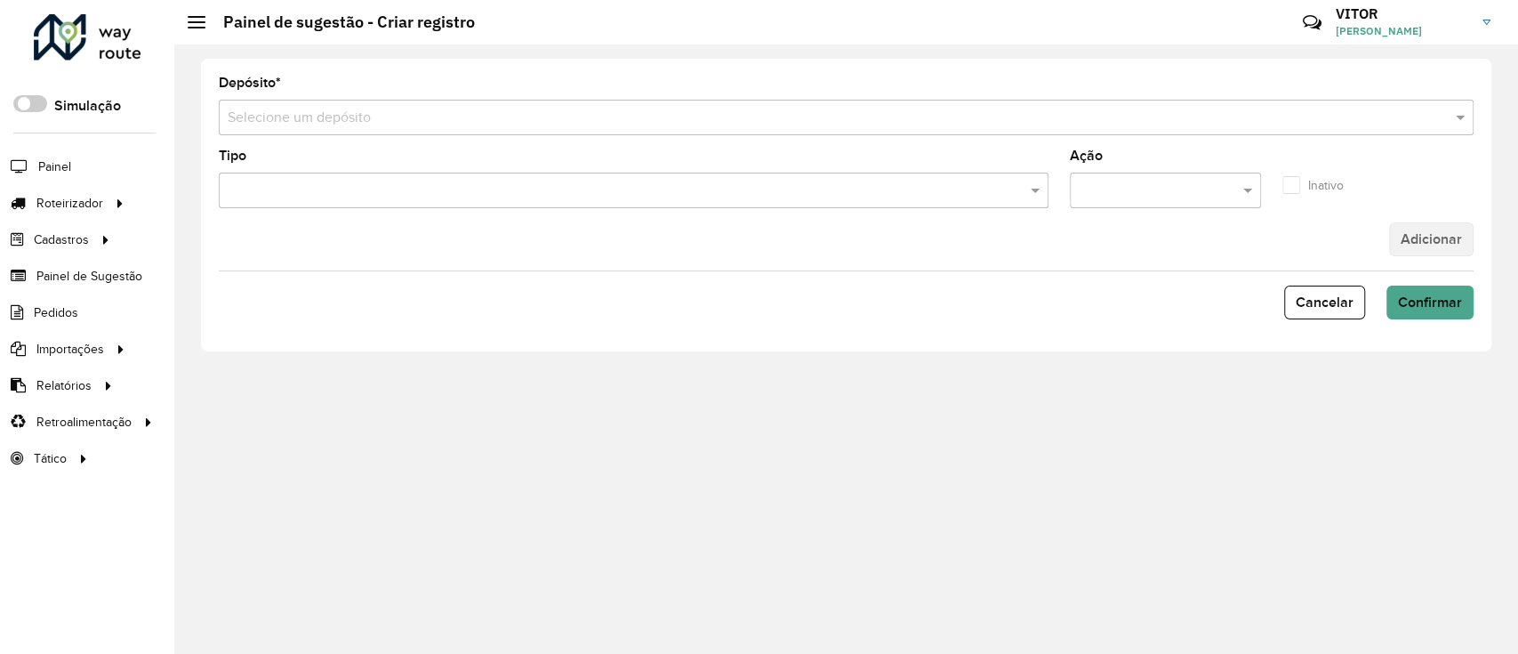
click at [455, 121] on input "text" at bounding box center [829, 118] width 1202 height 21
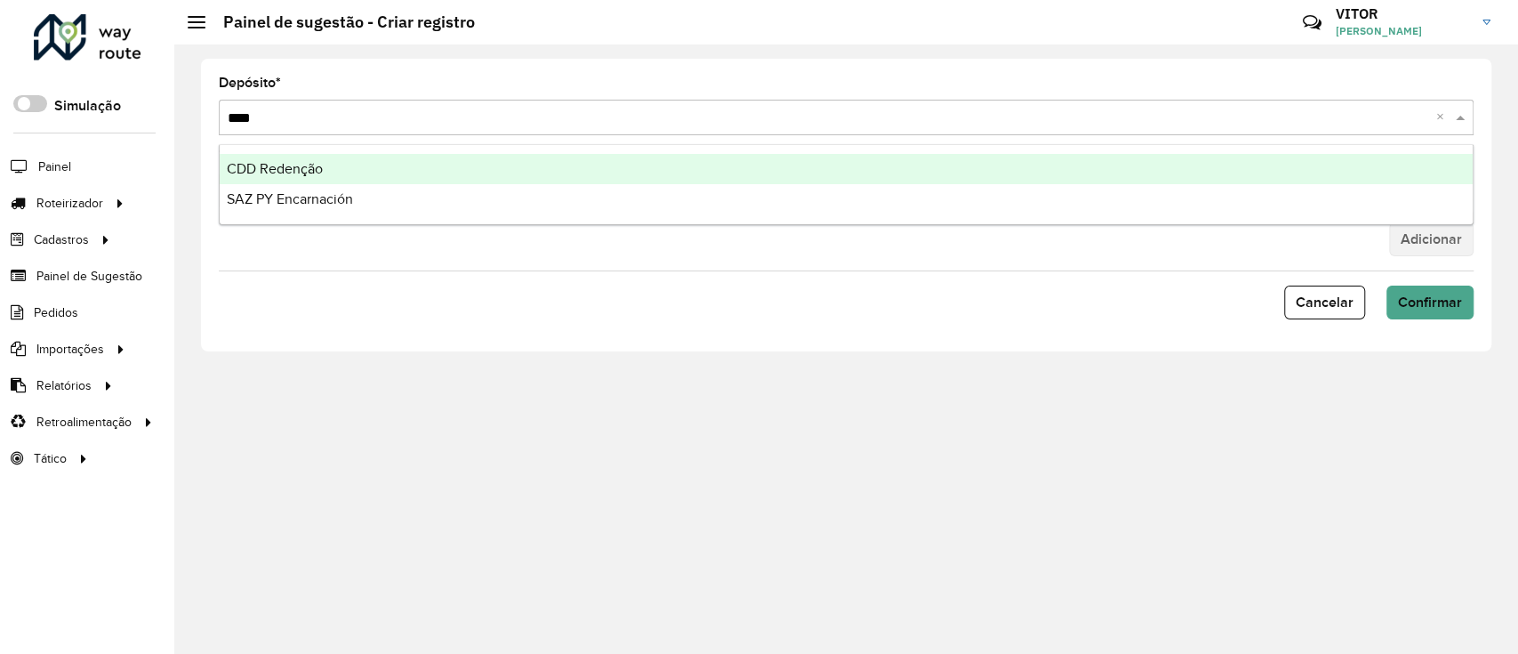
type input "*****"
click at [480, 158] on div "SAZ PY Encarnación" at bounding box center [846, 169] width 1253 height 30
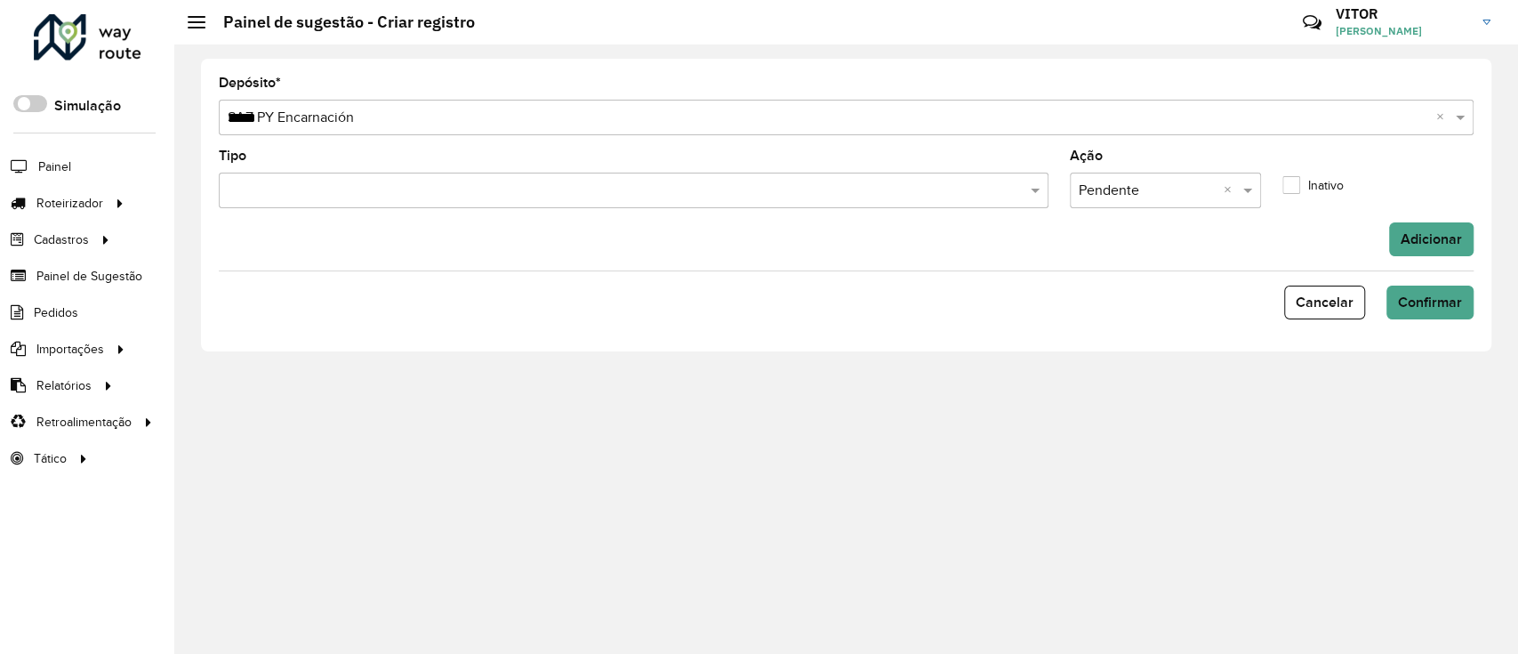
click at [477, 182] on input "text" at bounding box center [624, 191] width 803 height 21
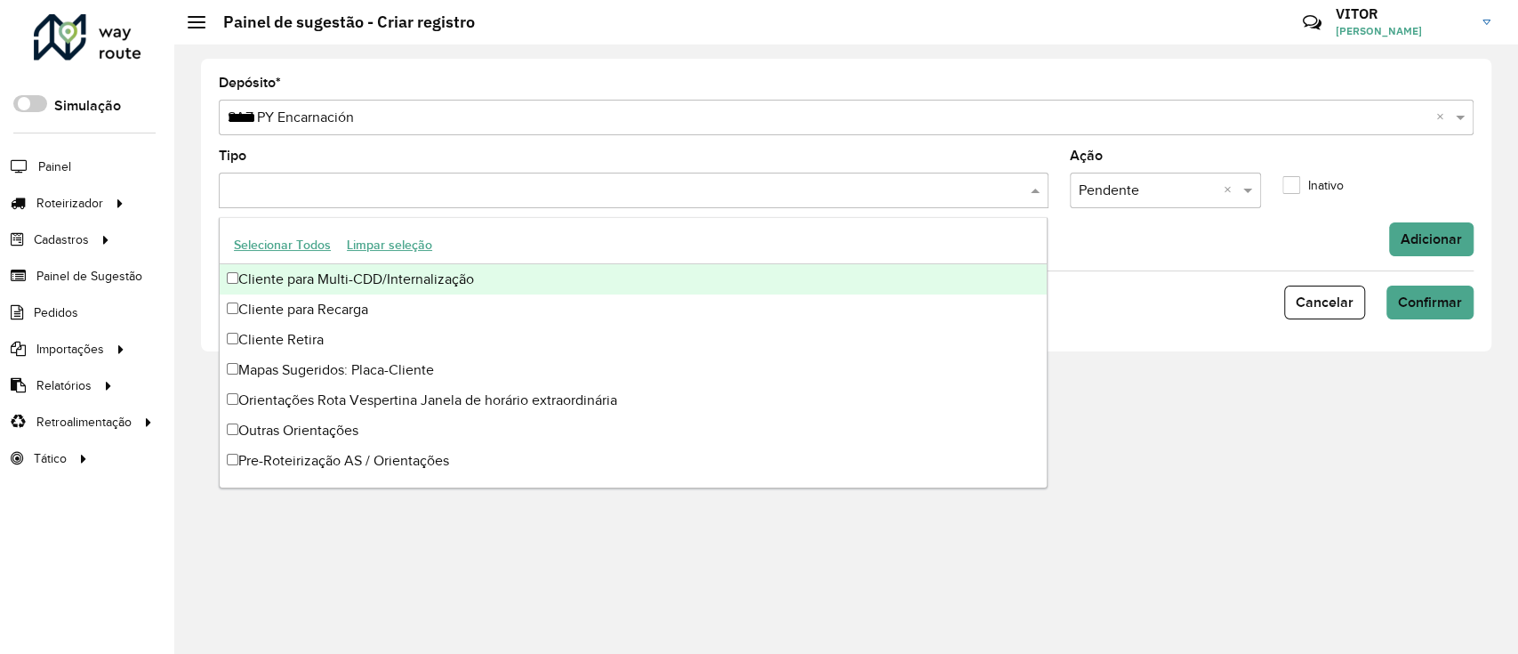
click at [275, 239] on button "Selecionar Todos" at bounding box center [282, 245] width 113 height 28
click at [1212, 189] on input "text" at bounding box center [1148, 191] width 138 height 21
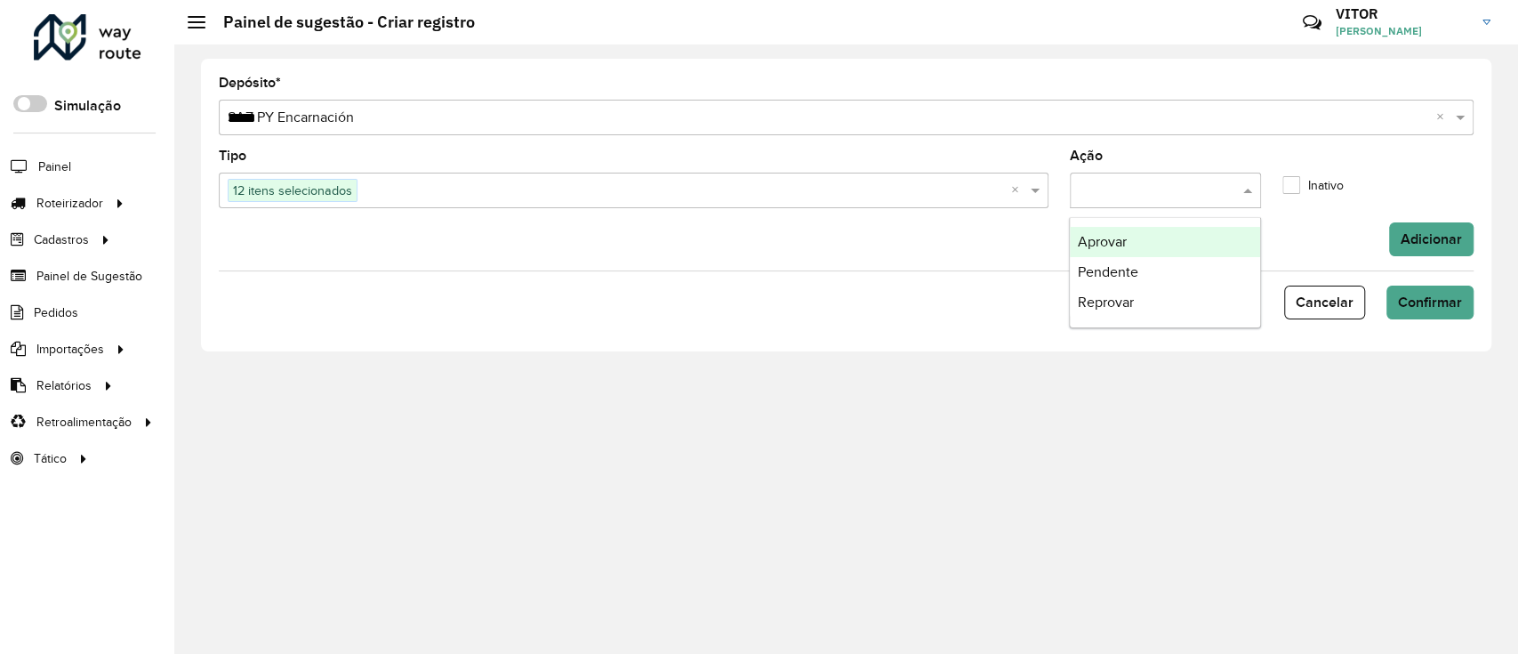
click at [1137, 171] on div "Ação" at bounding box center [1165, 178] width 191 height 59
click at [879, 192] on input "text" at bounding box center [685, 191] width 654 height 21
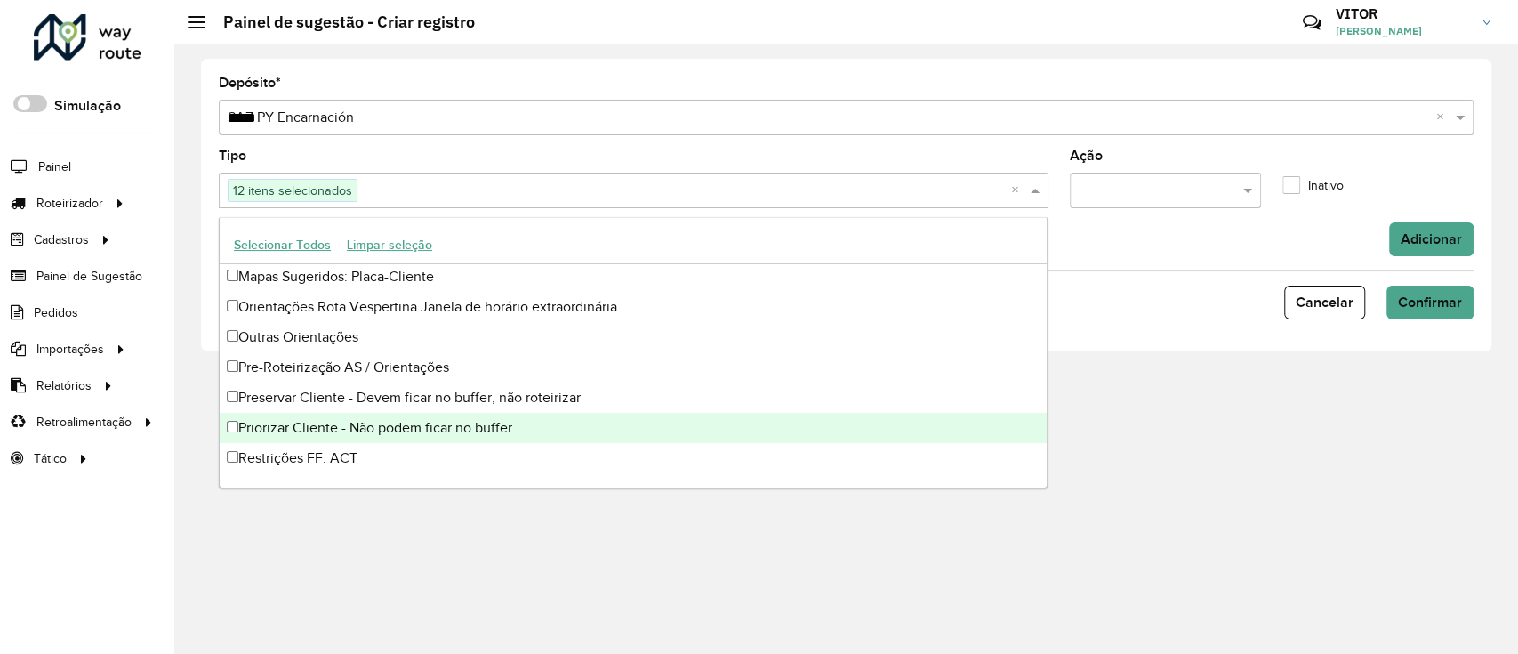
scroll to position [149, 0]
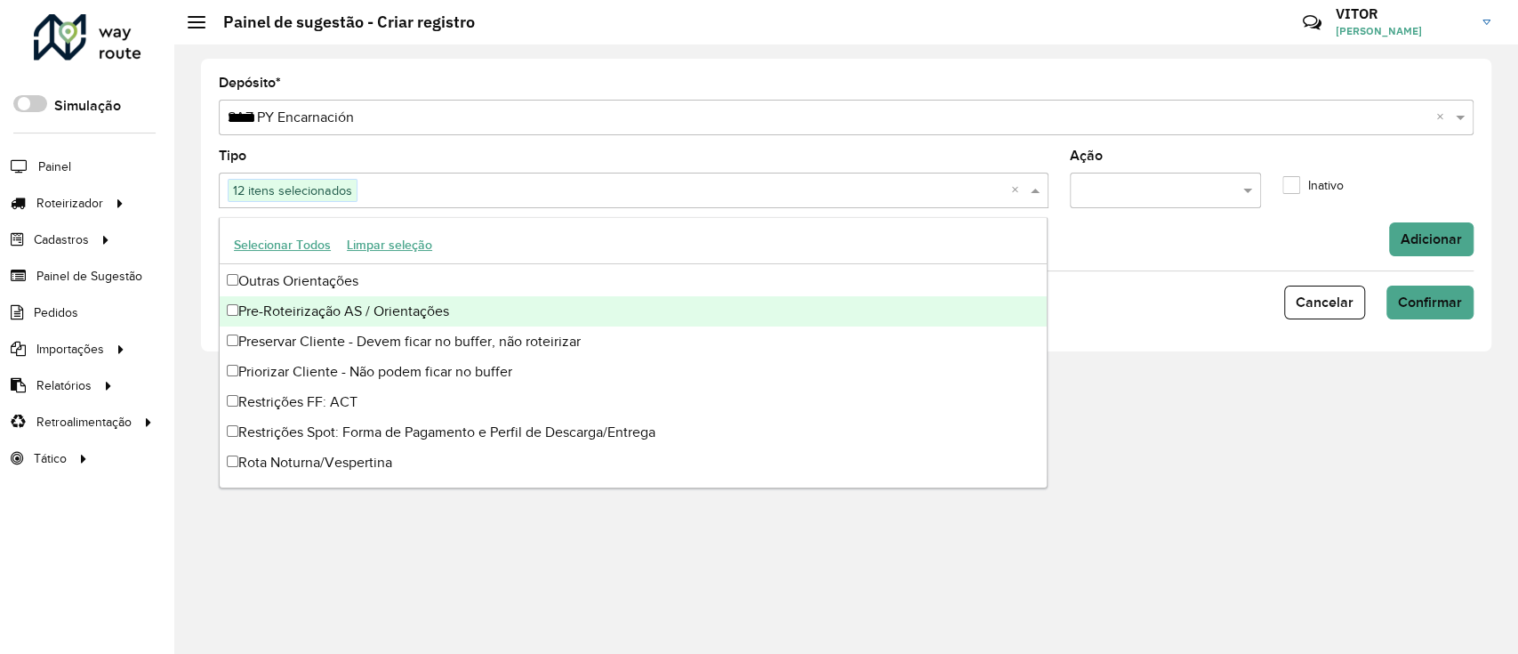
click at [1130, 240] on div "Adicionar" at bounding box center [846, 239] width 1276 height 34
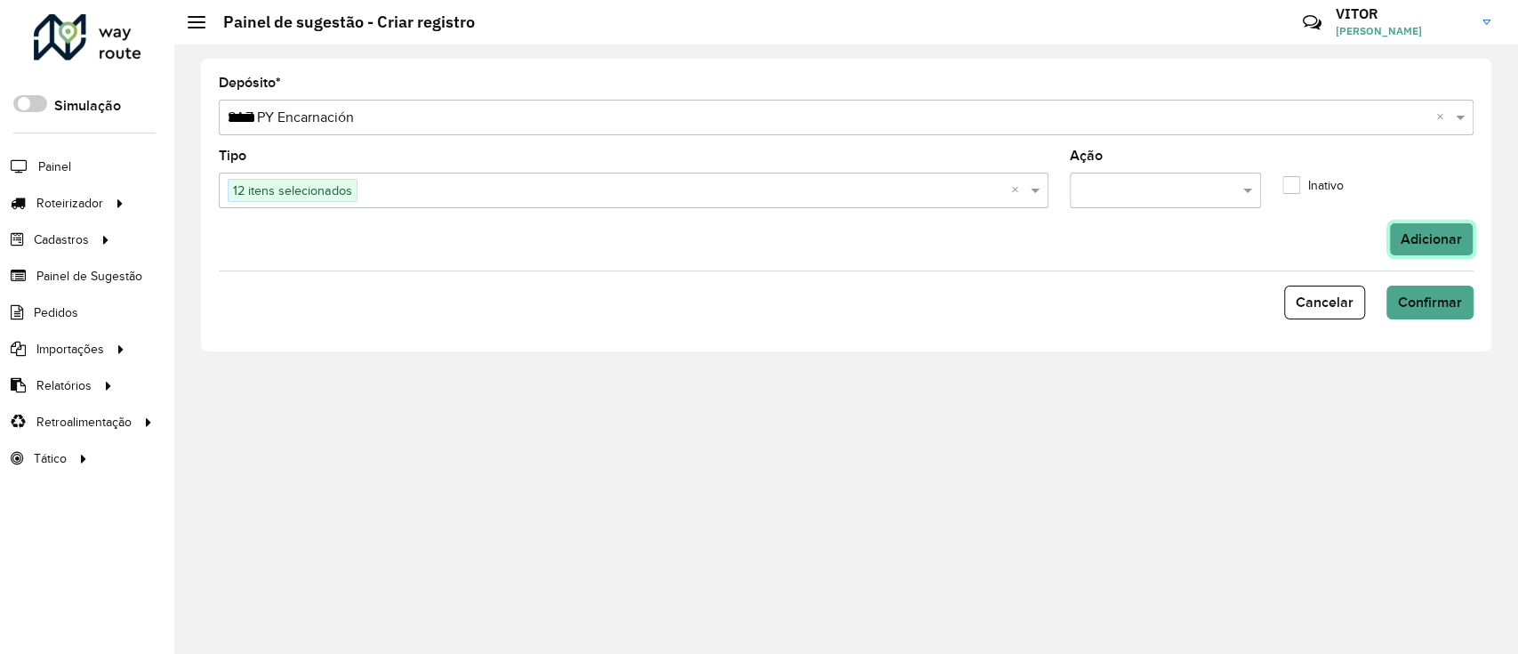
click at [1416, 224] on button "Adicionar" at bounding box center [1431, 239] width 84 height 34
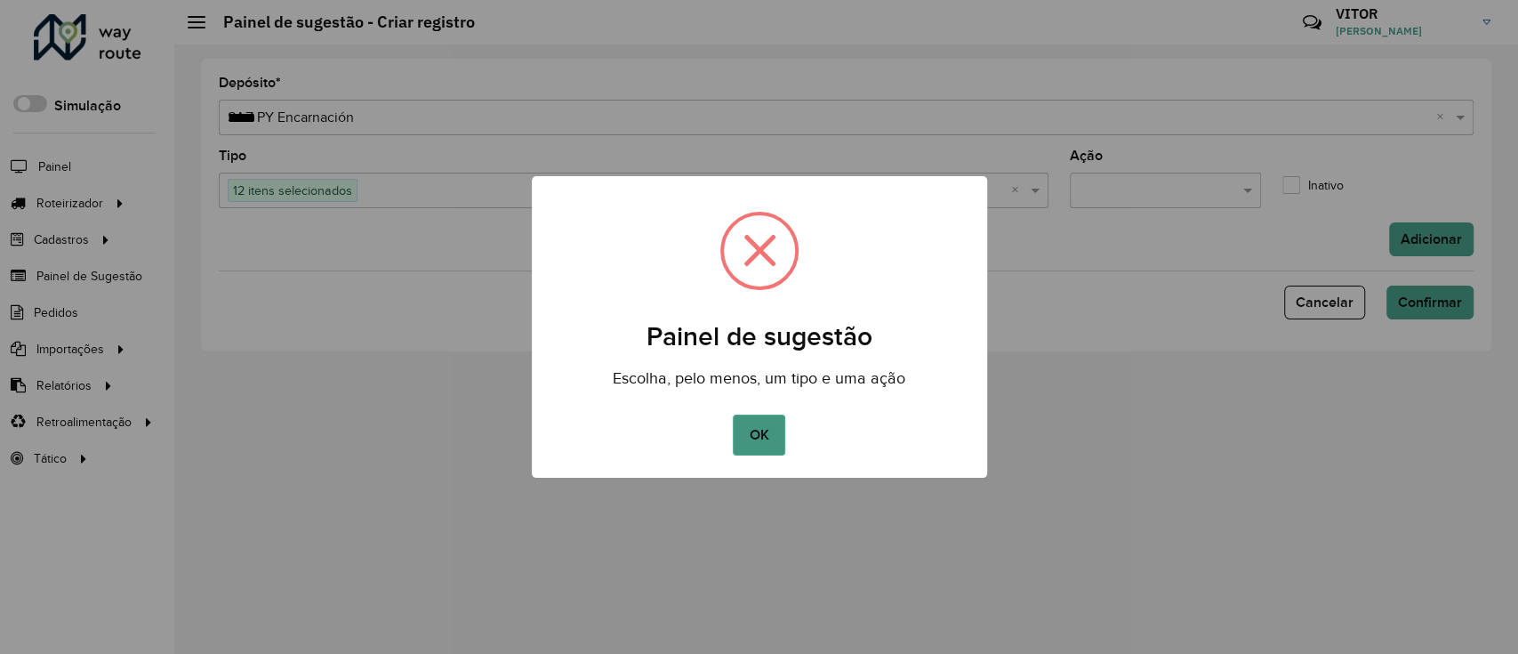
click at [743, 436] on button "OK" at bounding box center [759, 434] width 52 height 41
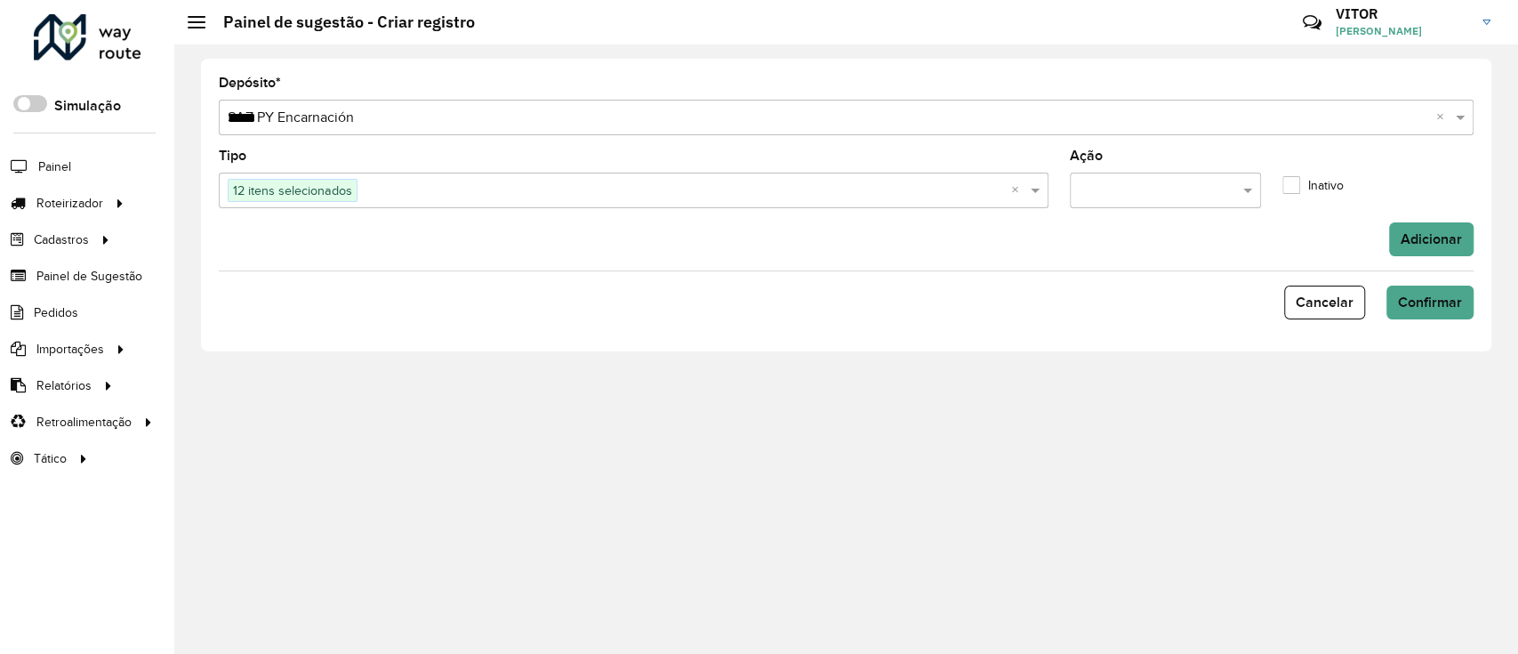
click at [1124, 198] on input "text" at bounding box center [1148, 191] width 138 height 21
click at [1134, 238] on div "Aprovar" at bounding box center [1164, 242] width 189 height 30
click at [979, 125] on input "*****" at bounding box center [829, 118] width 1202 height 21
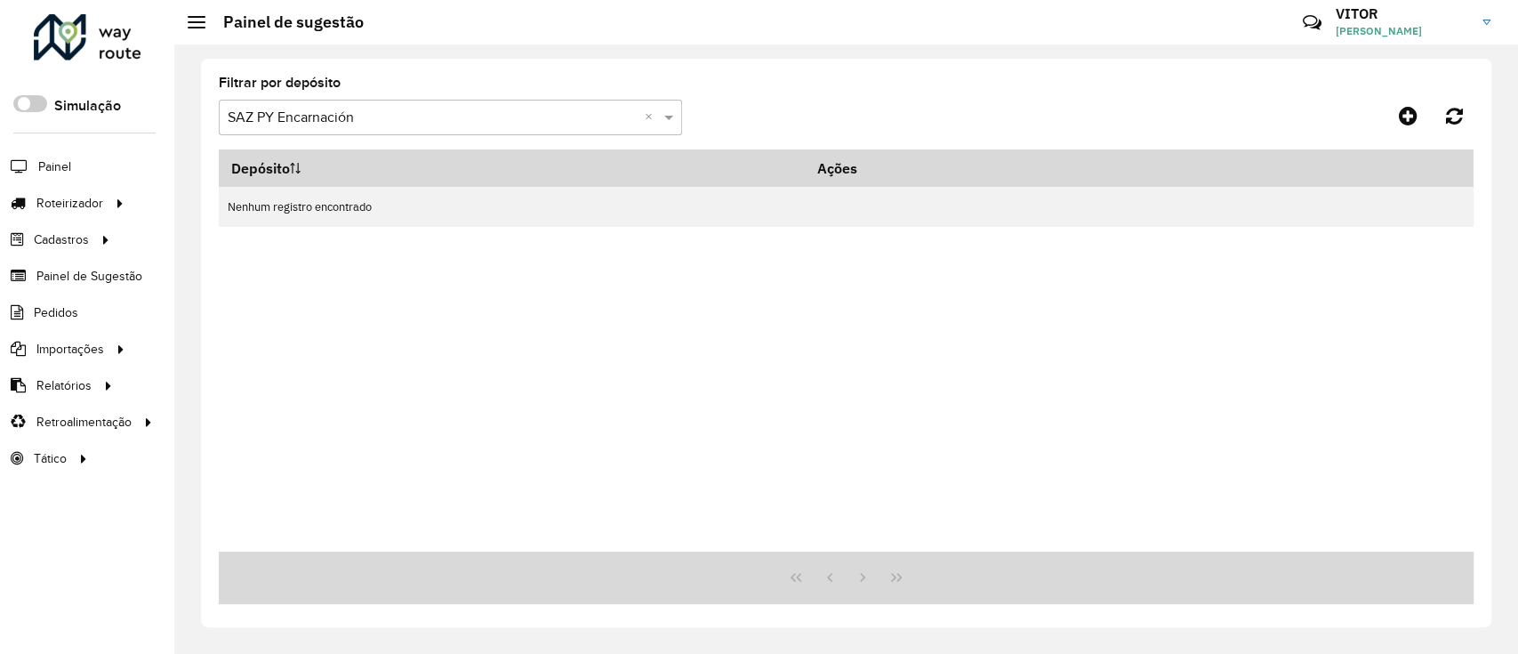
click at [638, 115] on div at bounding box center [450, 118] width 463 height 22
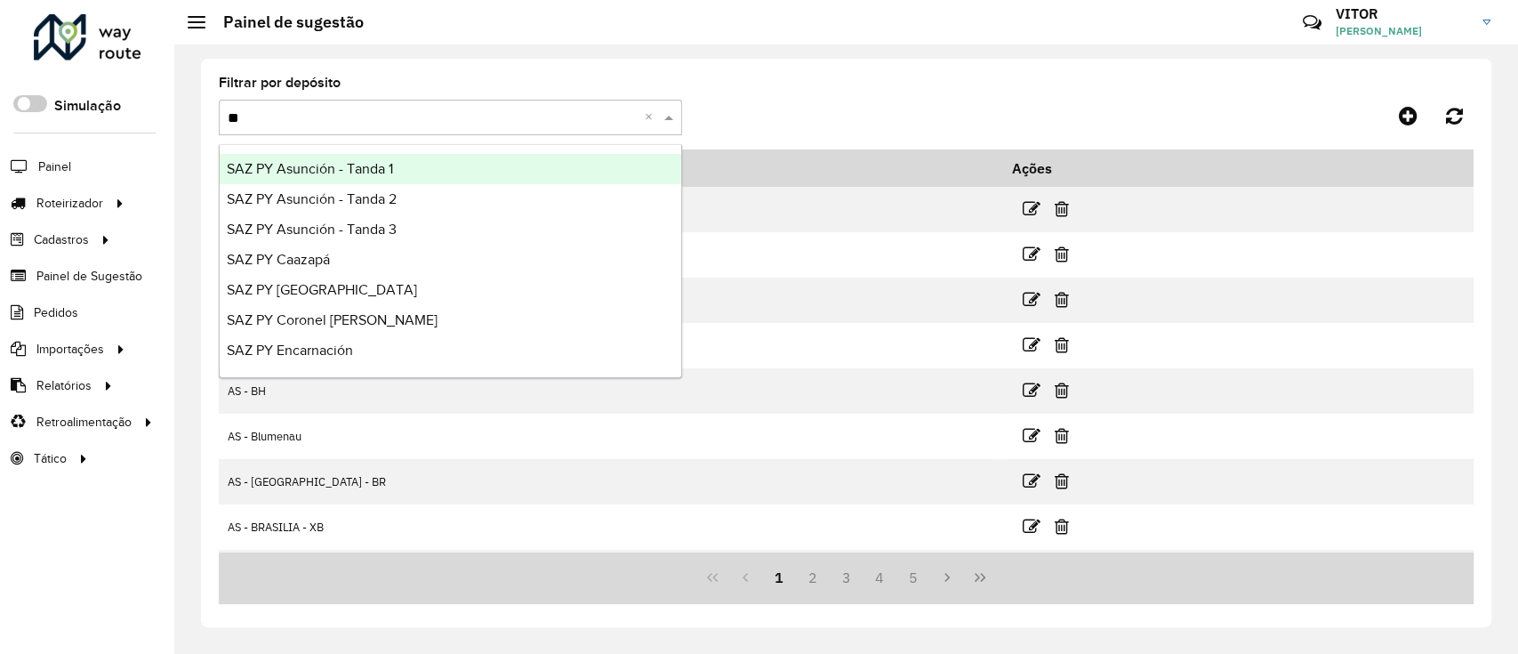
type input "**"
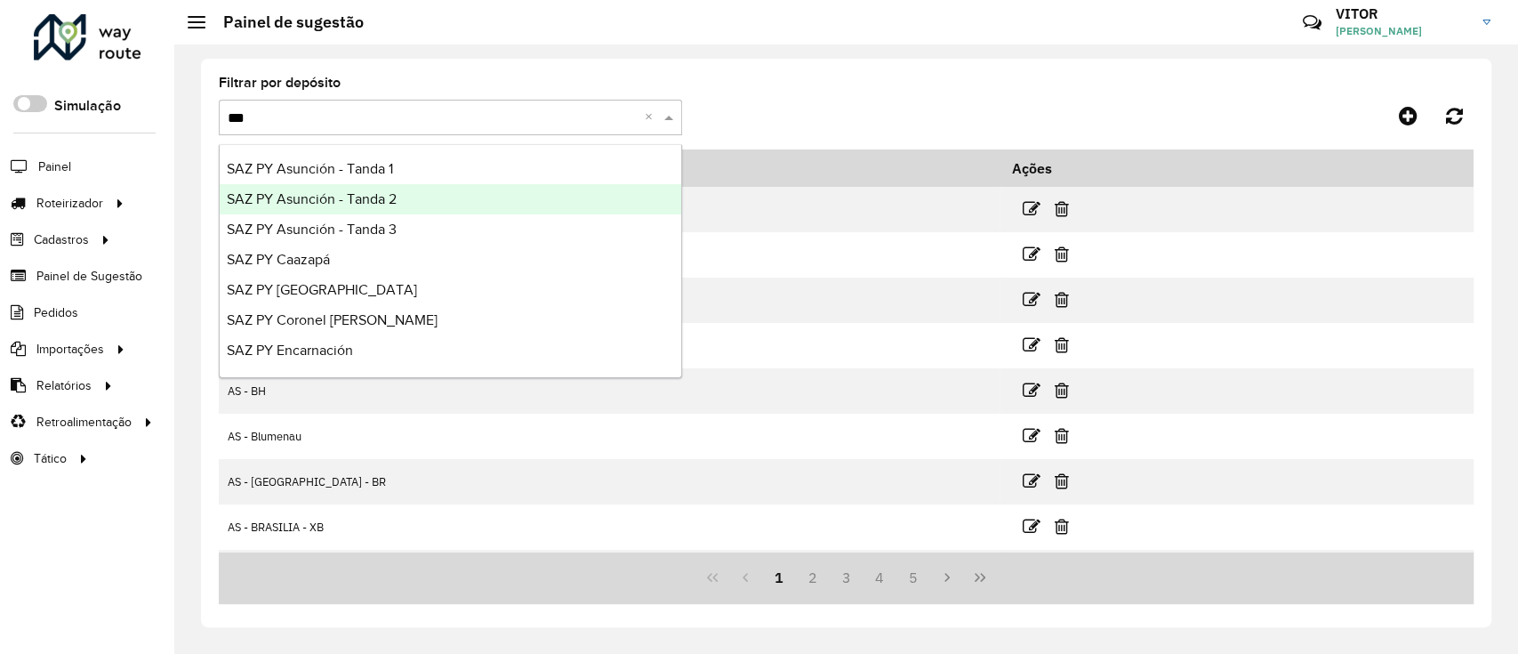
click at [511, 184] on div "SAZ PY Asunción - Tanda 2" at bounding box center [451, 199] width 462 height 30
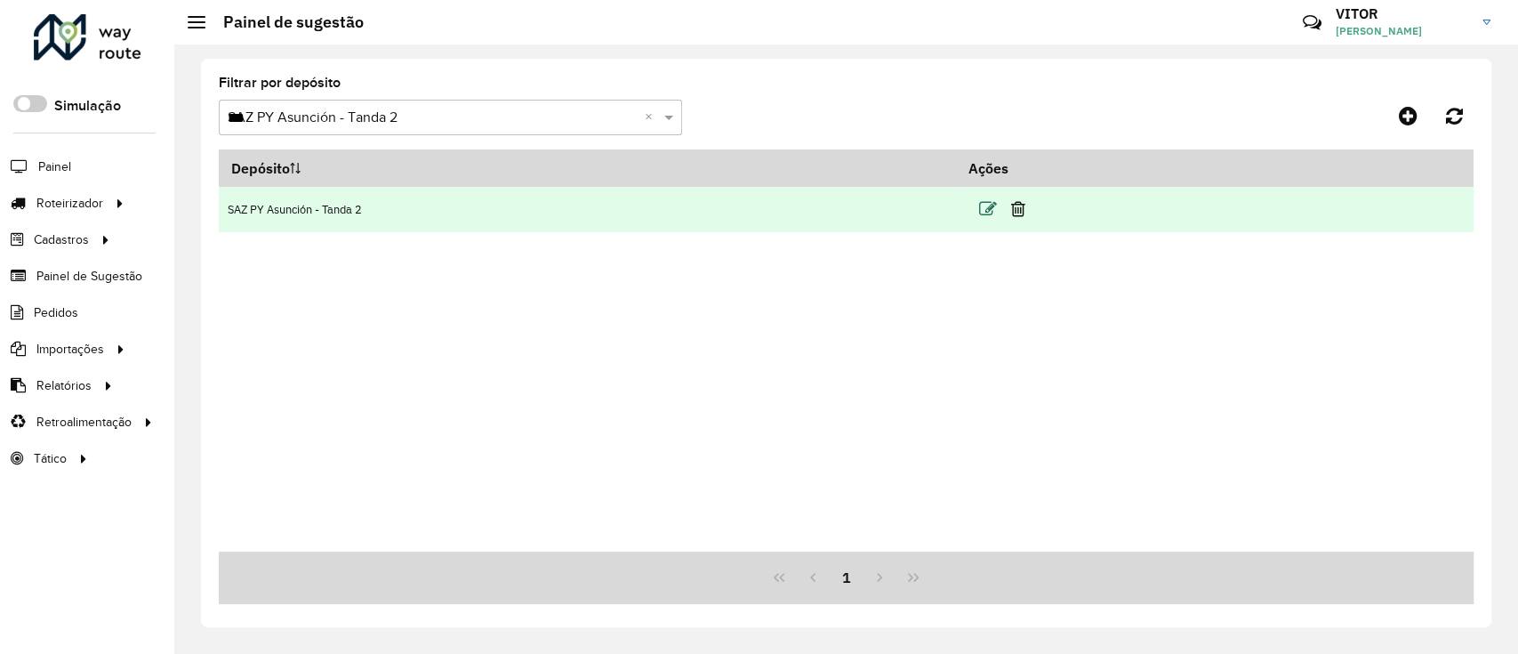
click at [994, 204] on icon at bounding box center [988, 209] width 18 height 18
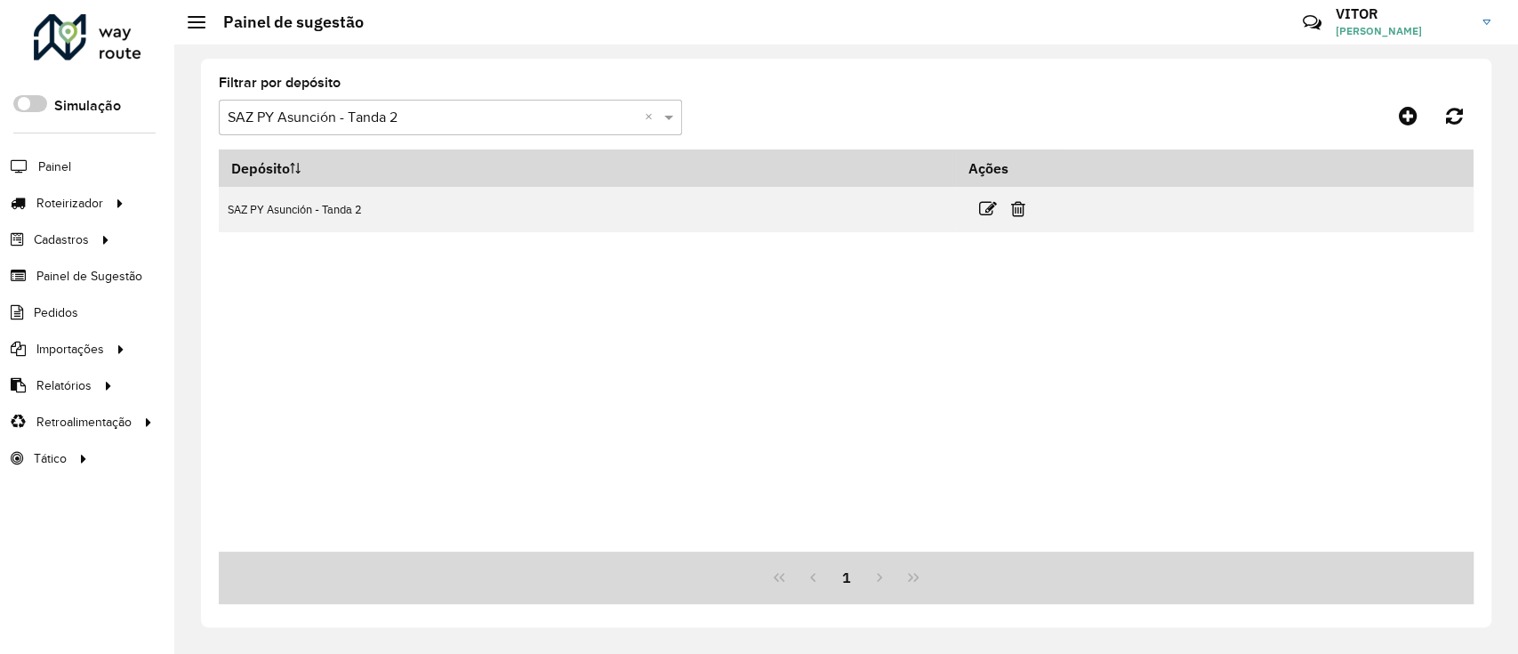
click at [434, 123] on input "text" at bounding box center [433, 118] width 410 height 21
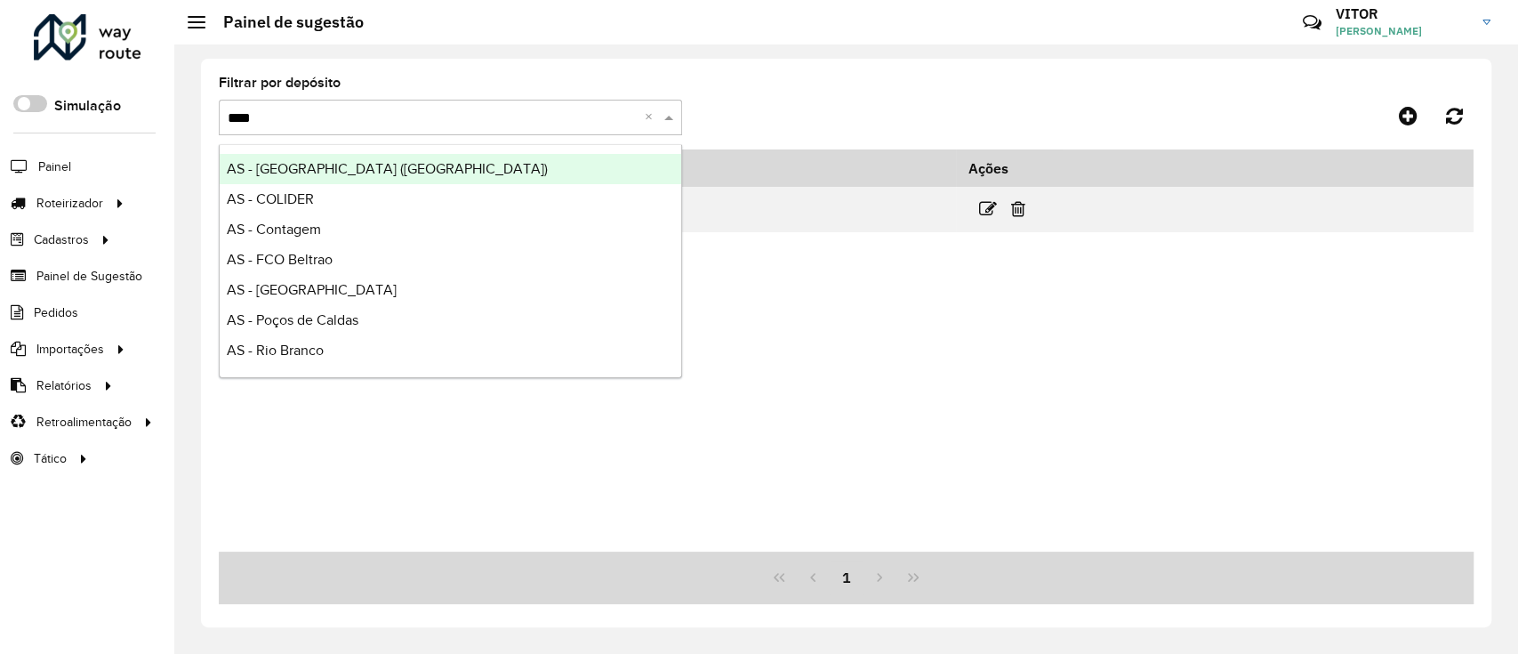
type input "*****"
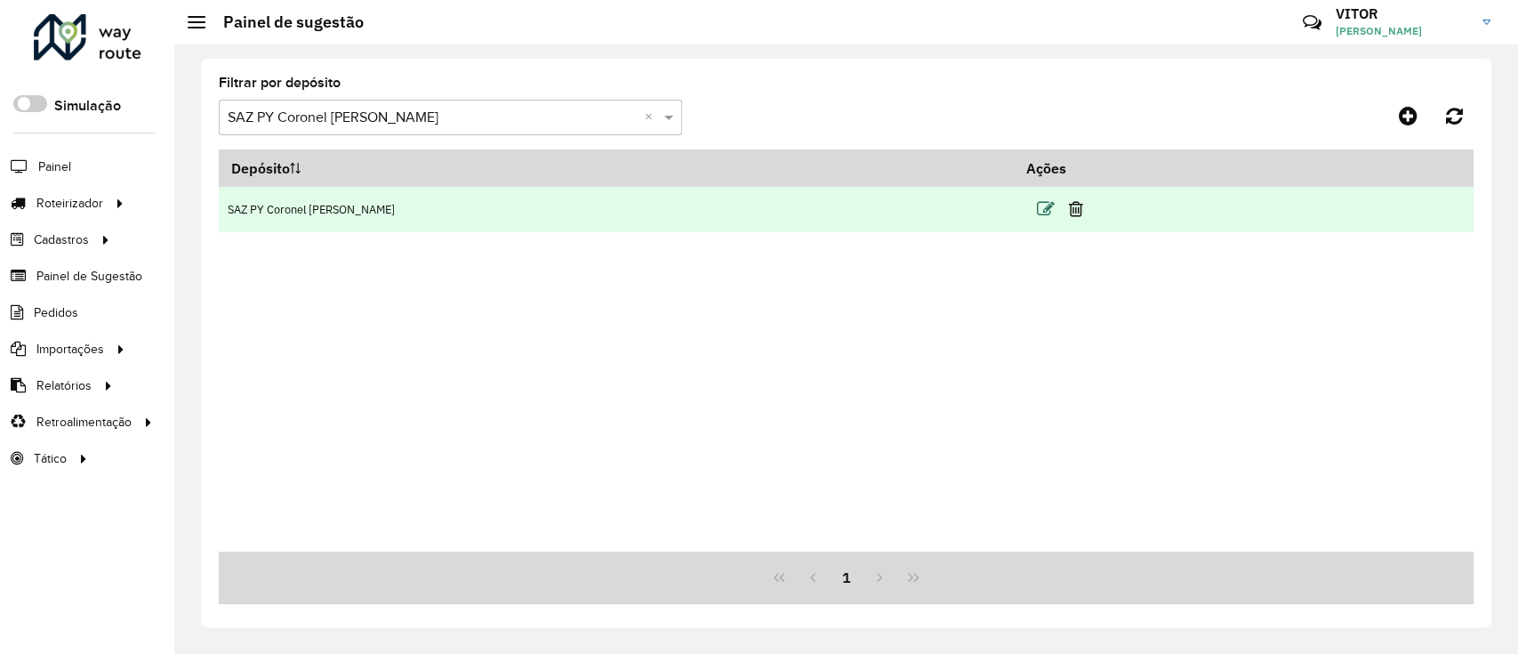
click at [1037, 208] on icon at bounding box center [1046, 209] width 18 height 18
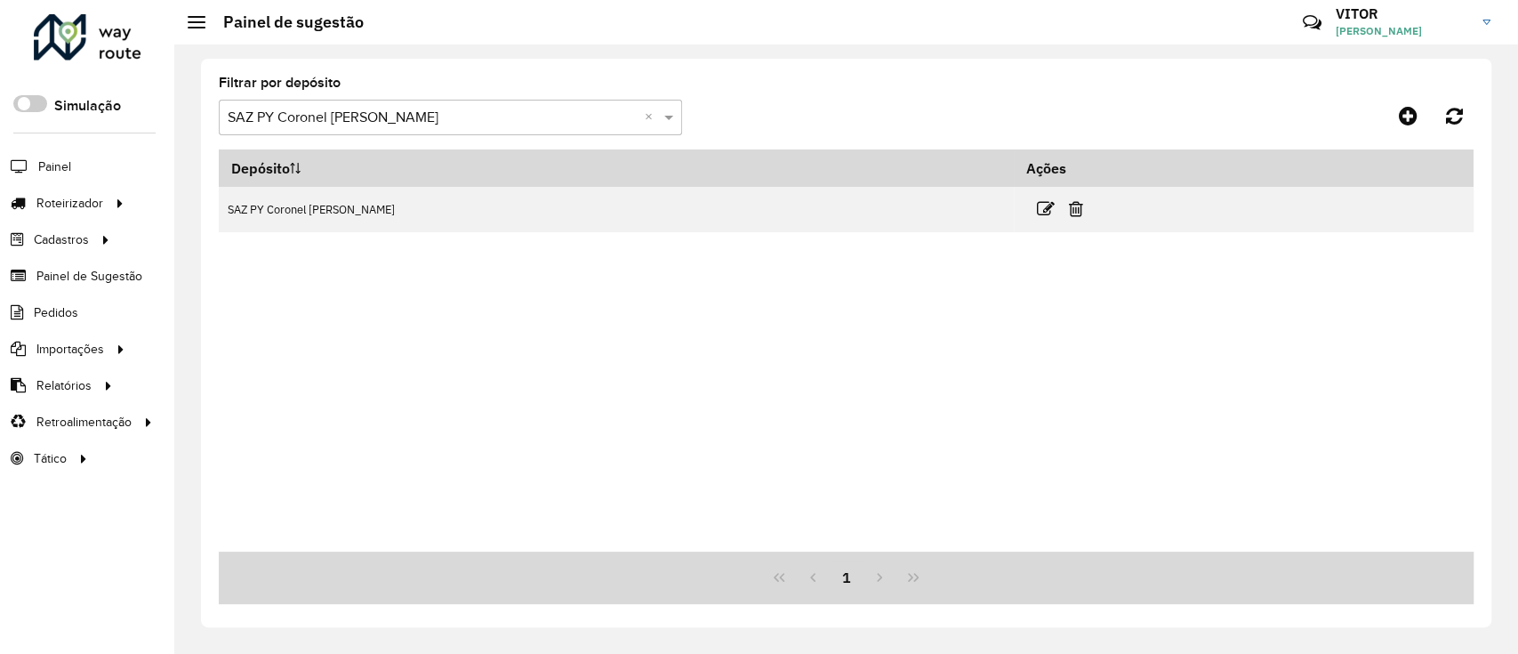
click at [369, 124] on input "text" at bounding box center [433, 118] width 410 height 21
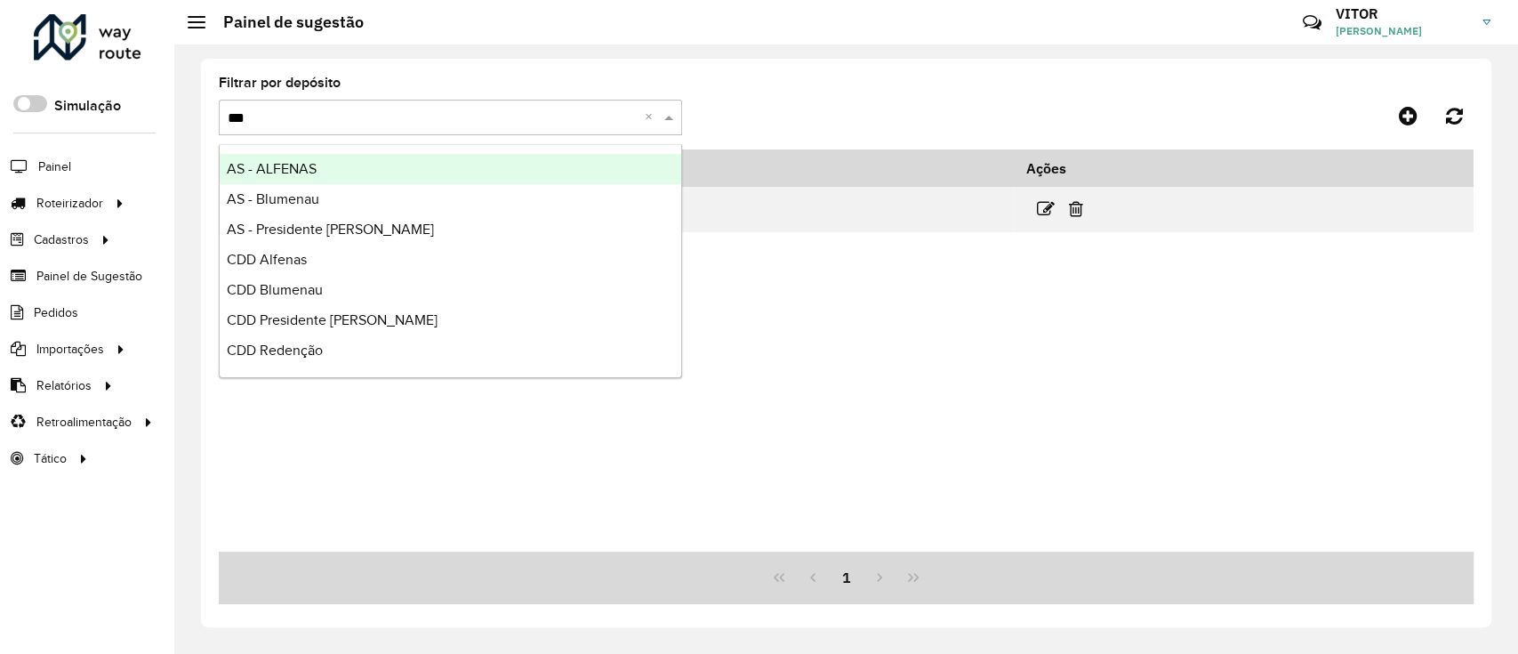
type input "****"
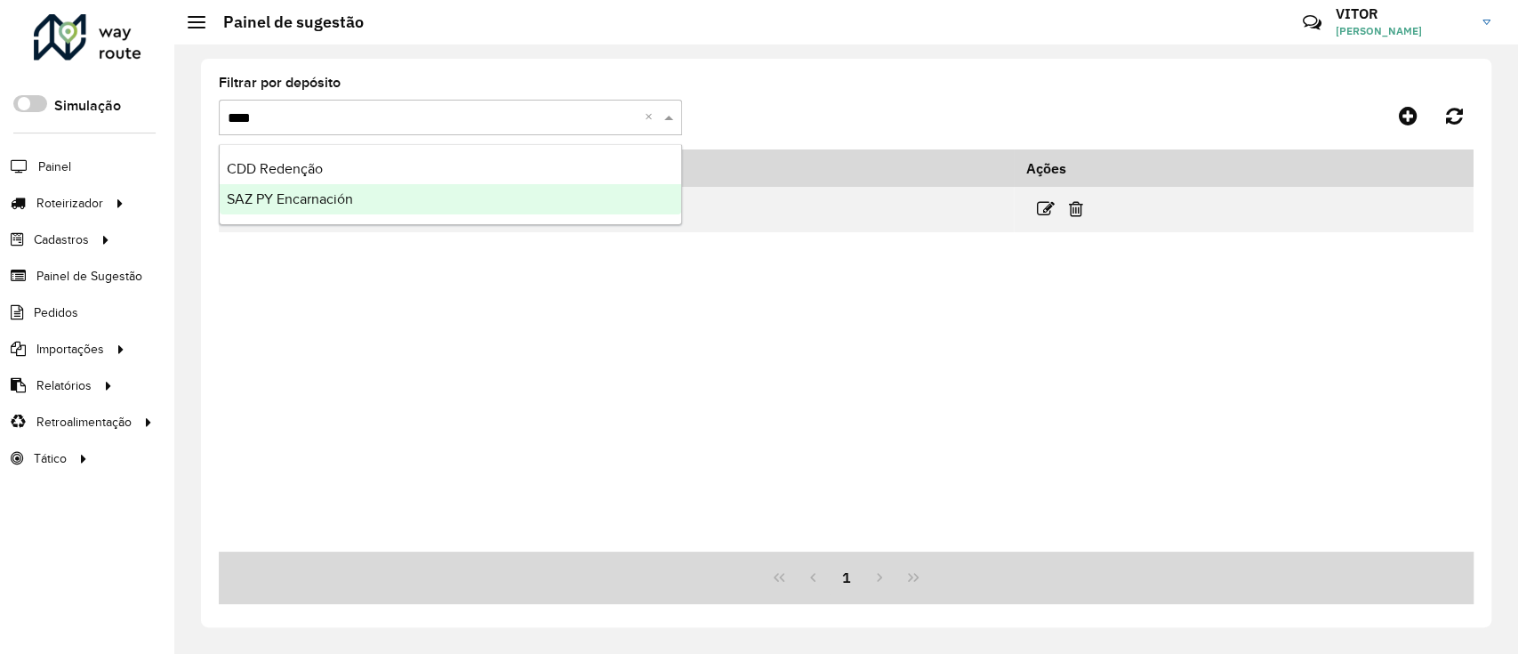
click at [403, 193] on div "SAZ PY Encarnación" at bounding box center [451, 199] width 462 height 30
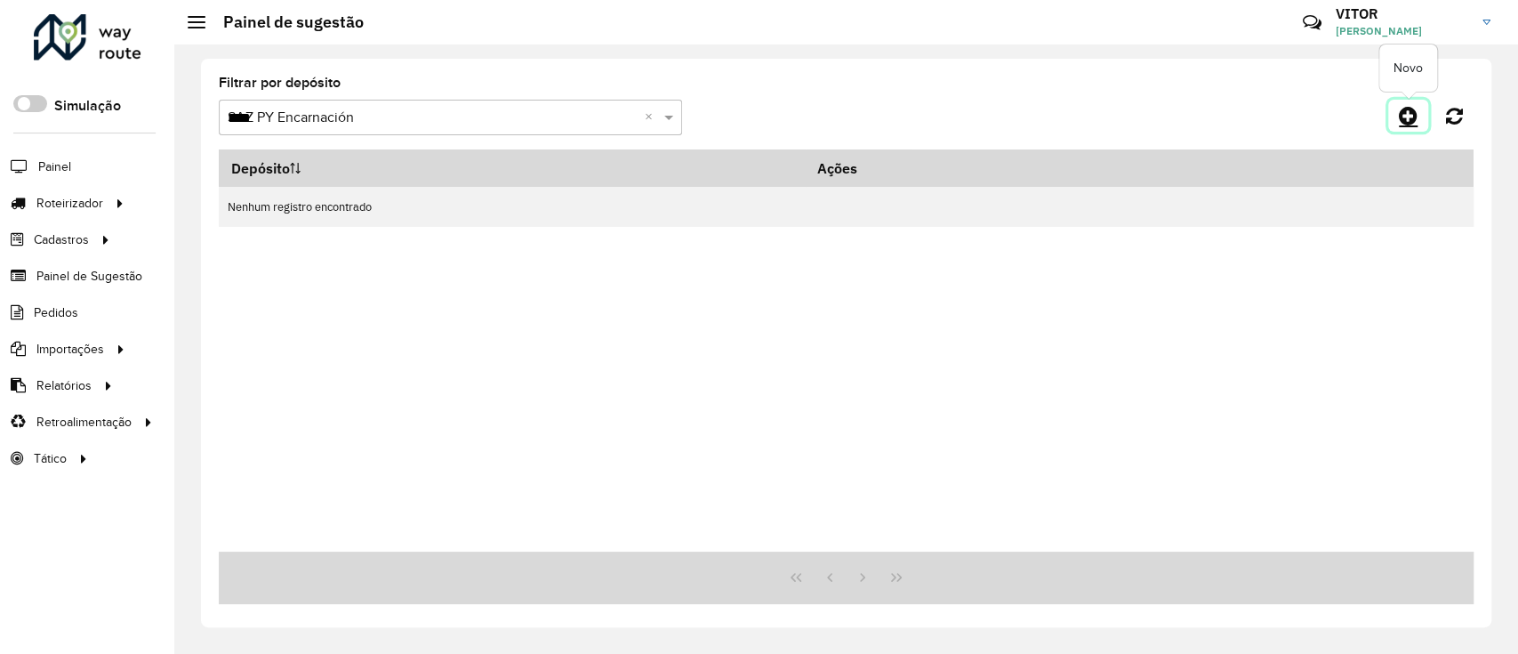
click at [1399, 117] on icon at bounding box center [1408, 115] width 19 height 21
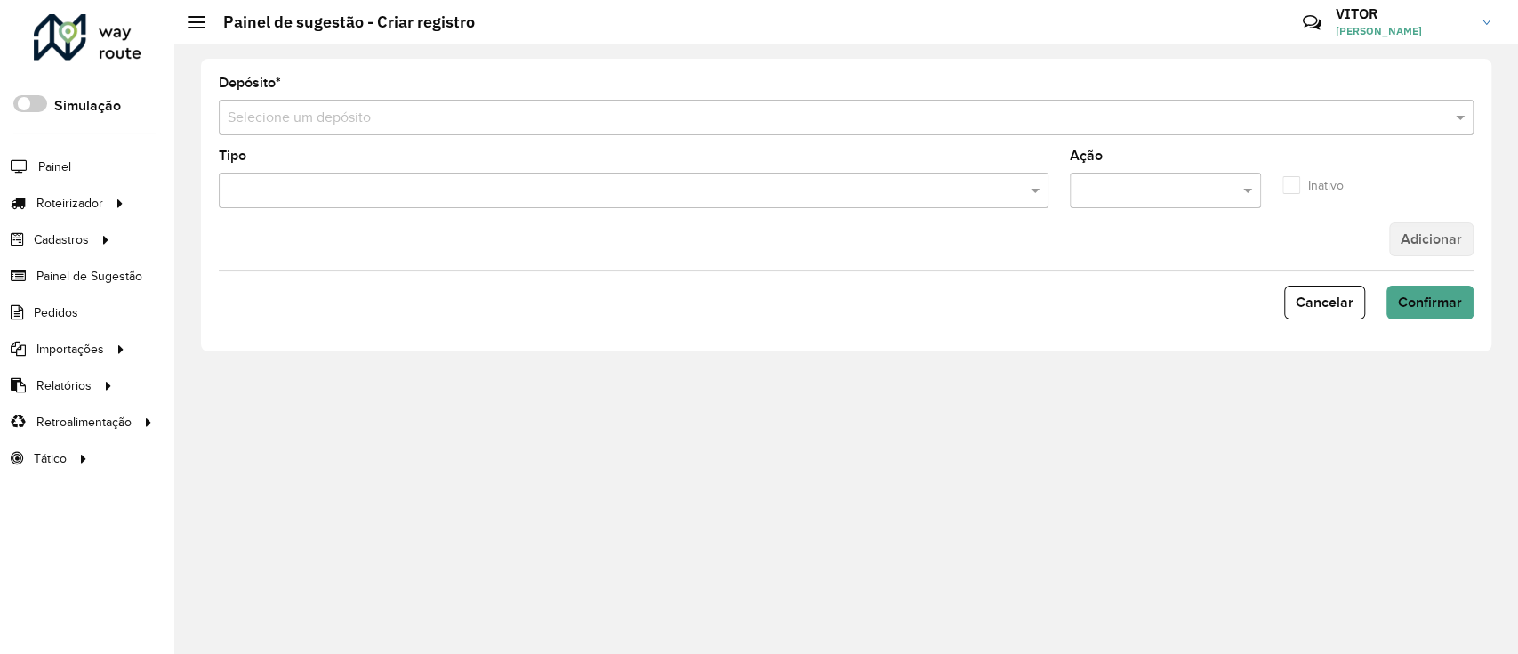
click at [581, 129] on div "Selecione um depósito" at bounding box center [846, 118] width 1255 height 36
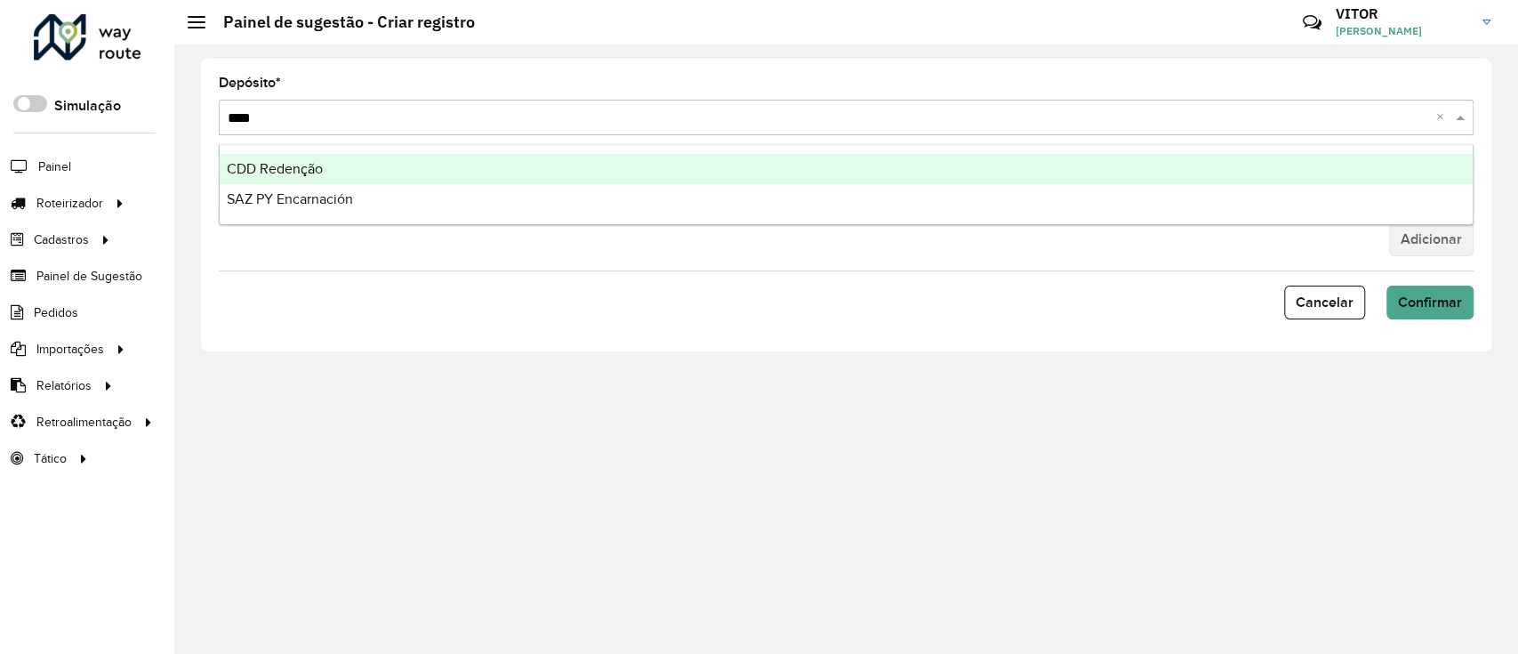
type input "*****"
click at [466, 160] on div "SAZ PY Encarnación" at bounding box center [846, 169] width 1253 height 30
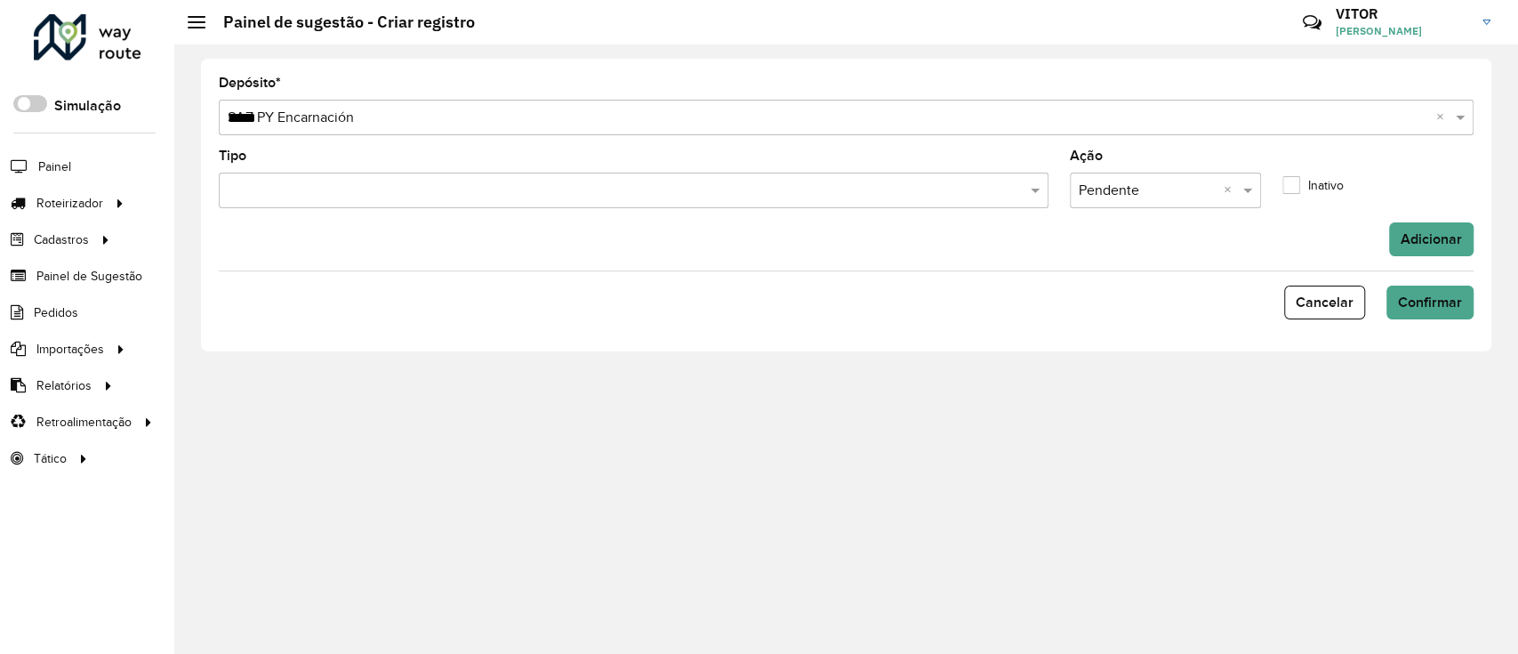
click at [454, 185] on input "text" at bounding box center [624, 191] width 803 height 21
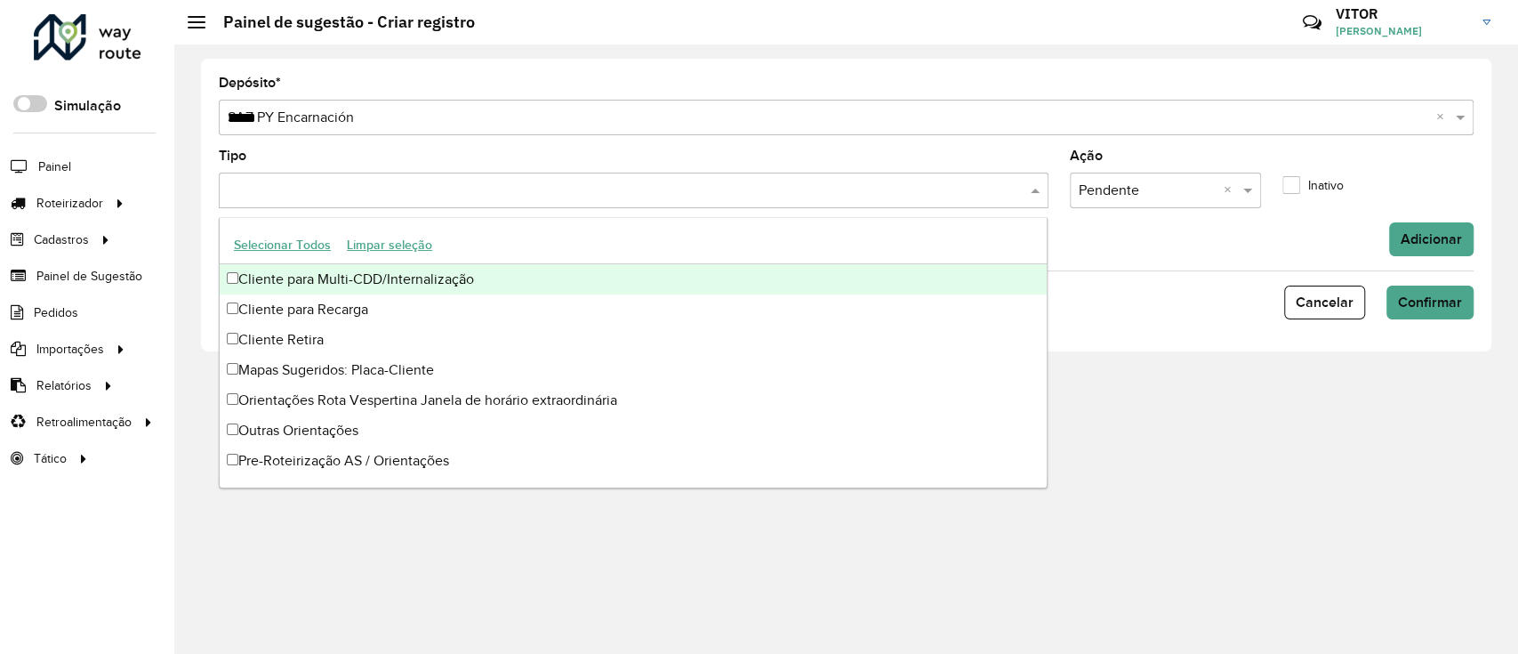
click at [315, 237] on button "Selecionar Todos" at bounding box center [282, 245] width 113 height 28
click at [1322, 231] on div "Adicionar" at bounding box center [846, 239] width 1276 height 34
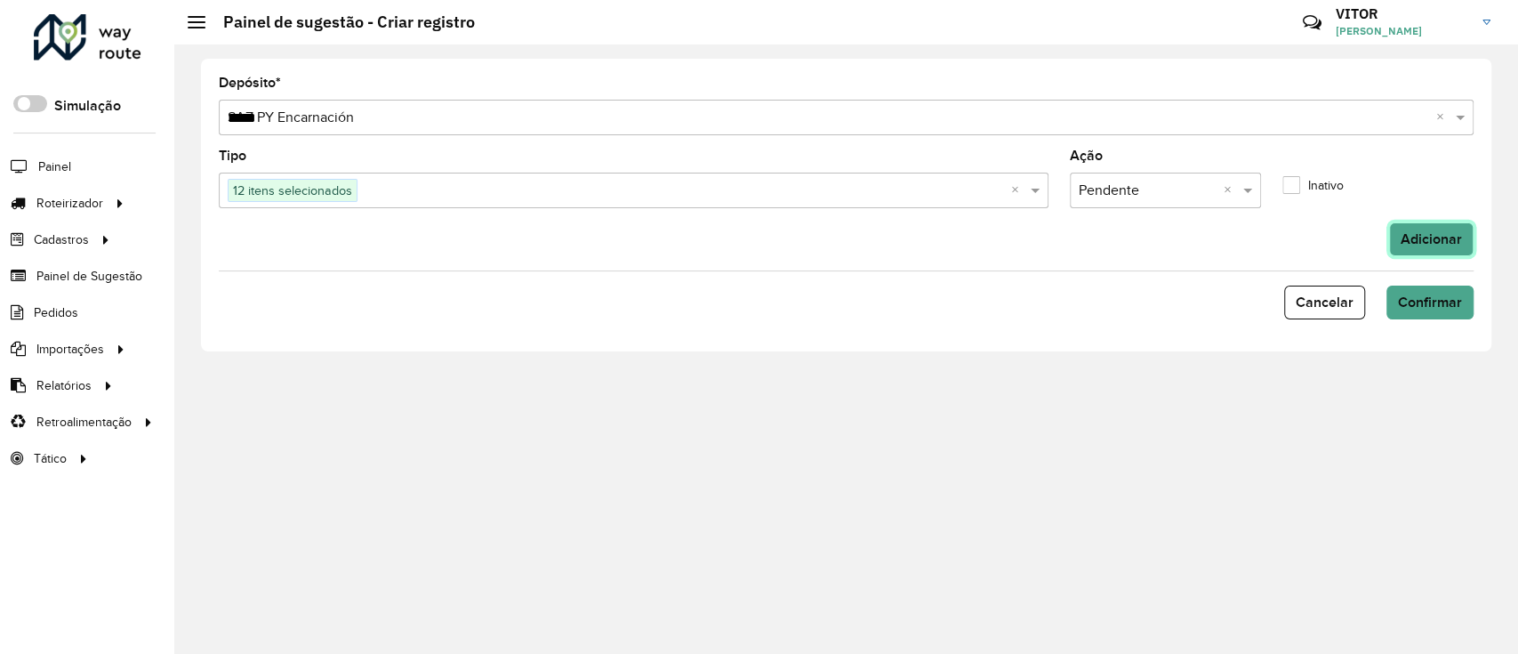
click at [1405, 238] on button "Adicionar" at bounding box center [1431, 239] width 84 height 34
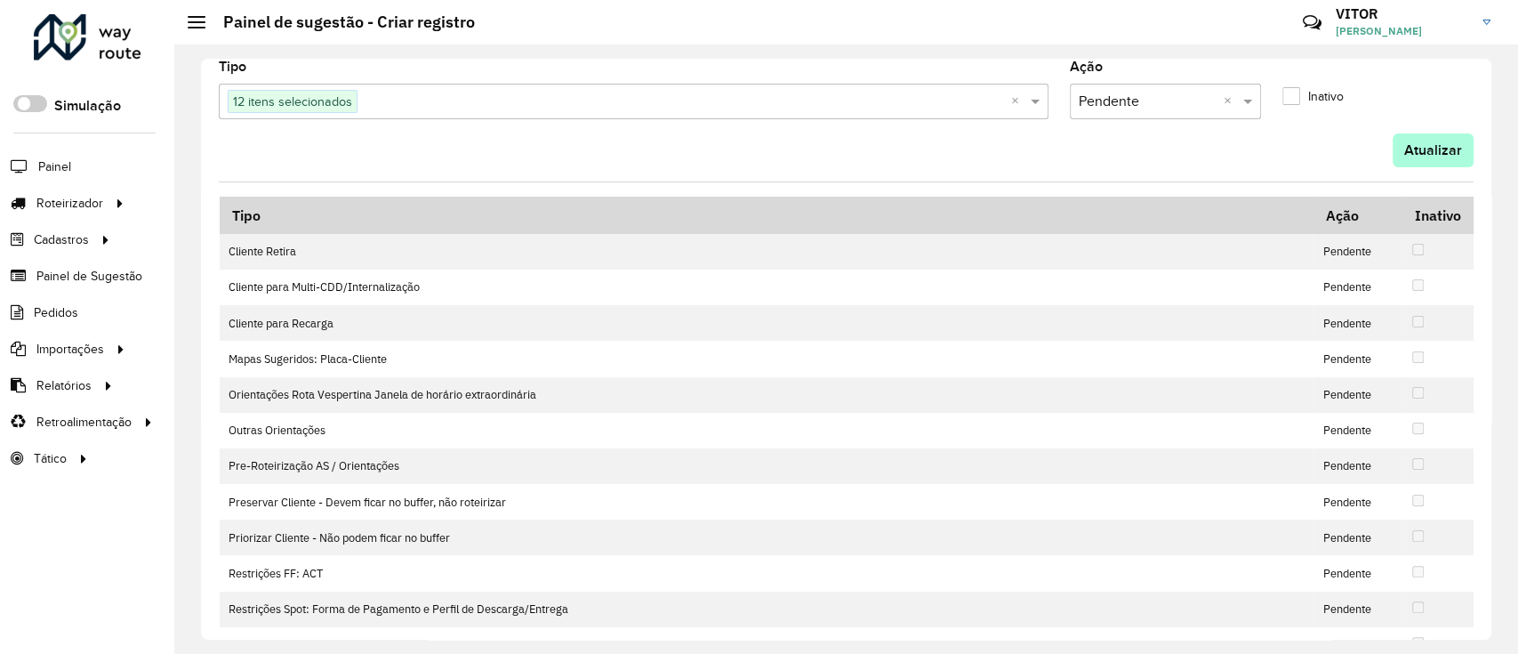
scroll to position [191, 0]
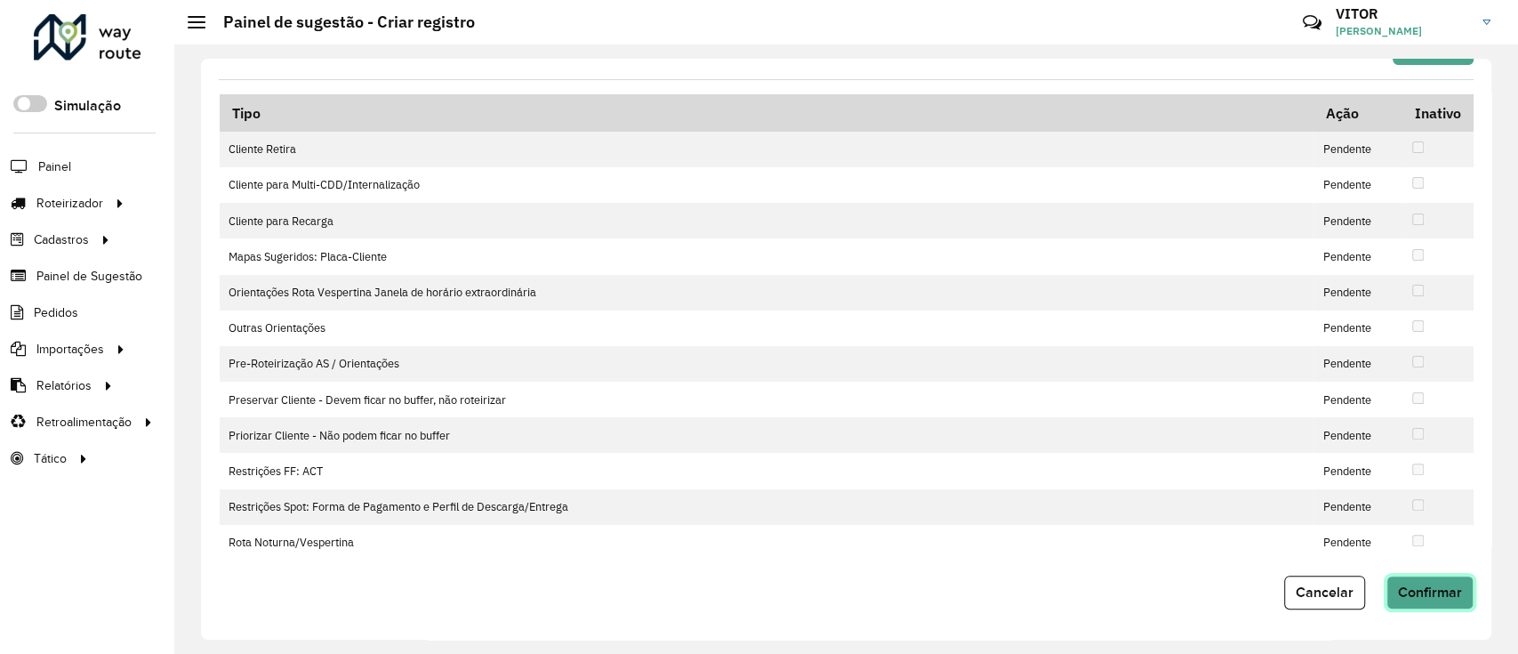
click at [1457, 593] on span "Confirmar" at bounding box center [1430, 591] width 64 height 15
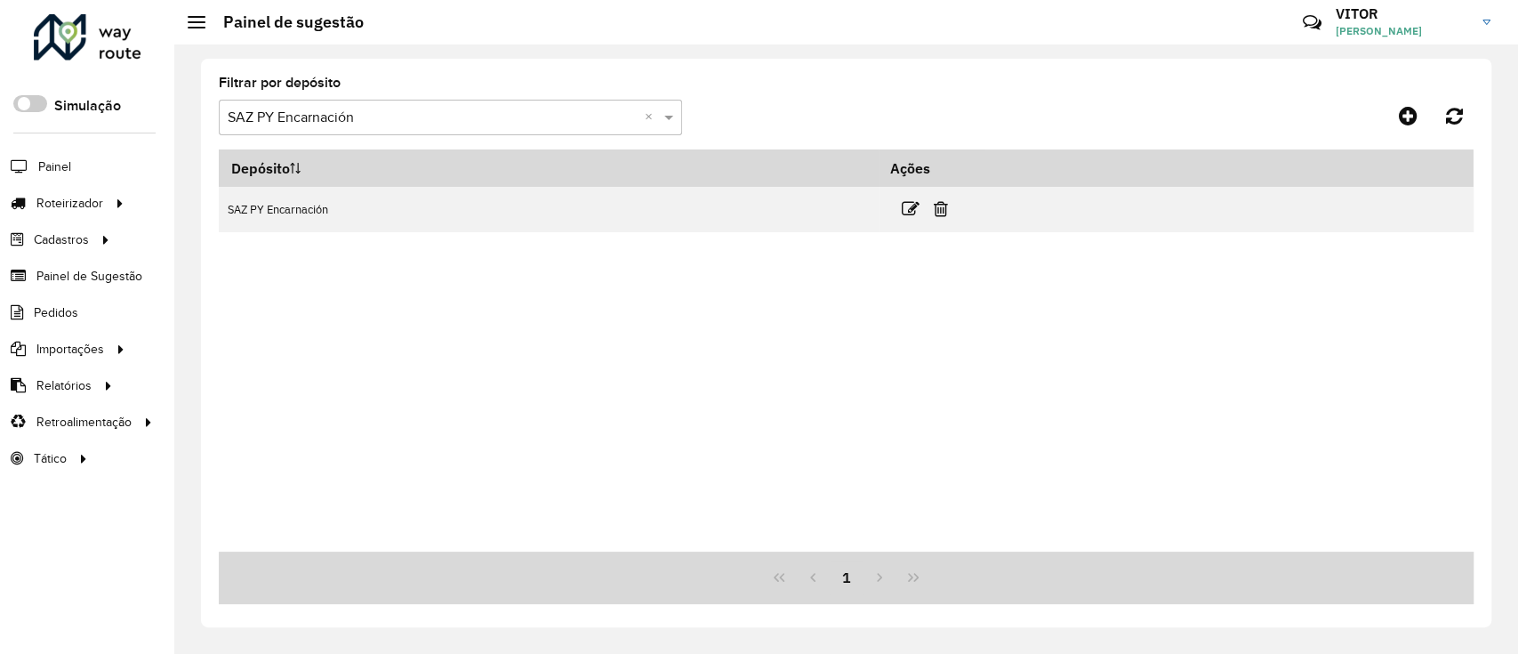
click at [908, 363] on div "Depósito Ações SAZ PY Encarnación" at bounding box center [846, 350] width 1255 height 402
click at [486, 112] on input "text" at bounding box center [433, 118] width 410 height 21
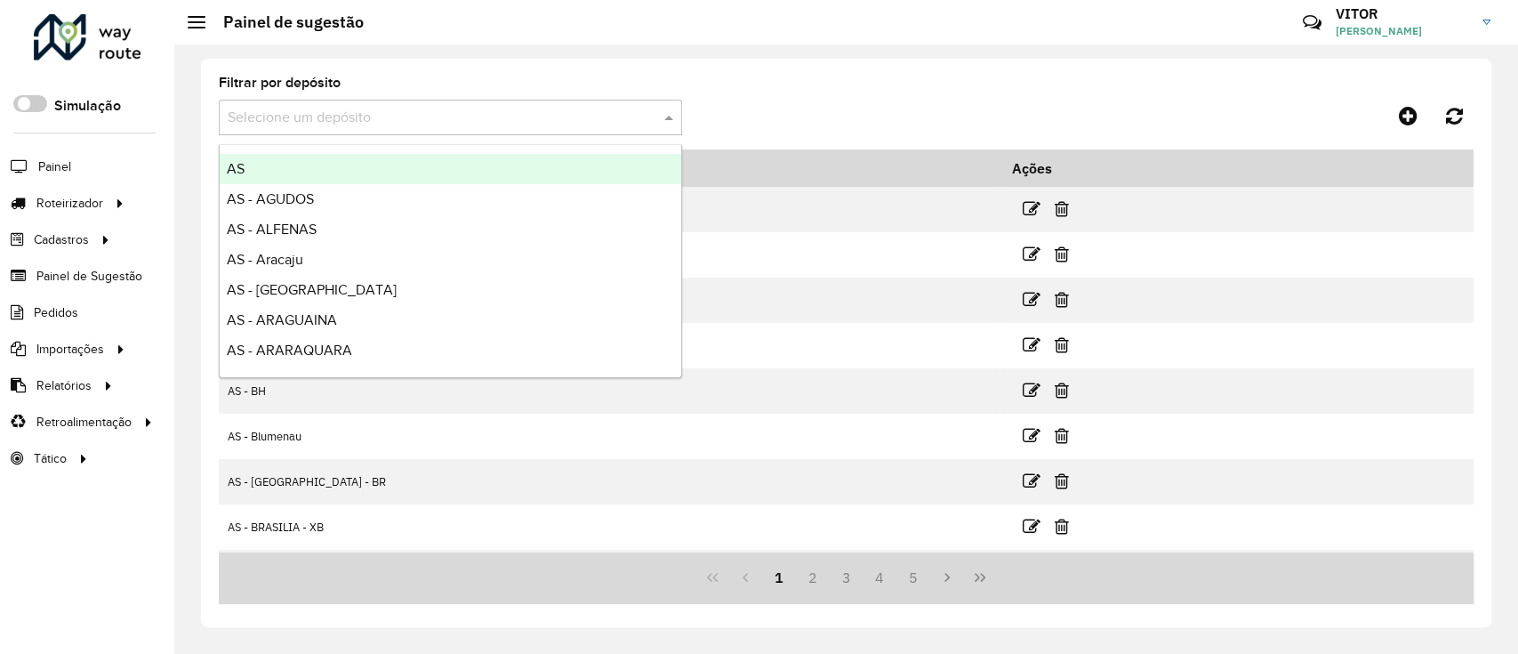
click at [770, 84] on formly-group "Filtrar por depósito Selecione um depósito" at bounding box center [682, 112] width 927 height 73
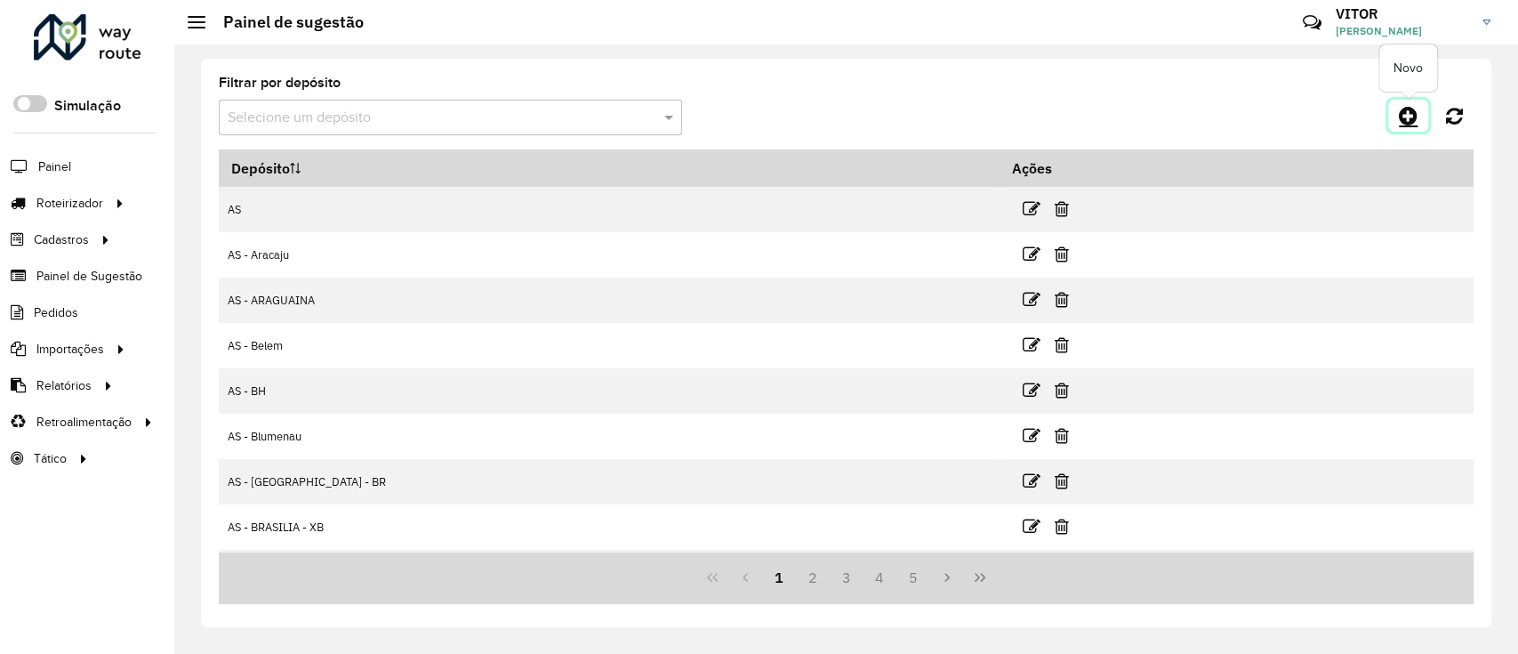
click at [1396, 129] on link at bounding box center [1408, 116] width 40 height 32
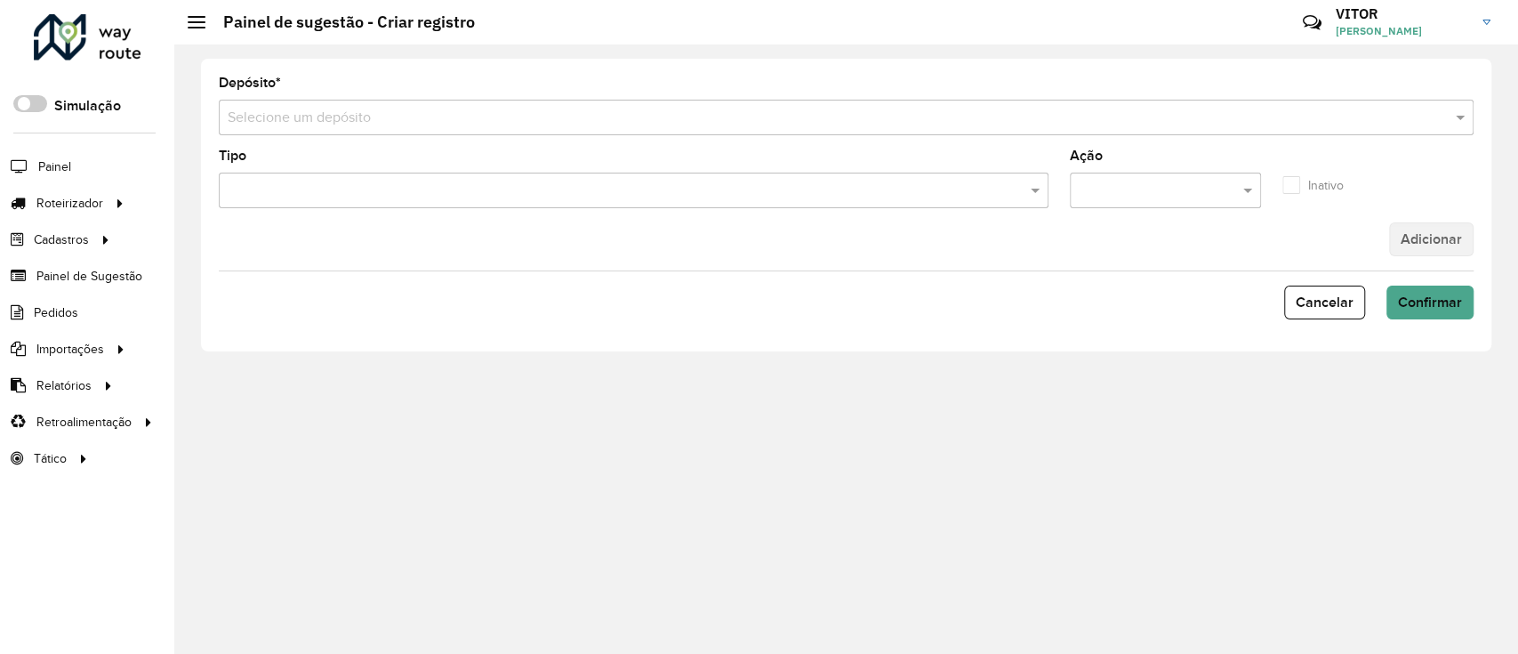
click at [862, 120] on input "text" at bounding box center [829, 118] width 1202 height 21
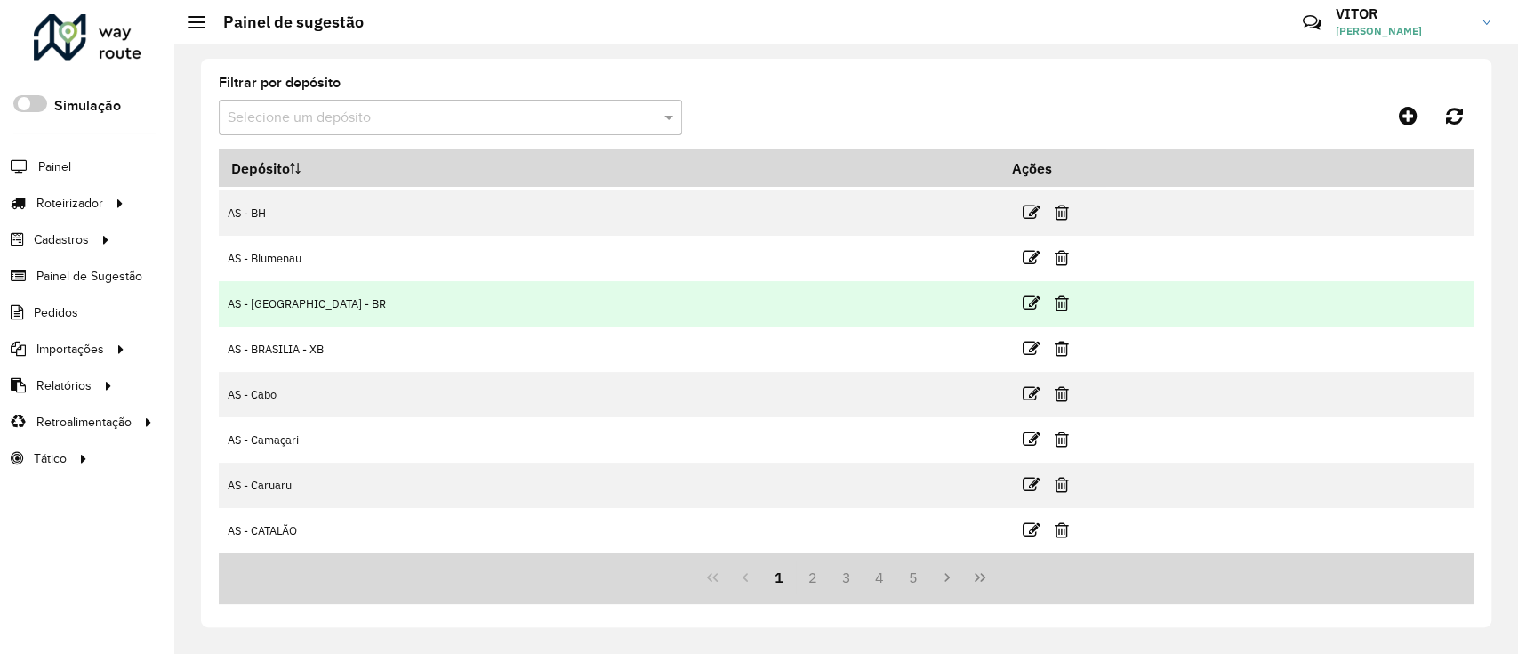
scroll to position [178, 0]
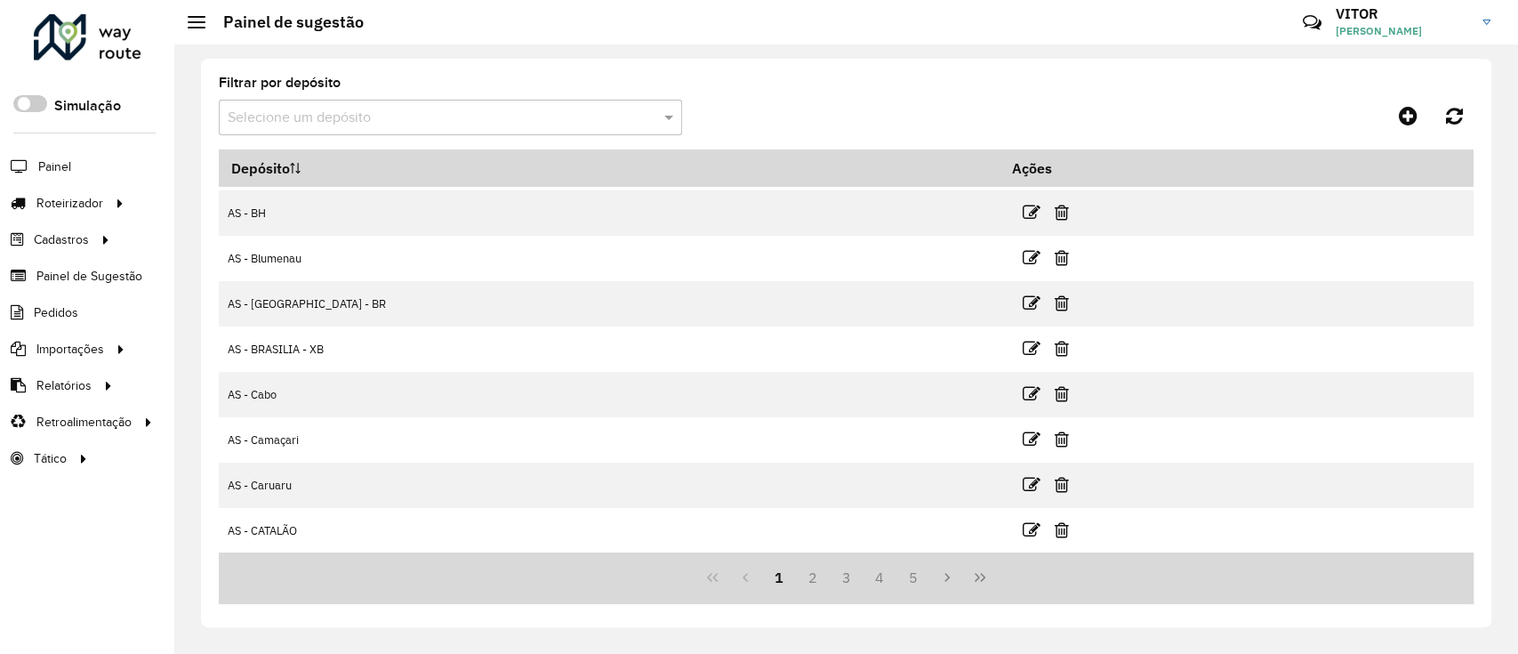
click at [448, 101] on div "Selecione um depósito" at bounding box center [450, 118] width 463 height 36
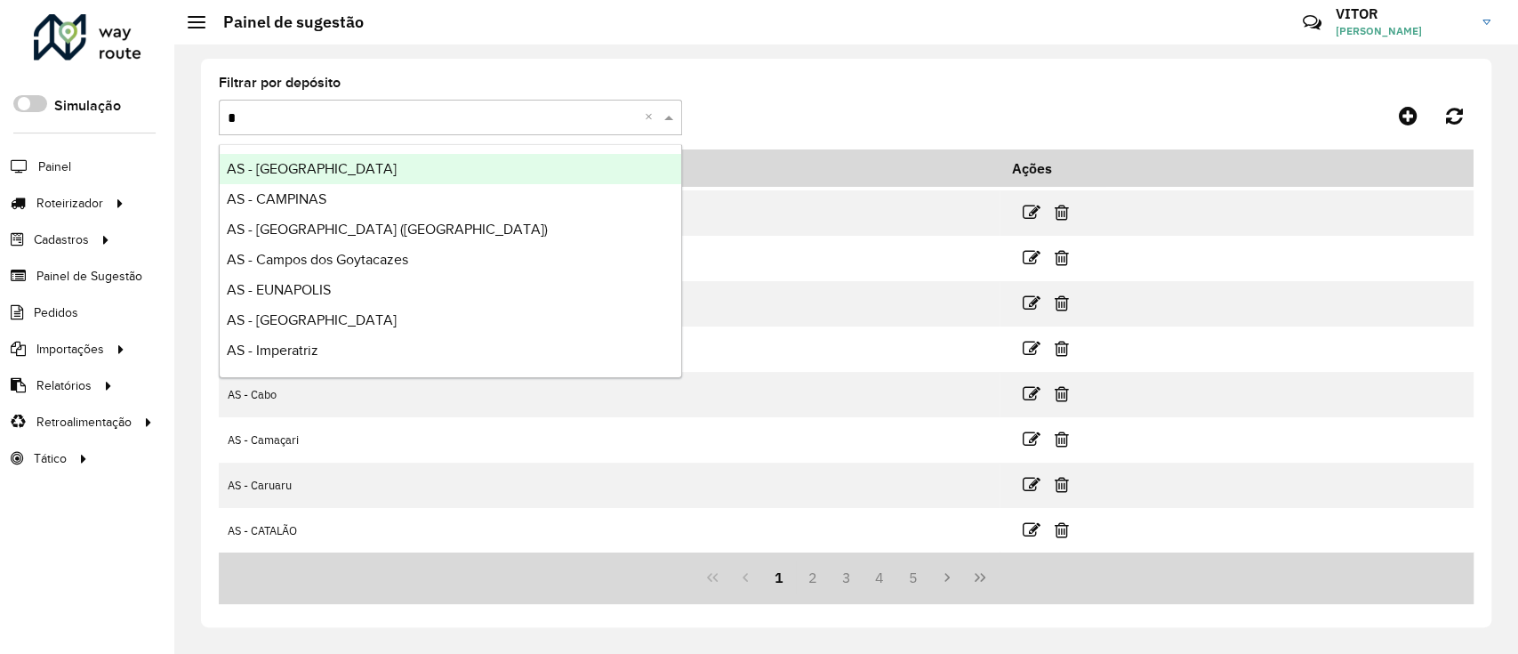
type input "**"
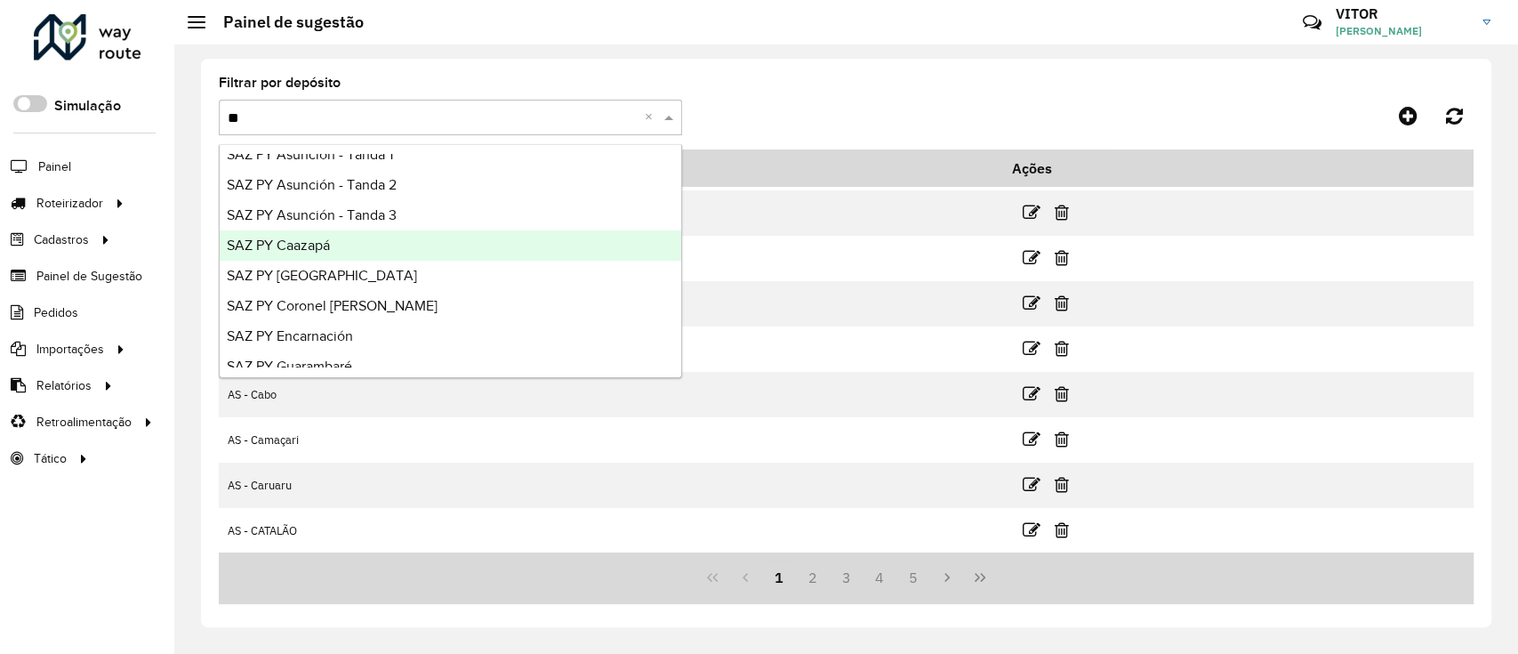
scroll to position [58, 0]
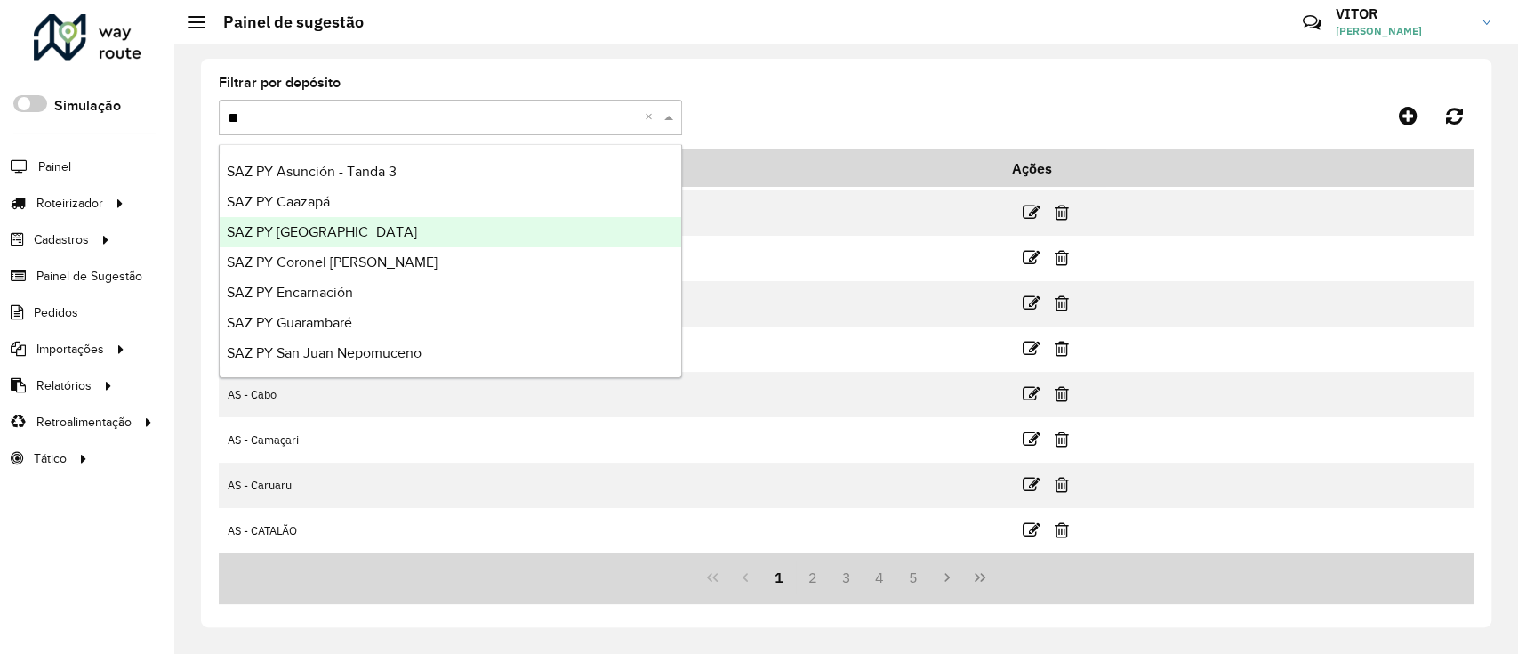
click at [391, 238] on div "SAZ PY [GEOGRAPHIC_DATA]" at bounding box center [451, 232] width 462 height 30
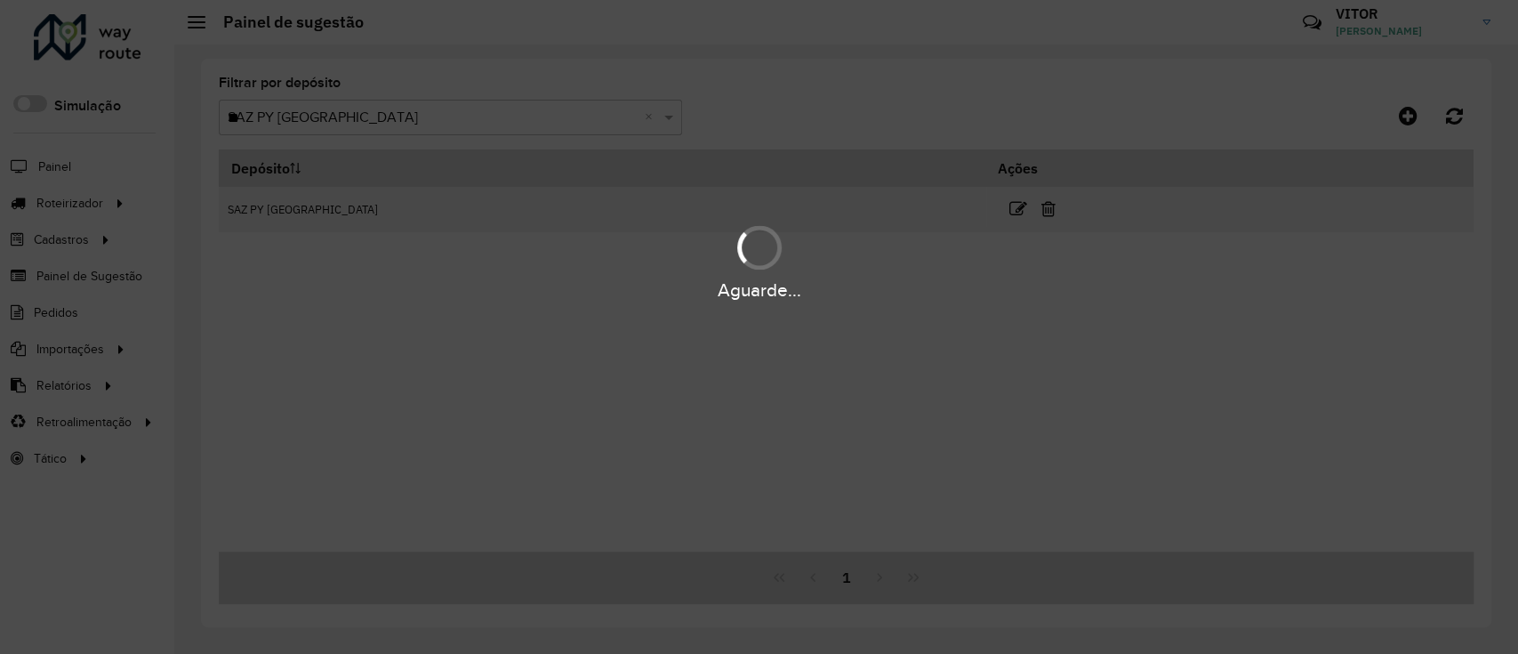
scroll to position [0, 0]
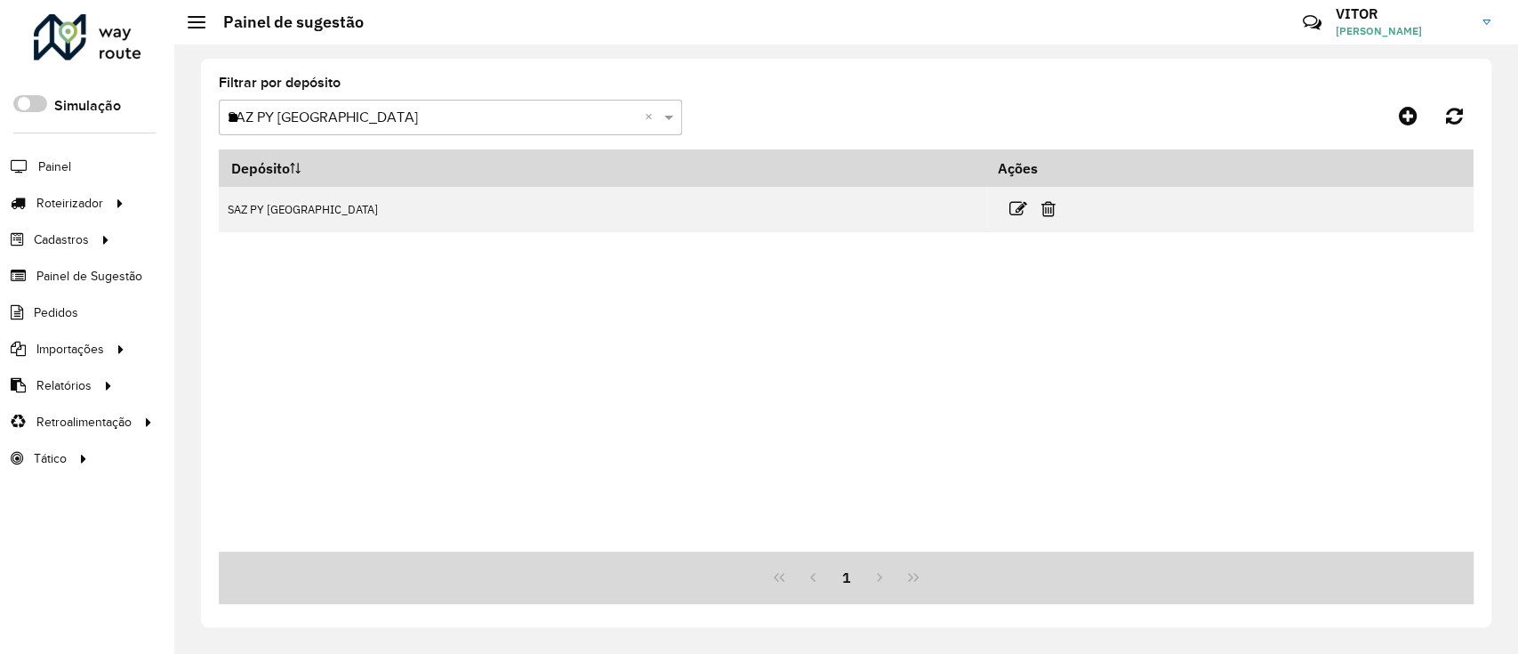
click at [447, 125] on input "**" at bounding box center [433, 118] width 410 height 21
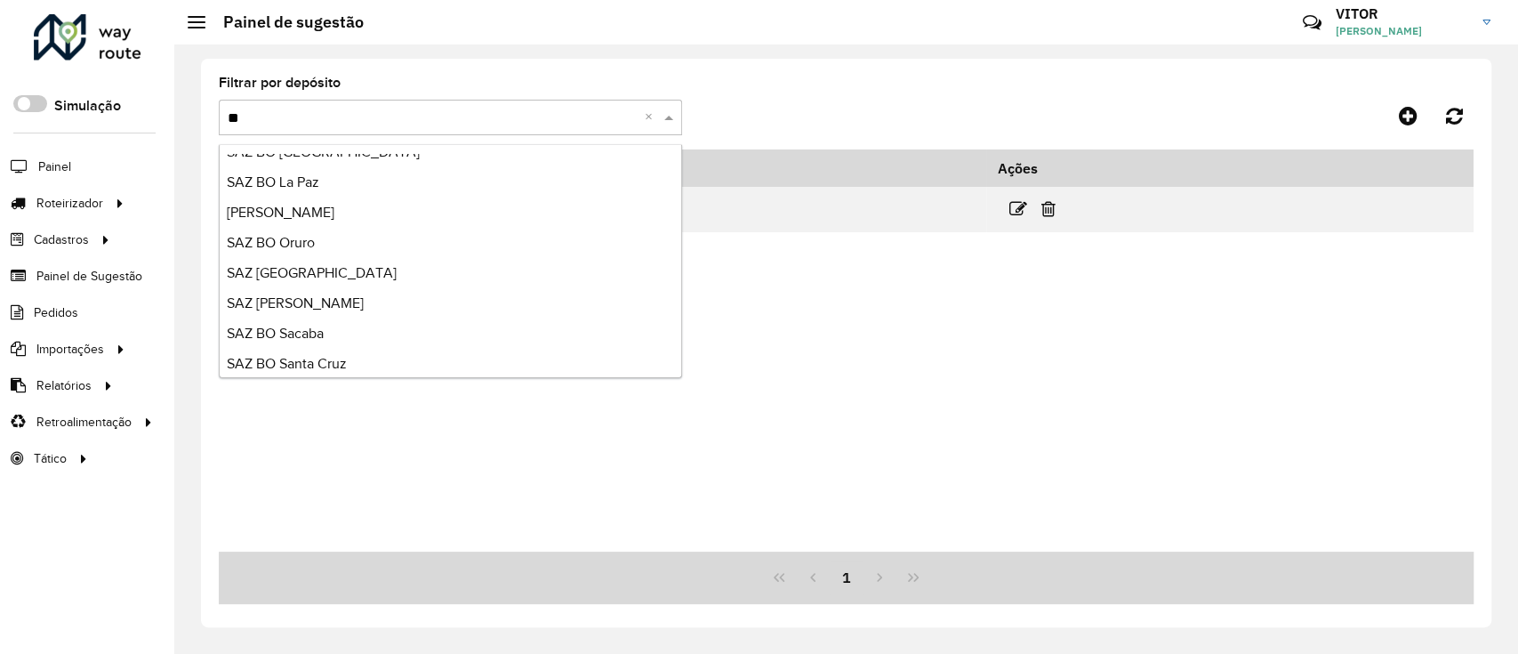
scroll to position [391, 0]
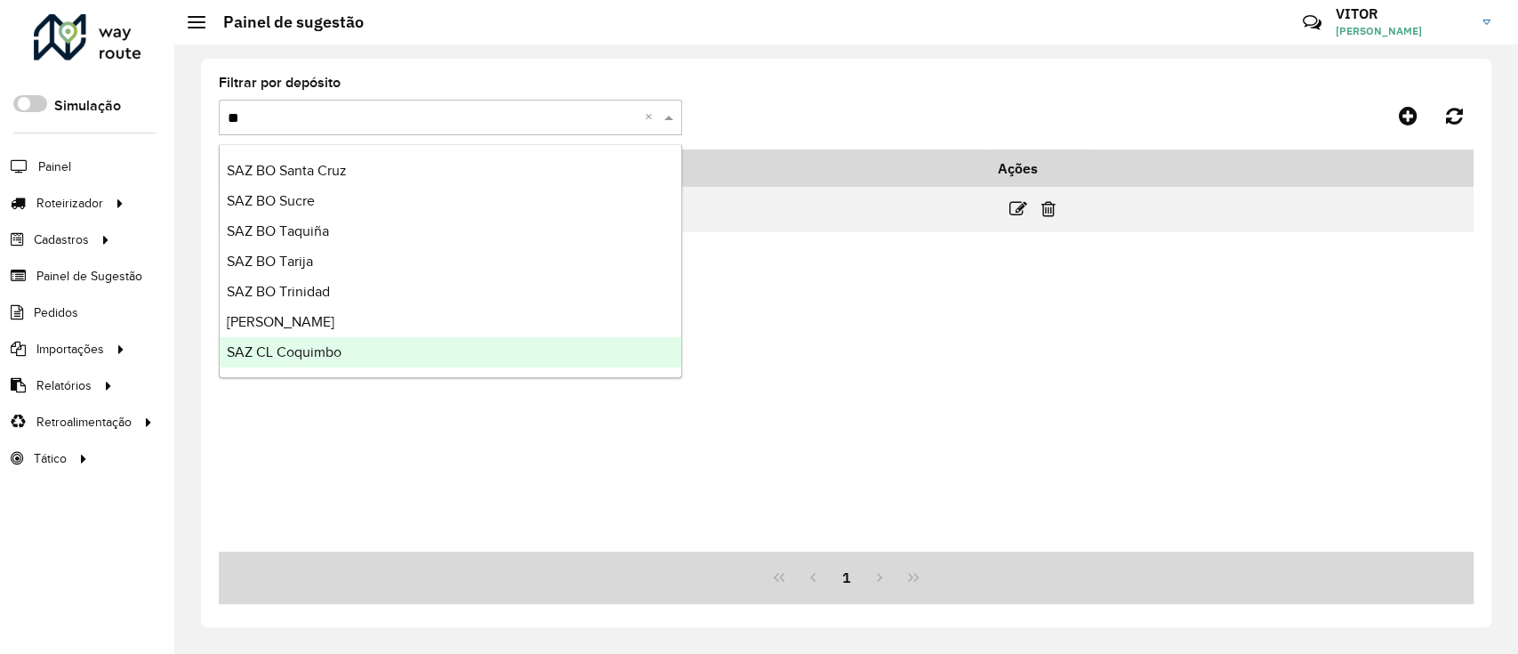
type input "**"
